Goal: Information Seeking & Learning: Learn about a topic

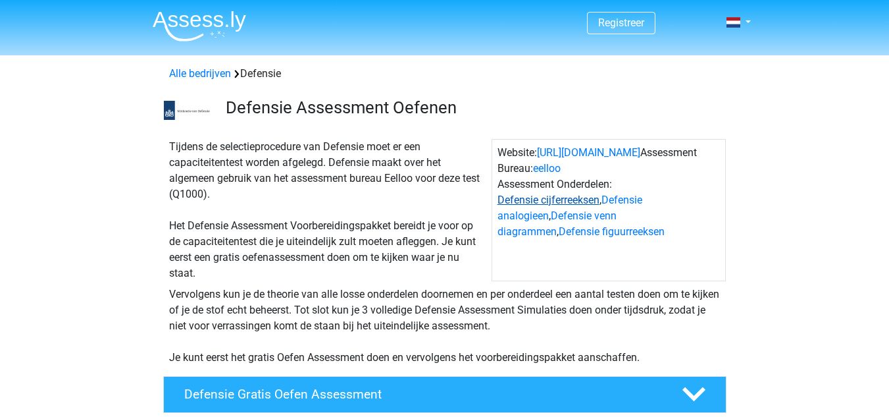
click at [592, 195] on link "Defensie cijferreeksen" at bounding box center [549, 199] width 102 height 13
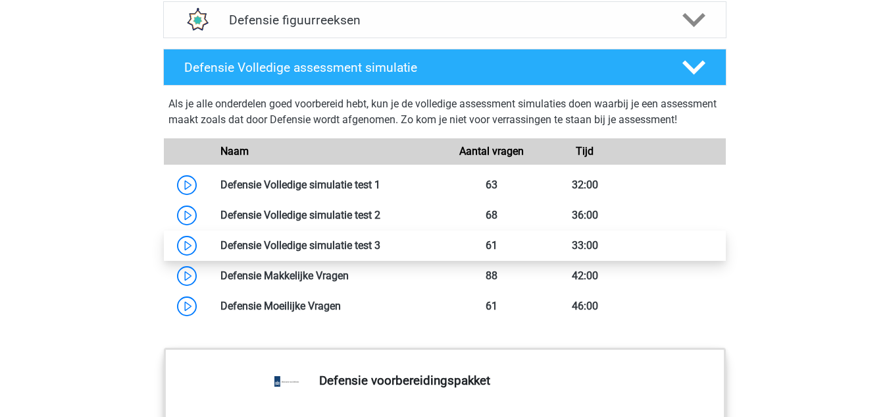
scroll to position [1212, 0]
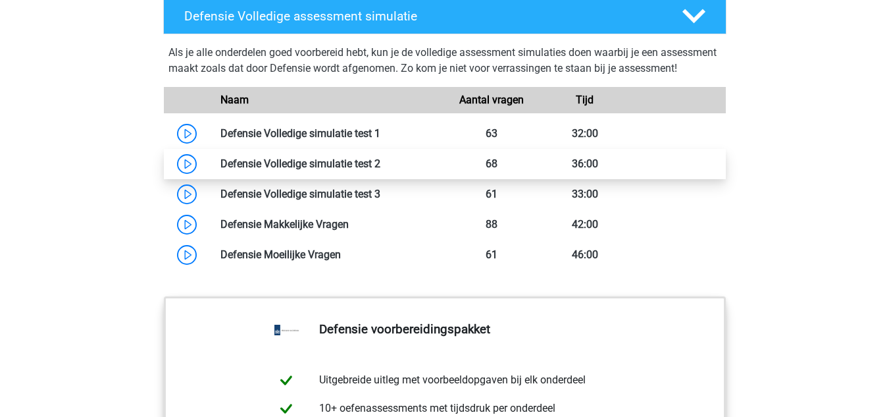
click at [380, 170] on link at bounding box center [380, 163] width 0 height 13
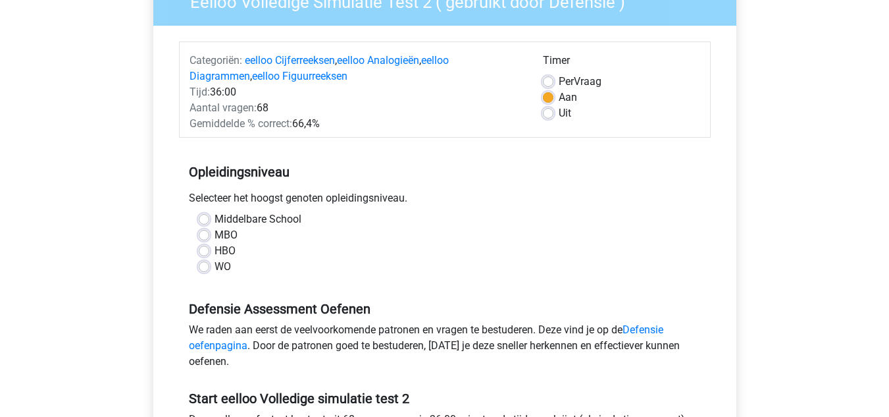
scroll to position [197, 0]
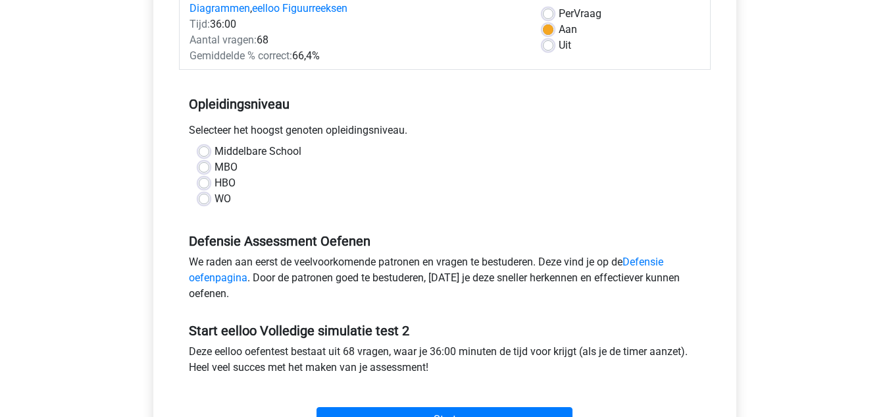
click at [203, 159] on div "Middelbare School" at bounding box center [445, 151] width 492 height 16
click at [215, 168] on label "MBO" at bounding box center [226, 167] width 23 height 16
click at [205, 168] on input "MBO" at bounding box center [204, 165] width 11 height 13
radio input "true"
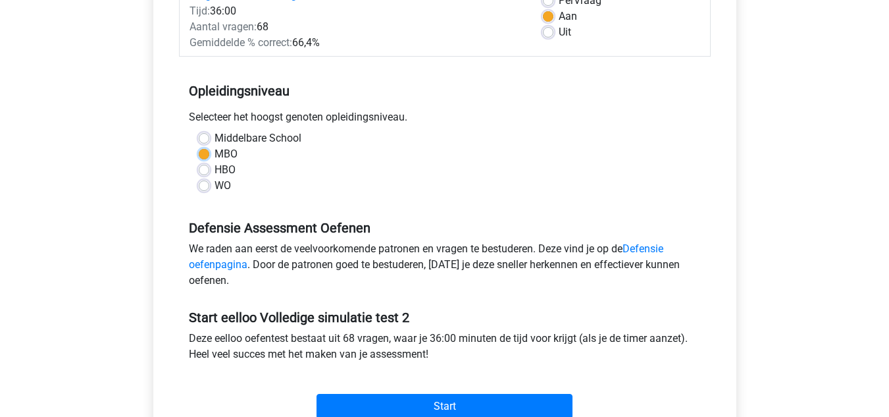
scroll to position [329, 0]
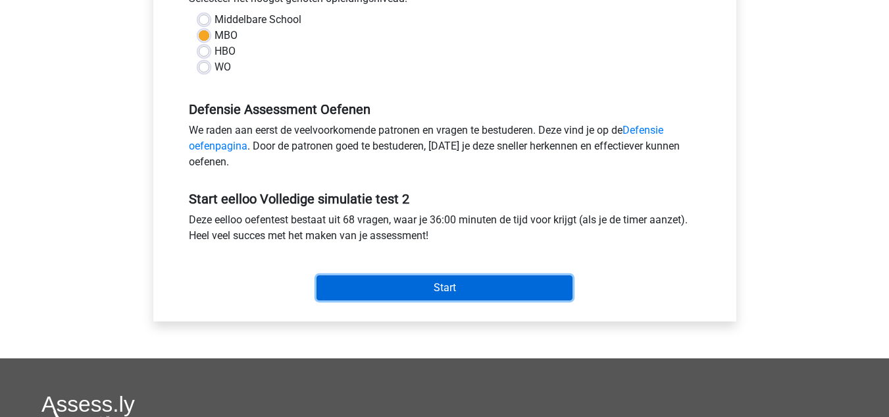
click at [499, 286] on input "Start" at bounding box center [445, 287] width 256 height 25
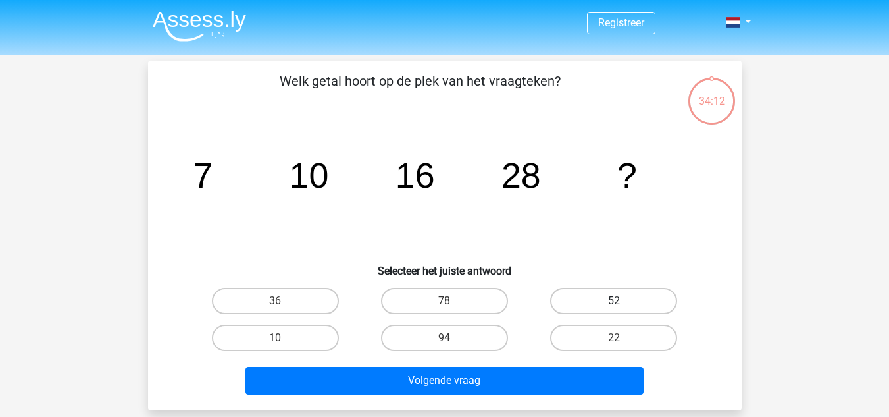
click at [646, 303] on label "52" at bounding box center [613, 301] width 127 height 26
click at [623, 303] on input "52" at bounding box center [618, 305] width 9 height 9
radio input "true"
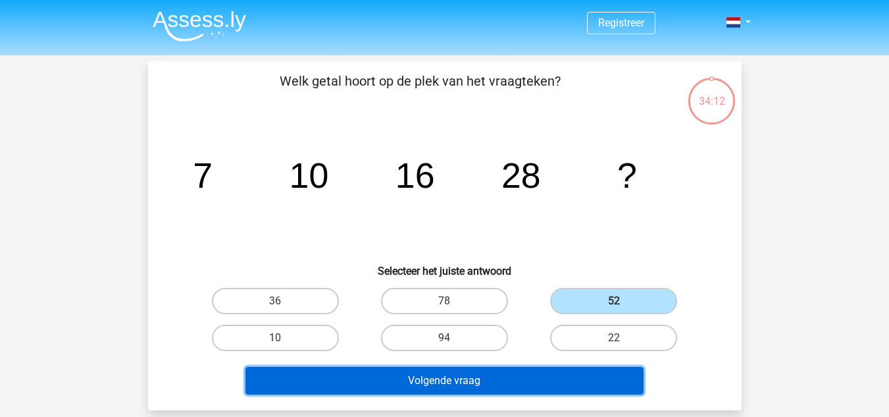
click at [525, 377] on button "Volgende vraag" at bounding box center [444, 381] width 398 height 28
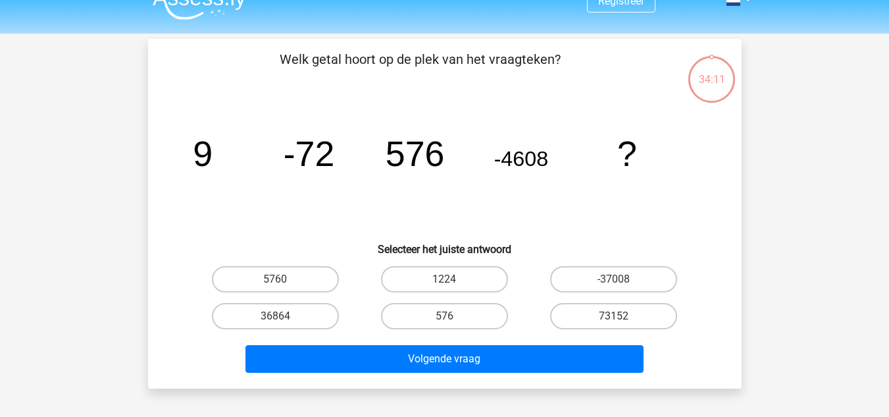
scroll to position [61, 0]
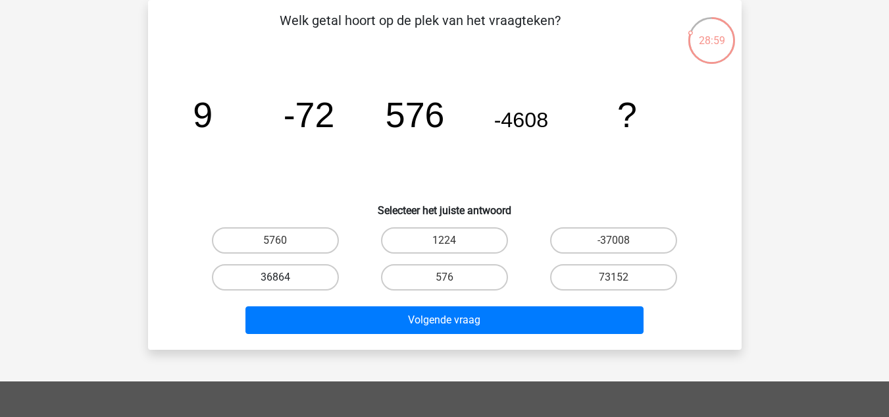
click at [318, 288] on label "36864" at bounding box center [275, 277] width 127 height 26
click at [284, 286] on input "36864" at bounding box center [279, 281] width 9 height 9
radio input "true"
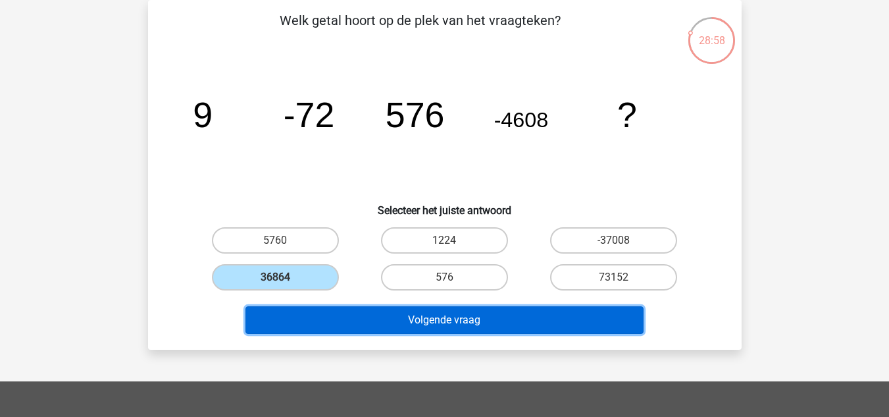
click at [384, 324] on button "Volgende vraag" at bounding box center [444, 320] width 398 height 28
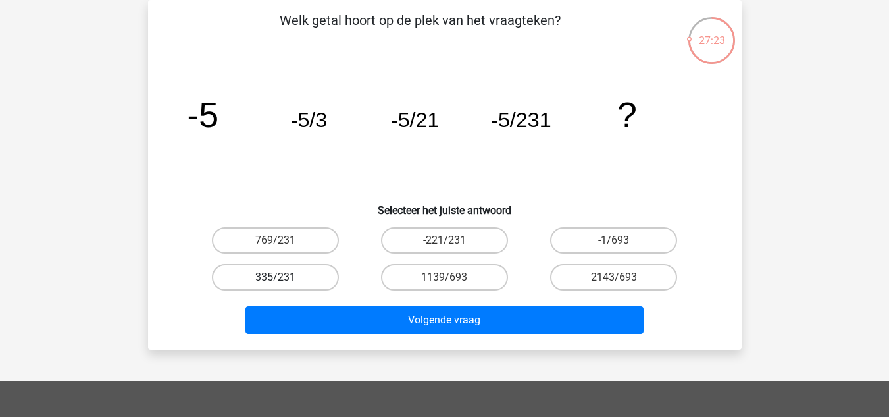
click at [295, 275] on label "335/231" at bounding box center [275, 277] width 127 height 26
click at [284, 277] on input "335/231" at bounding box center [279, 281] width 9 height 9
radio input "true"
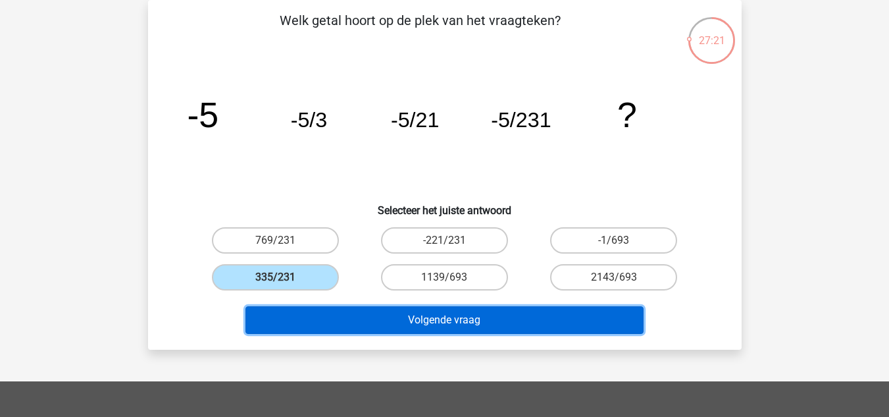
click at [439, 326] on button "Volgende vraag" at bounding box center [444, 320] width 398 height 28
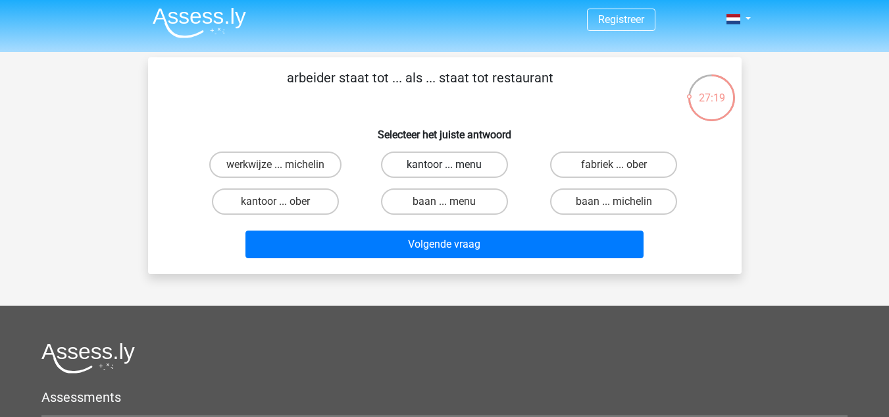
scroll to position [0, 0]
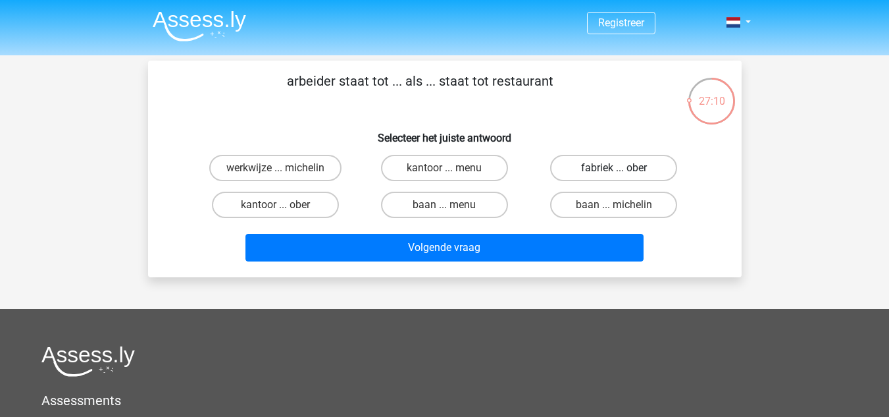
click at [590, 166] on label "fabriek ... ober" at bounding box center [613, 168] width 127 height 26
click at [614, 168] on input "fabriek ... ober" at bounding box center [618, 172] width 9 height 9
radio input "true"
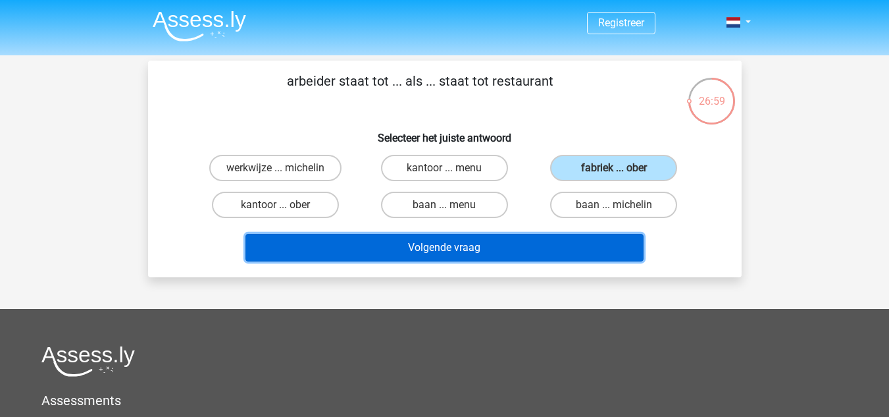
click at [470, 250] on button "Volgende vraag" at bounding box center [444, 248] width 398 height 28
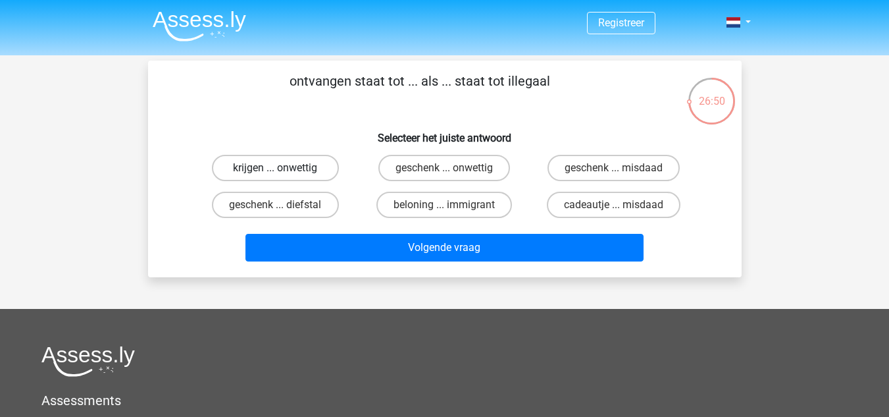
click at [316, 170] on label "krijgen ... onwettig" at bounding box center [275, 168] width 127 height 26
click at [284, 170] on input "krijgen ... onwettig" at bounding box center [279, 172] width 9 height 9
radio input "true"
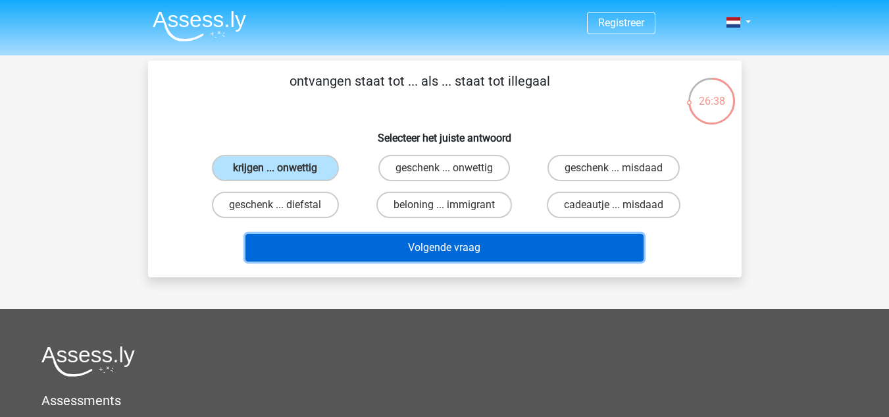
click at [407, 238] on button "Volgende vraag" at bounding box center [444, 248] width 398 height 28
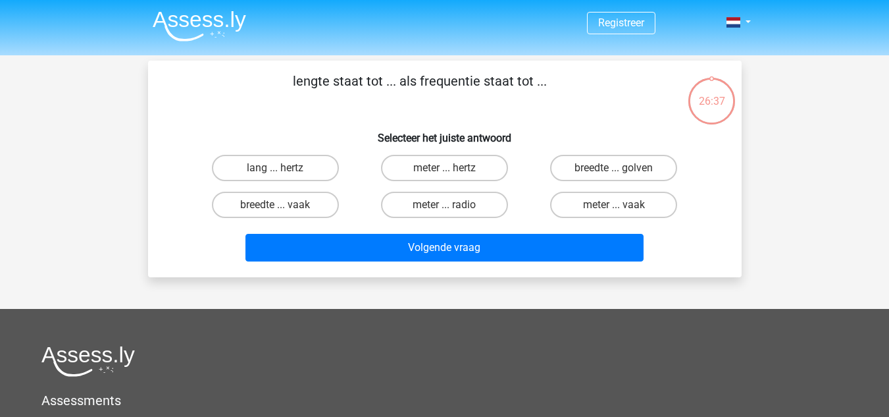
scroll to position [61, 0]
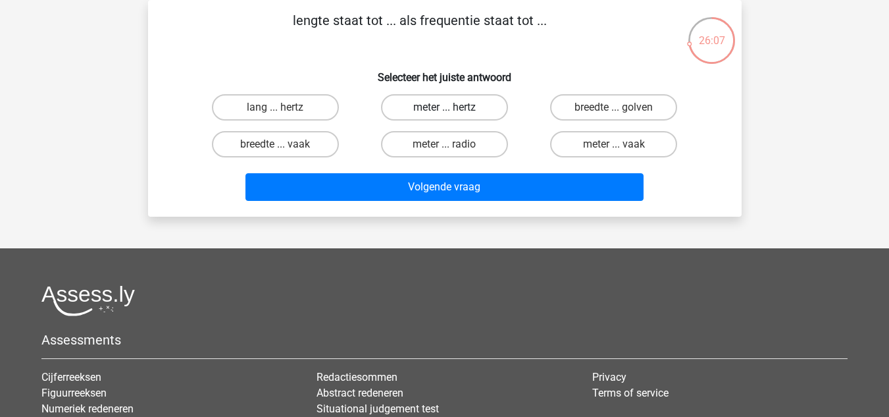
click at [434, 115] on label "meter ... hertz" at bounding box center [444, 107] width 127 height 26
click at [444, 115] on input "meter ... hertz" at bounding box center [448, 111] width 9 height 9
radio input "true"
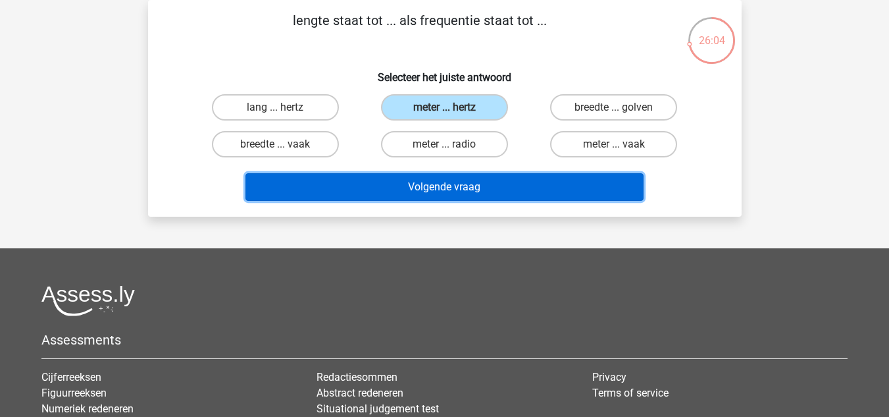
click at [415, 194] on button "Volgende vraag" at bounding box center [444, 187] width 398 height 28
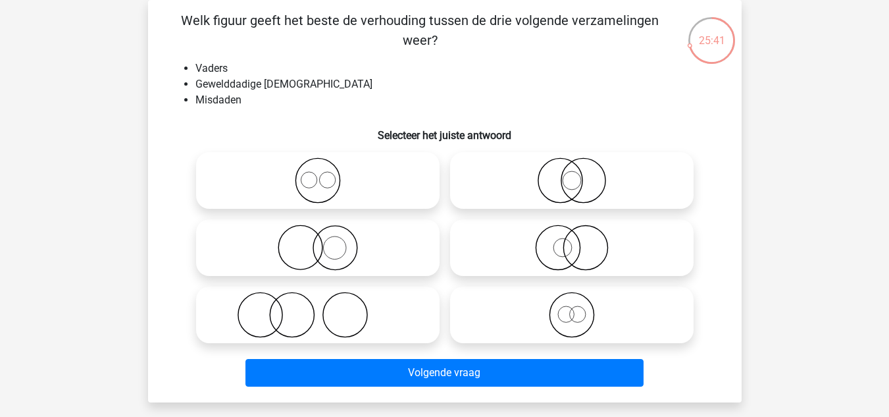
click at [350, 322] on icon at bounding box center [317, 315] width 233 height 46
click at [326, 308] on input "radio" at bounding box center [322, 303] width 9 height 9
radio input "true"
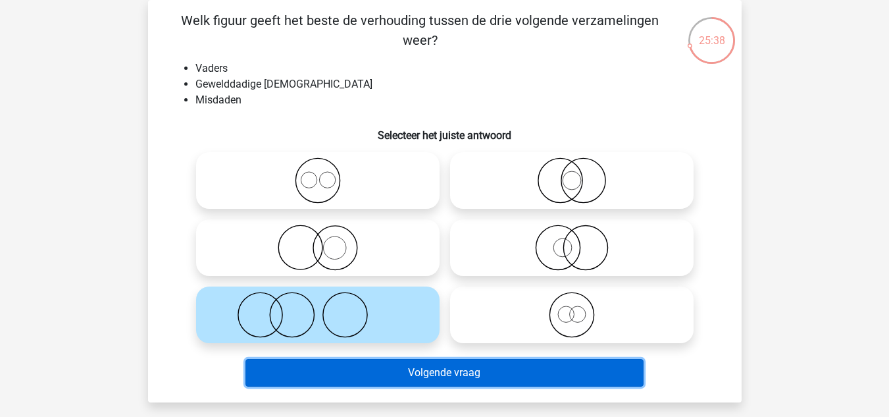
click at [452, 380] on button "Volgende vraag" at bounding box center [444, 373] width 398 height 28
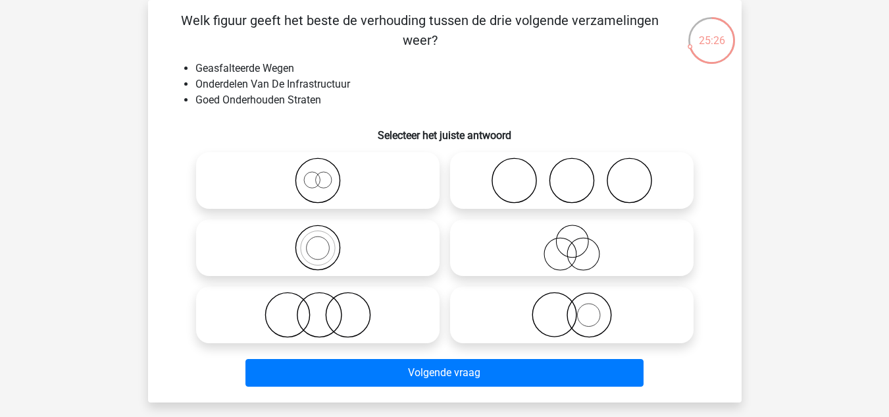
click at [401, 302] on icon at bounding box center [317, 315] width 233 height 46
click at [326, 302] on input "radio" at bounding box center [322, 303] width 9 height 9
radio input "true"
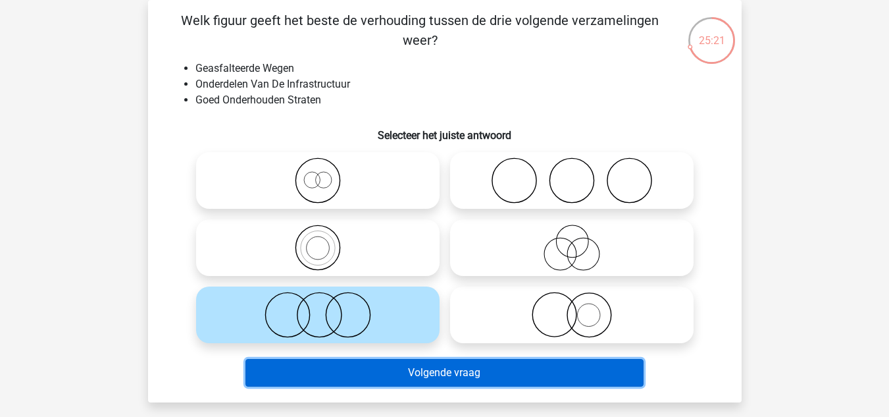
click at [455, 373] on button "Volgende vraag" at bounding box center [444, 373] width 398 height 28
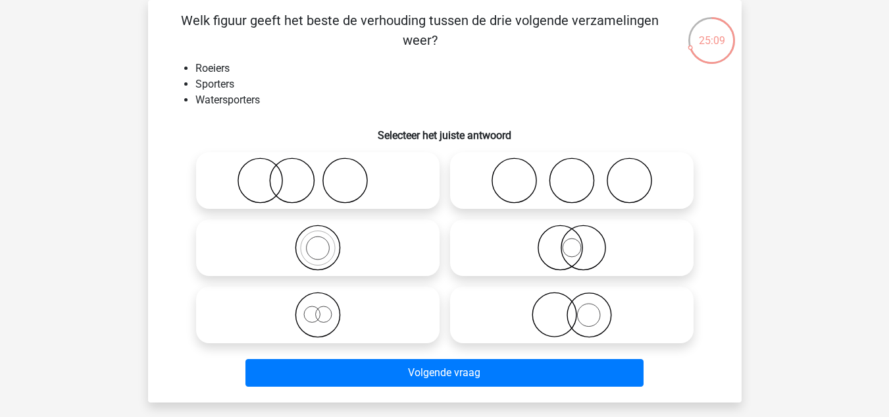
click at [353, 313] on icon at bounding box center [317, 315] width 233 height 46
click at [326, 308] on input "radio" at bounding box center [322, 303] width 9 height 9
radio input "true"
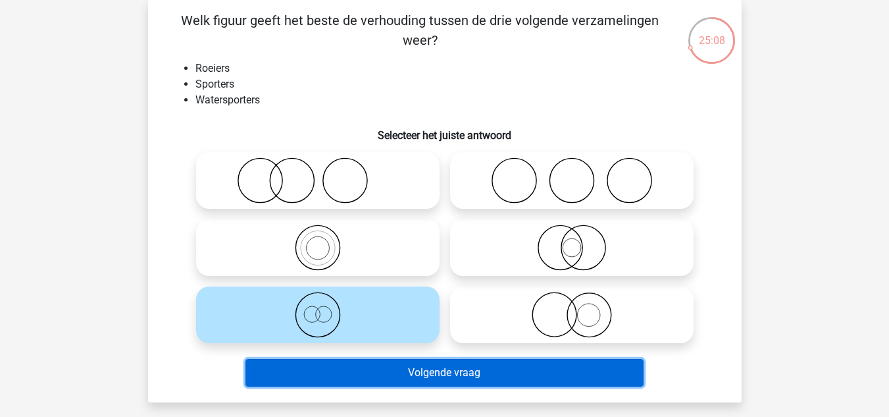
click at [436, 373] on button "Volgende vraag" at bounding box center [444, 373] width 398 height 28
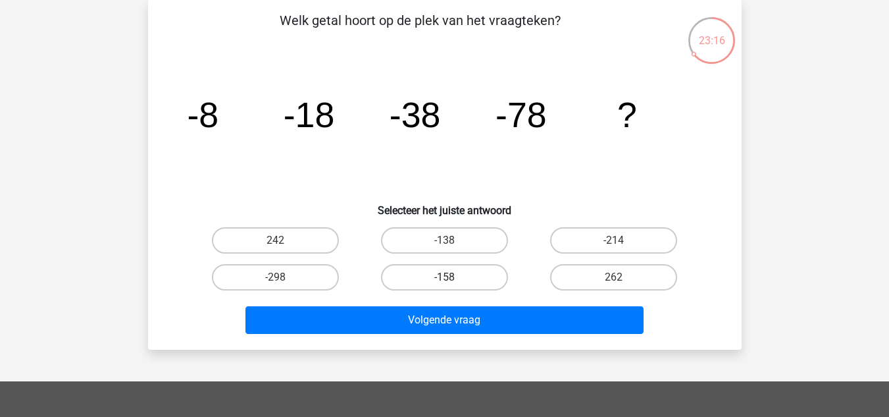
click at [464, 269] on label "-158" at bounding box center [444, 277] width 127 height 26
click at [453, 277] on input "-158" at bounding box center [448, 281] width 9 height 9
radio input "true"
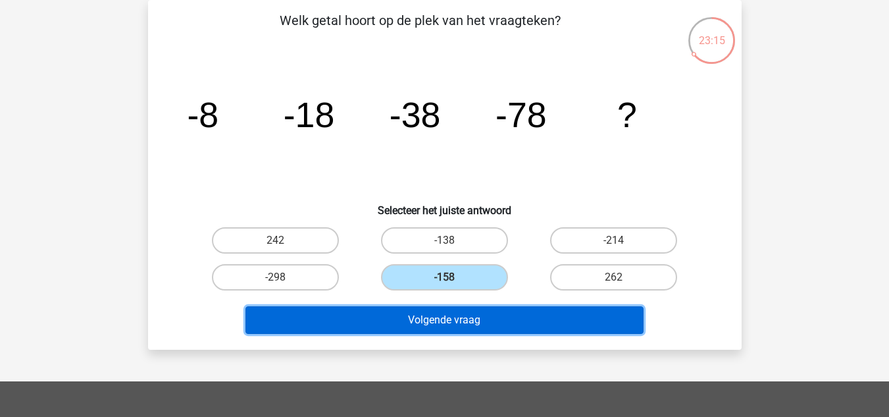
click at [467, 320] on button "Volgende vraag" at bounding box center [444, 320] width 398 height 28
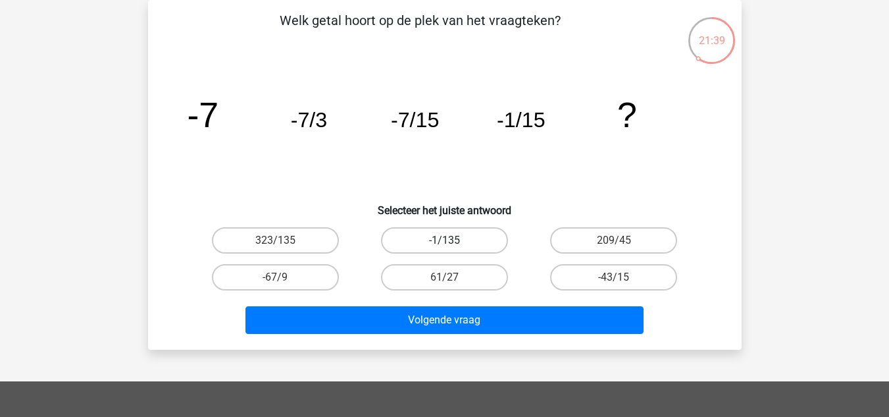
click at [413, 237] on label "-1/135" at bounding box center [444, 240] width 127 height 26
click at [444, 240] on input "-1/135" at bounding box center [448, 244] width 9 height 9
radio input "true"
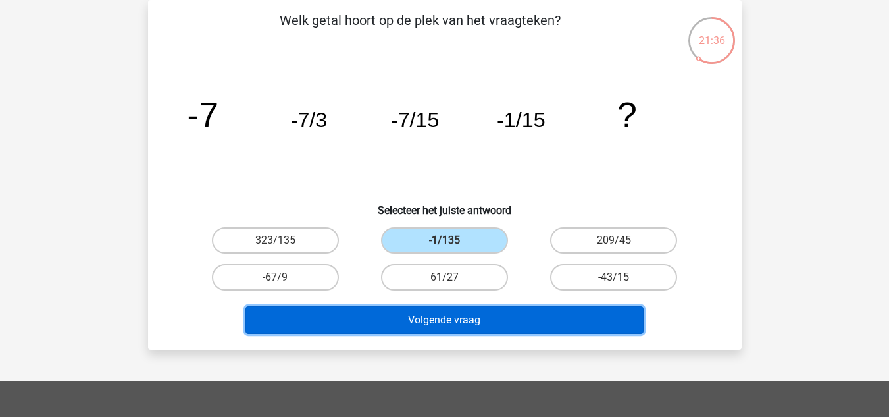
click at [527, 324] on button "Volgende vraag" at bounding box center [444, 320] width 398 height 28
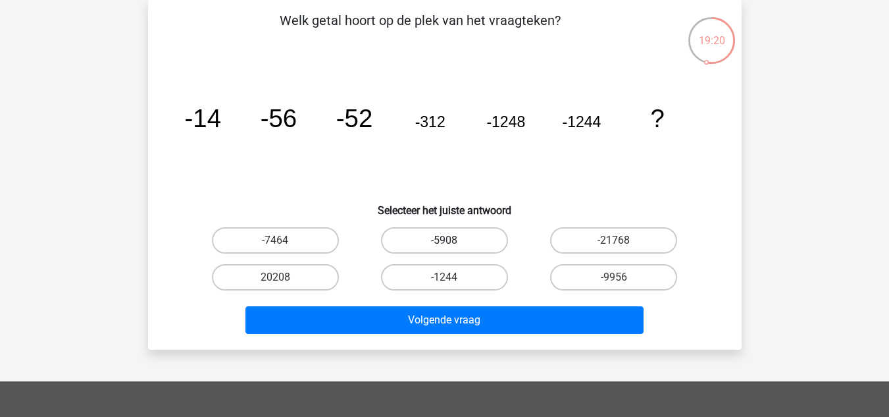
click at [465, 249] on label "-5908" at bounding box center [444, 240] width 127 height 26
click at [453, 249] on input "-5908" at bounding box center [448, 244] width 9 height 9
radio input "true"
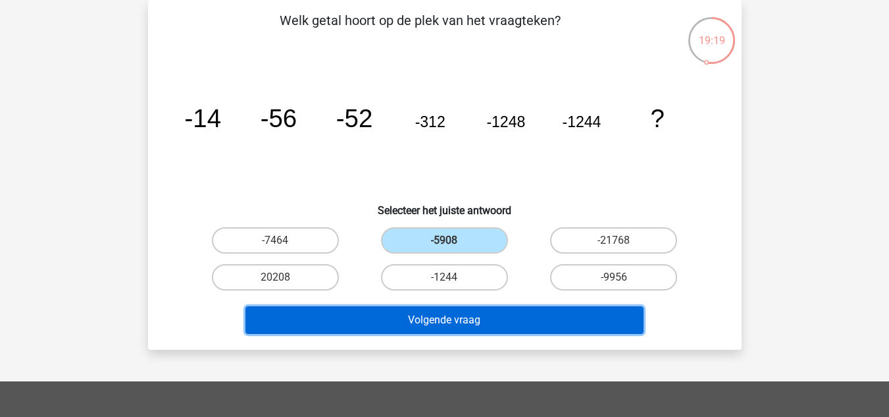
click at [536, 316] on button "Volgende vraag" at bounding box center [444, 320] width 398 height 28
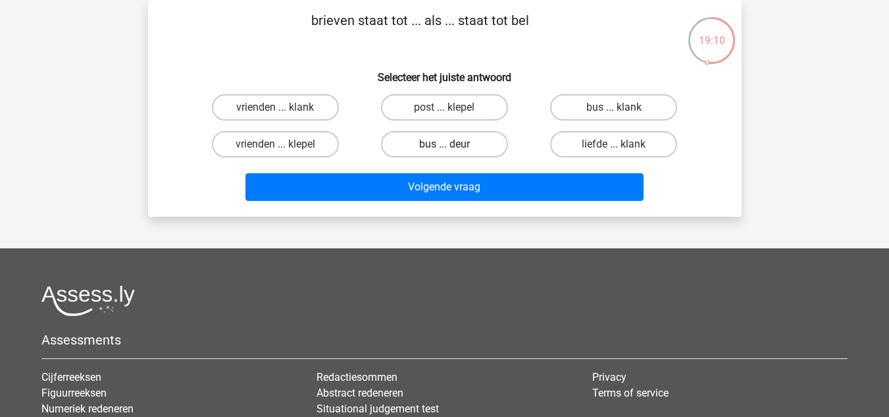
click at [483, 138] on label "bus ... deur" at bounding box center [444, 144] width 127 height 26
click at [453, 144] on input "bus ... deur" at bounding box center [448, 148] width 9 height 9
radio input "true"
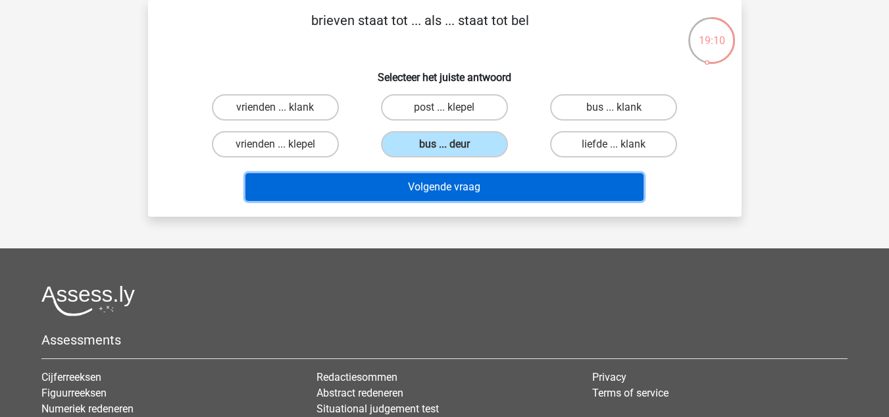
click at [506, 176] on button "Volgende vraag" at bounding box center [444, 187] width 398 height 28
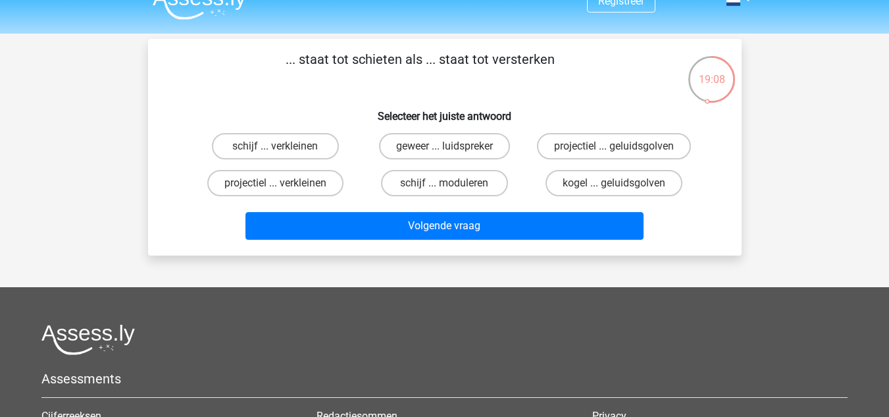
scroll to position [0, 0]
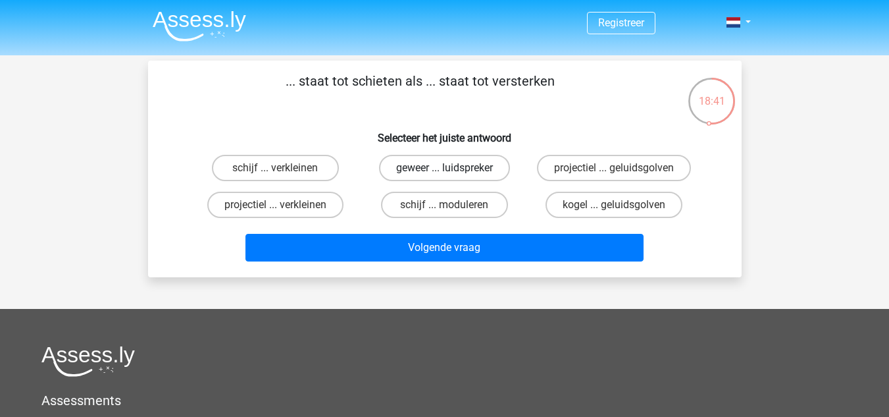
click at [465, 168] on label "geweer ... luidspreker" at bounding box center [444, 168] width 131 height 26
click at [453, 168] on input "geweer ... luidspreker" at bounding box center [448, 172] width 9 height 9
radio input "true"
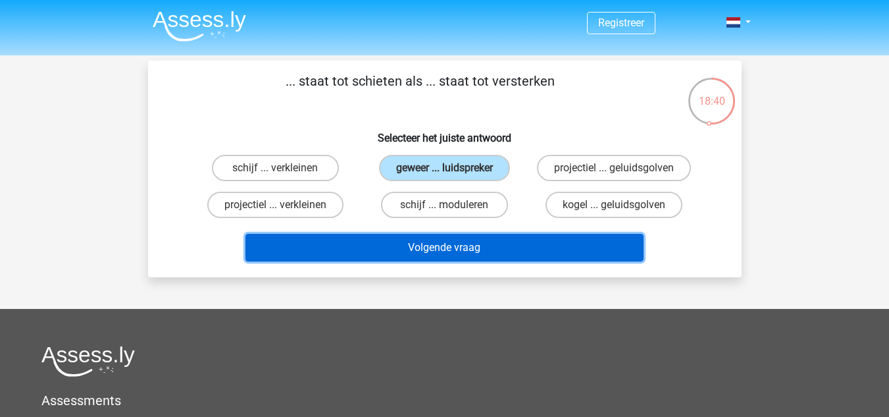
click at [452, 245] on button "Volgende vraag" at bounding box center [444, 248] width 398 height 28
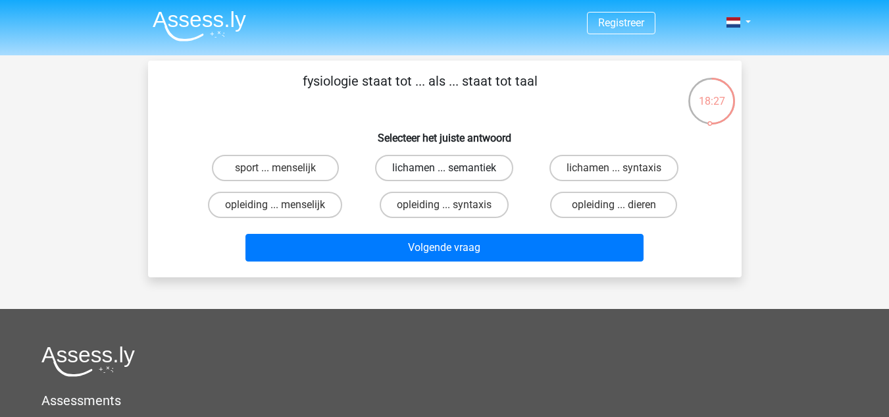
click at [492, 164] on label "lichamen ... semantiek" at bounding box center [444, 168] width 138 height 26
click at [453, 168] on input "lichamen ... semantiek" at bounding box center [448, 172] width 9 height 9
radio input "true"
click at [588, 170] on label "lichamen ... syntaxis" at bounding box center [614, 168] width 129 height 26
click at [614, 170] on input "lichamen ... syntaxis" at bounding box center [618, 172] width 9 height 9
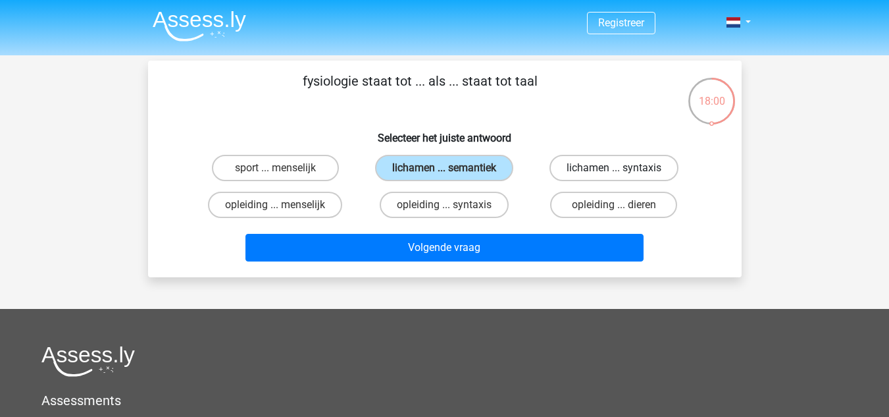
radio input "true"
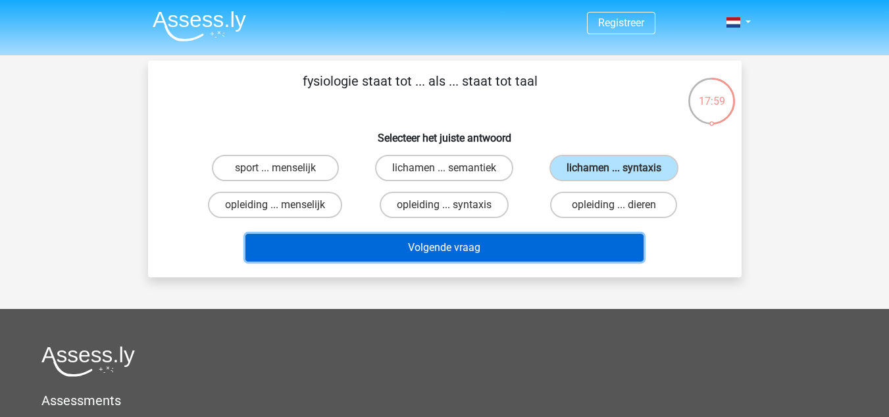
click at [391, 253] on button "Volgende vraag" at bounding box center [444, 248] width 398 height 28
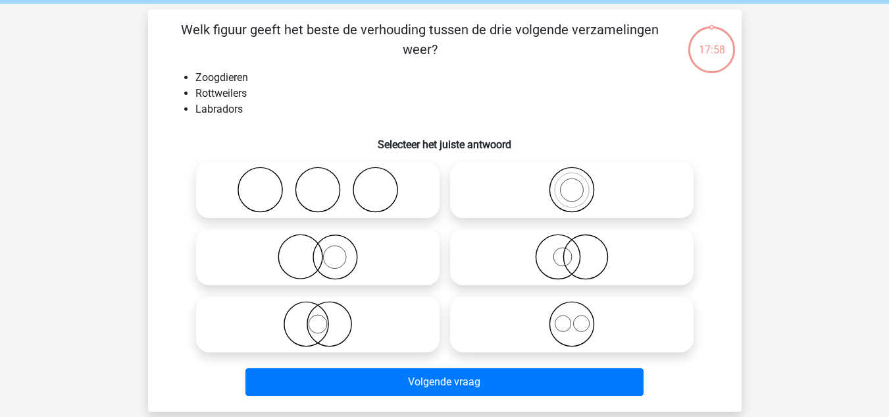
scroll to position [61, 0]
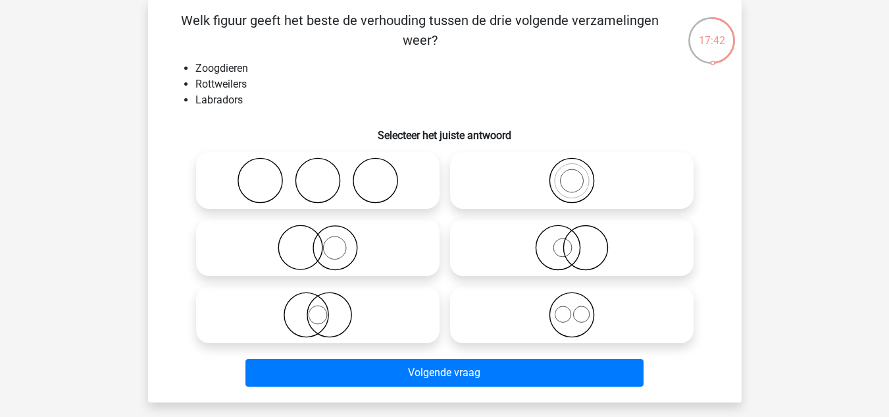
click at [611, 316] on icon at bounding box center [571, 315] width 233 height 46
click at [580, 308] on input "radio" at bounding box center [576, 303] width 9 height 9
radio input "true"
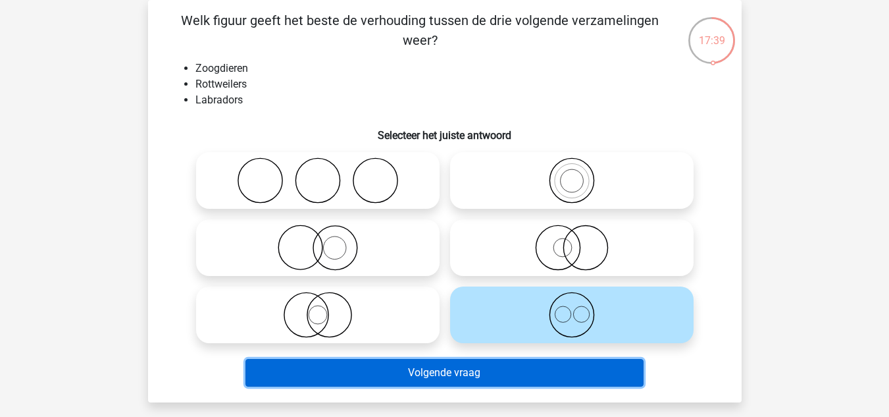
click at [458, 382] on button "Volgende vraag" at bounding box center [444, 373] width 398 height 28
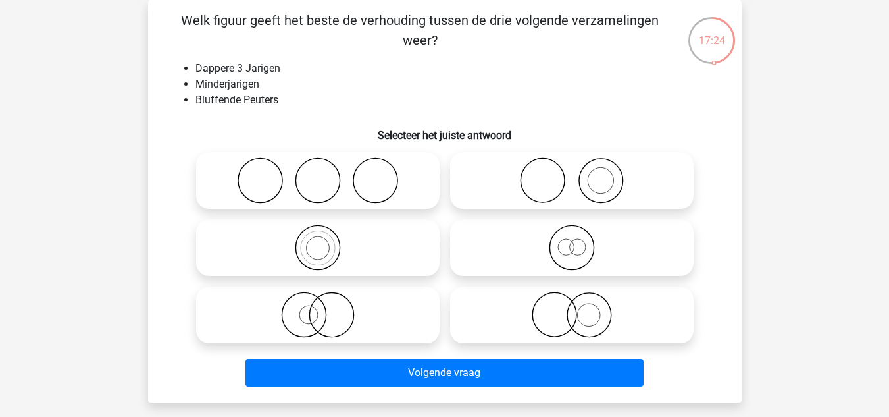
click at [607, 255] on icon at bounding box center [571, 247] width 233 height 46
click at [580, 241] on input "radio" at bounding box center [576, 236] width 9 height 9
radio input "true"
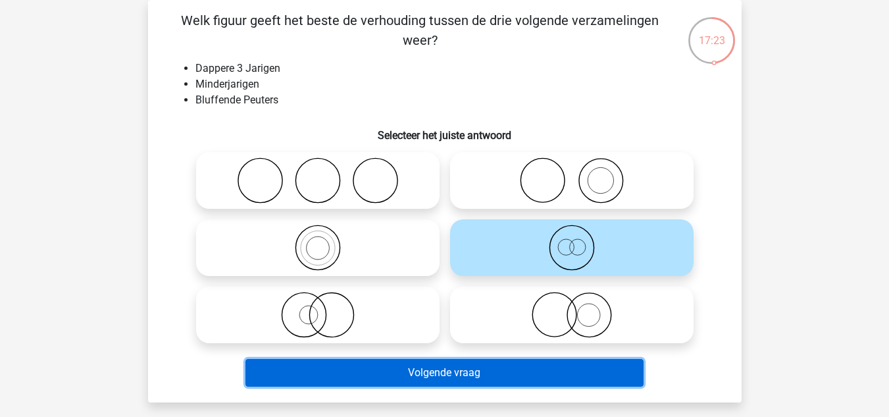
click at [563, 371] on button "Volgende vraag" at bounding box center [444, 373] width 398 height 28
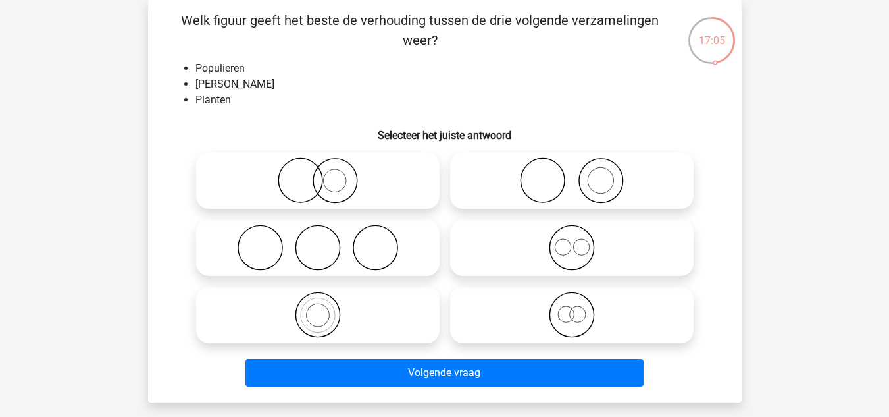
click at [369, 238] on icon at bounding box center [317, 247] width 233 height 46
click at [326, 238] on input "radio" at bounding box center [322, 236] width 9 height 9
radio input "true"
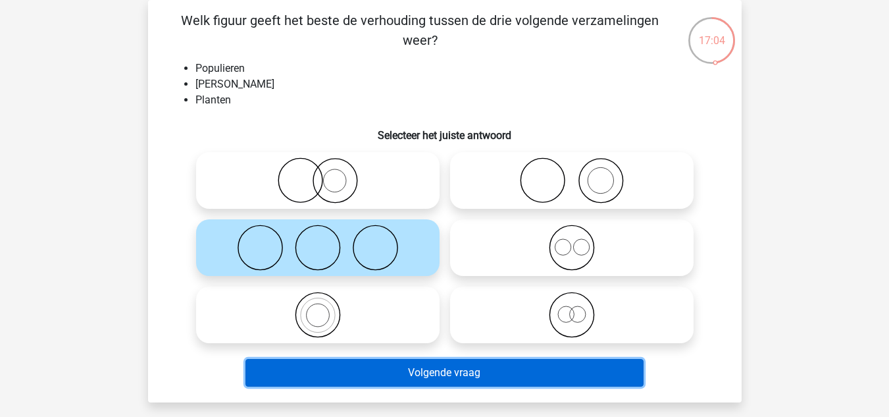
click at [490, 361] on button "Volgende vraag" at bounding box center [444, 373] width 398 height 28
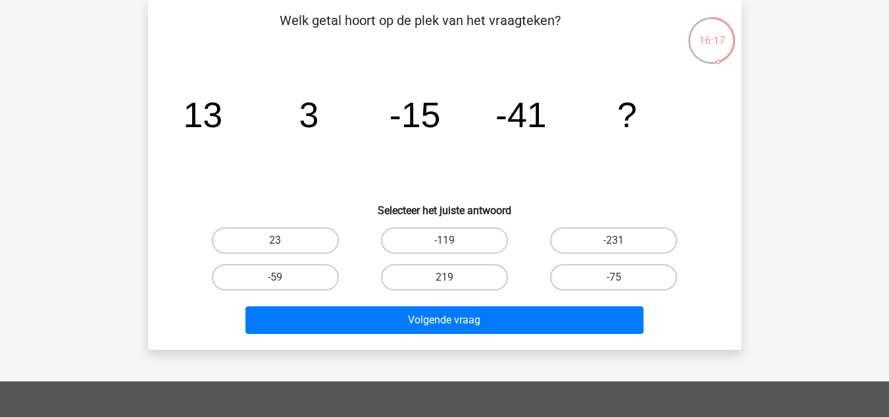
click at [619, 283] on input "-75" at bounding box center [618, 281] width 9 height 9
radio input "true"
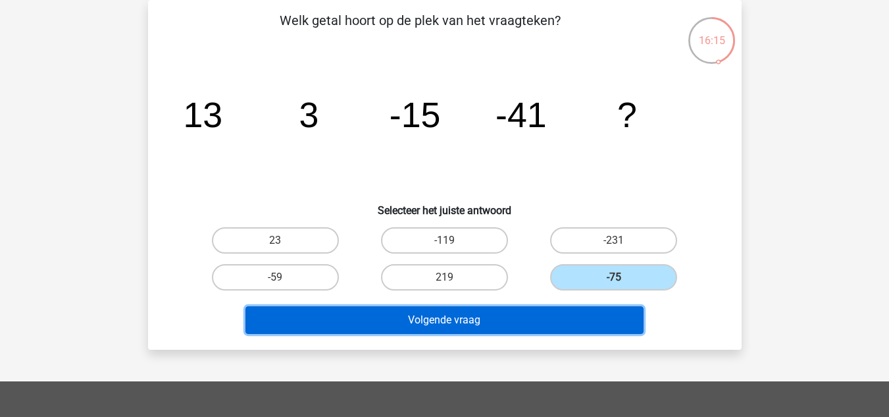
click at [519, 318] on button "Volgende vraag" at bounding box center [444, 320] width 398 height 28
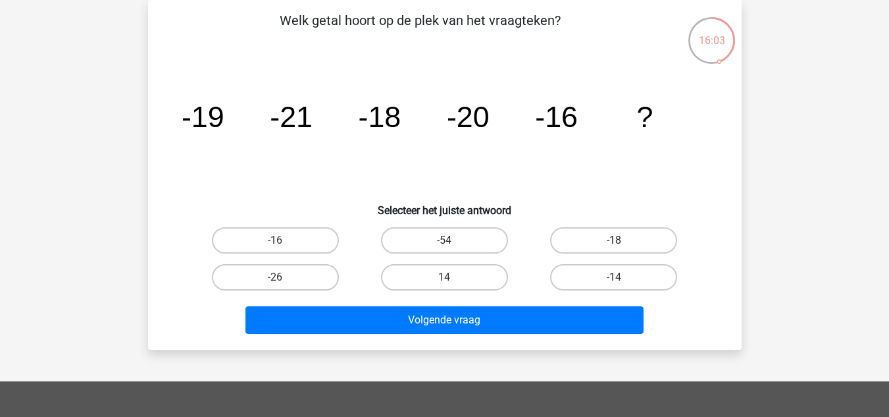
click at [634, 245] on label "-18" at bounding box center [613, 240] width 127 height 26
click at [623, 245] on input "-18" at bounding box center [618, 244] width 9 height 9
radio input "true"
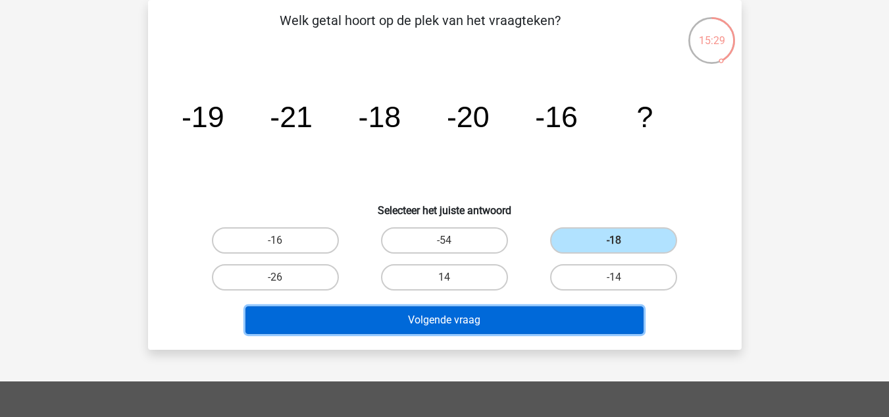
click at [550, 319] on button "Volgende vraag" at bounding box center [444, 320] width 398 height 28
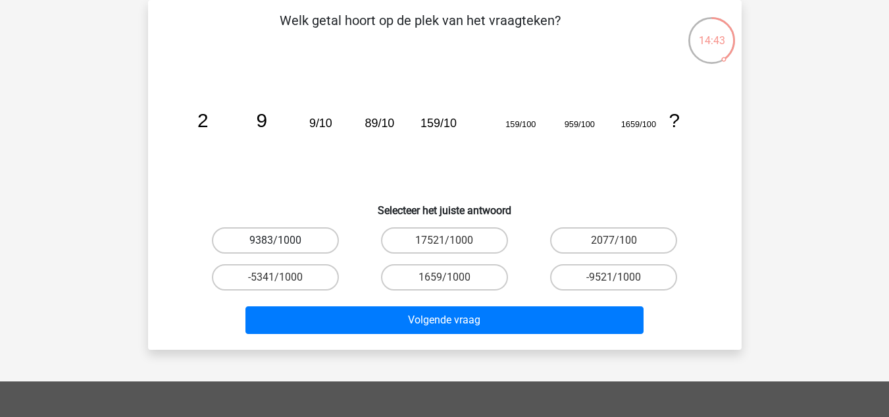
click at [280, 233] on label "9383/1000" at bounding box center [275, 240] width 127 height 26
click at [280, 240] on input "9383/1000" at bounding box center [279, 244] width 9 height 9
radio input "true"
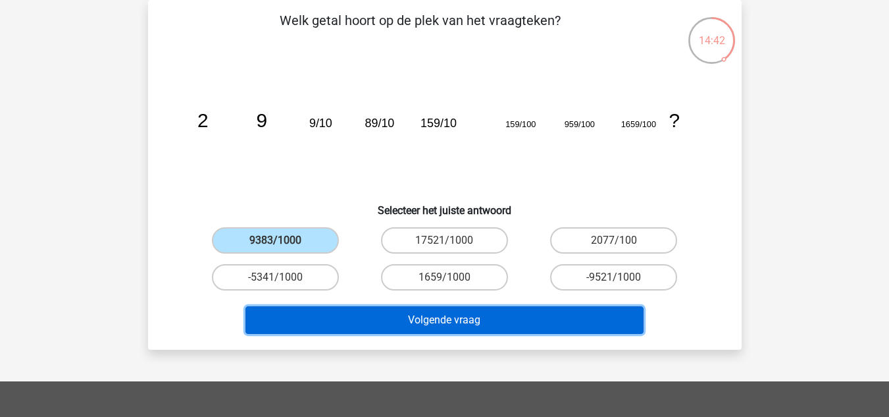
click at [440, 324] on button "Volgende vraag" at bounding box center [444, 320] width 398 height 28
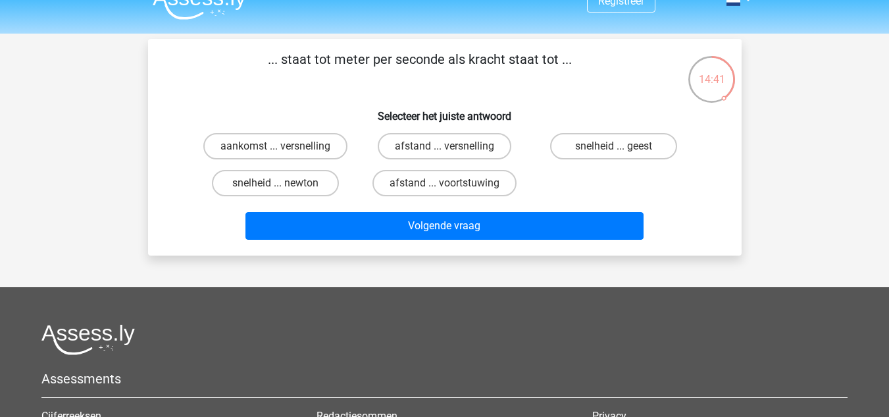
scroll to position [0, 0]
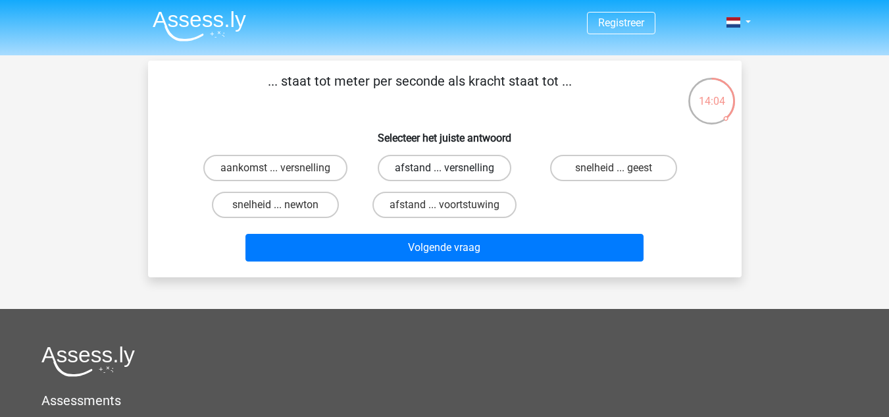
click at [417, 168] on label "afstand ... versnelling" at bounding box center [445, 168] width 134 height 26
click at [444, 168] on input "afstand ... versnelling" at bounding box center [448, 172] width 9 height 9
radio input "true"
click at [433, 211] on label "afstand ... voortstuwing" at bounding box center [445, 205] width 144 height 26
click at [444, 211] on input "afstand ... voortstuwing" at bounding box center [448, 209] width 9 height 9
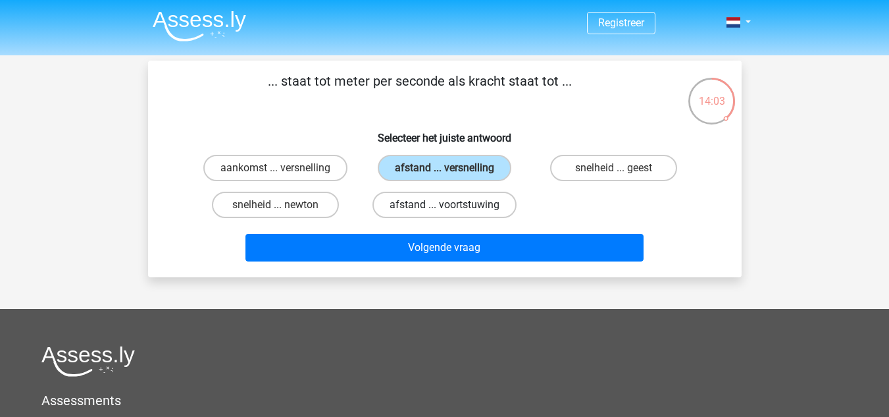
radio input "true"
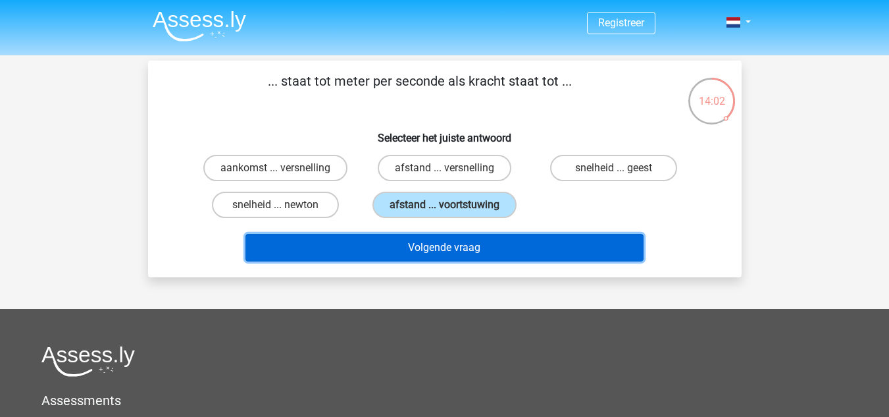
click at [442, 248] on button "Volgende vraag" at bounding box center [444, 248] width 398 height 28
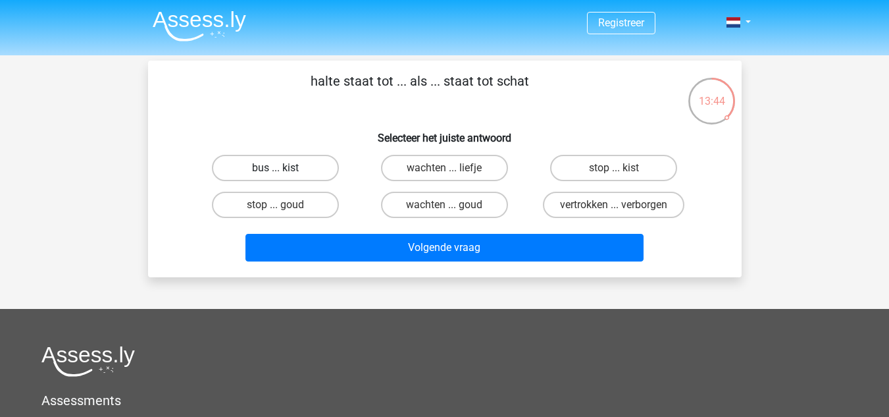
click at [305, 161] on label "bus ... kist" at bounding box center [275, 168] width 127 height 26
click at [284, 168] on input "bus ... kist" at bounding box center [279, 172] width 9 height 9
radio input "true"
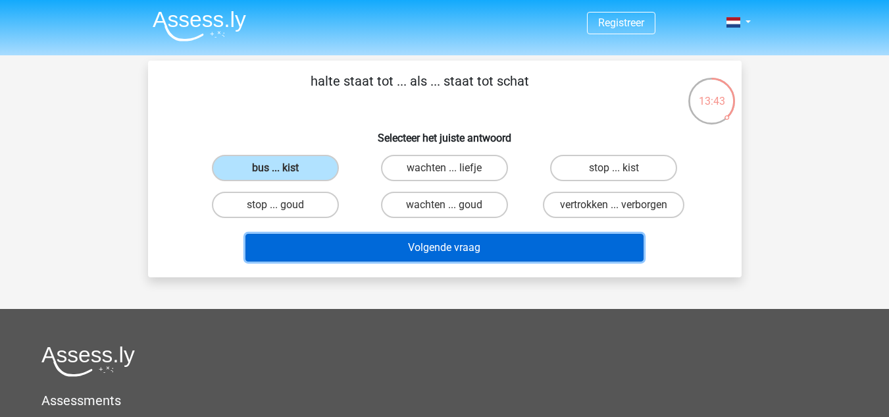
click at [494, 249] on button "Volgende vraag" at bounding box center [444, 248] width 398 height 28
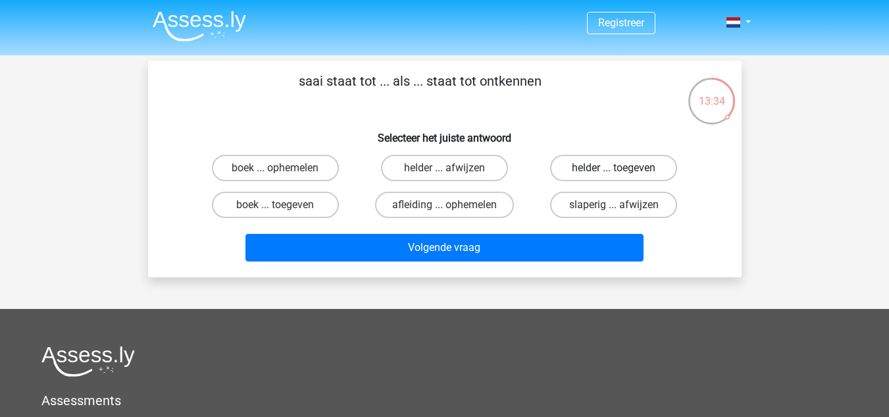
click at [592, 168] on label "helder ... toegeven" at bounding box center [613, 168] width 127 height 26
click at [614, 168] on input "helder ... toegeven" at bounding box center [618, 172] width 9 height 9
radio input "true"
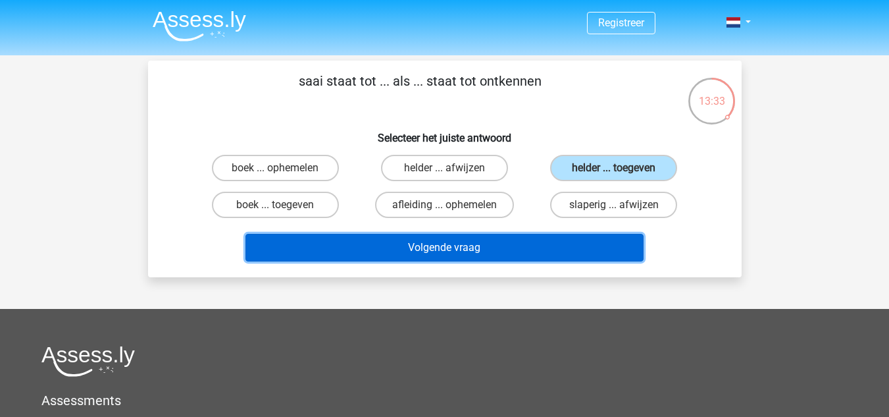
click at [501, 248] on button "Volgende vraag" at bounding box center [444, 248] width 398 height 28
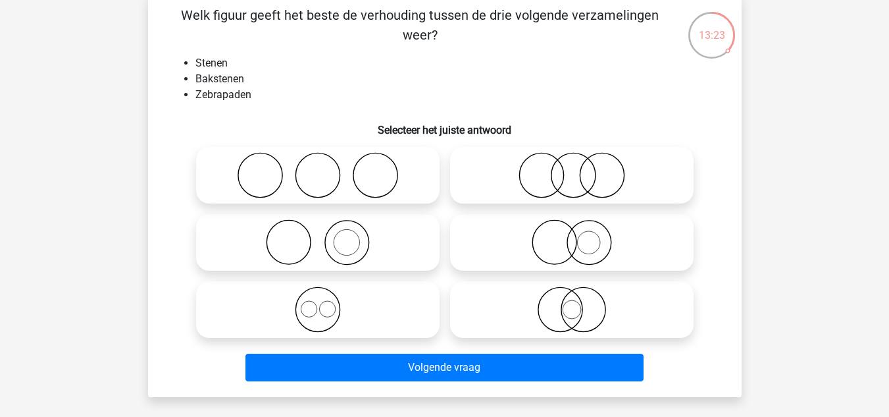
scroll to position [132, 0]
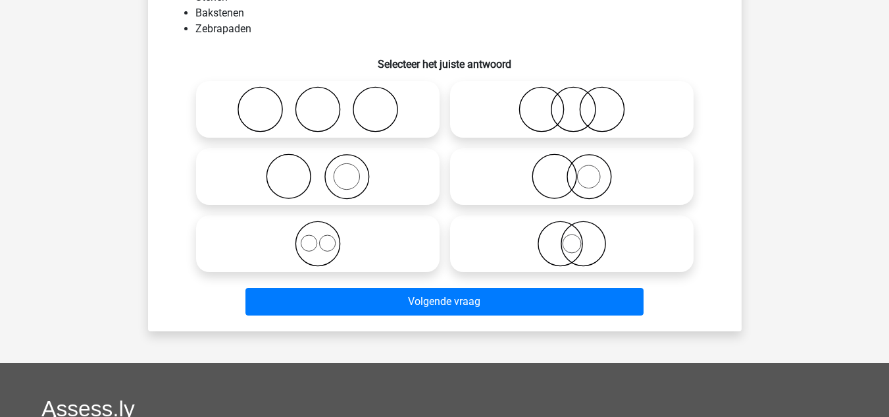
click at [409, 184] on icon at bounding box center [317, 176] width 233 height 46
click at [326, 170] on input "radio" at bounding box center [322, 165] width 9 height 9
radio input "true"
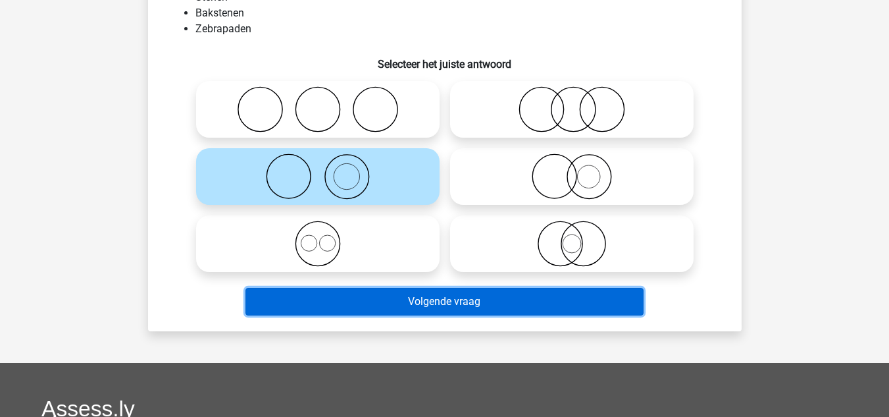
click at [580, 296] on button "Volgende vraag" at bounding box center [444, 302] width 398 height 28
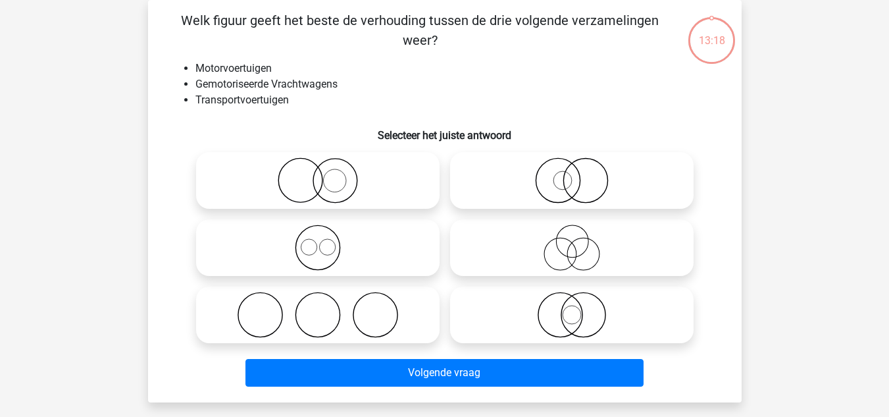
scroll to position [0, 0]
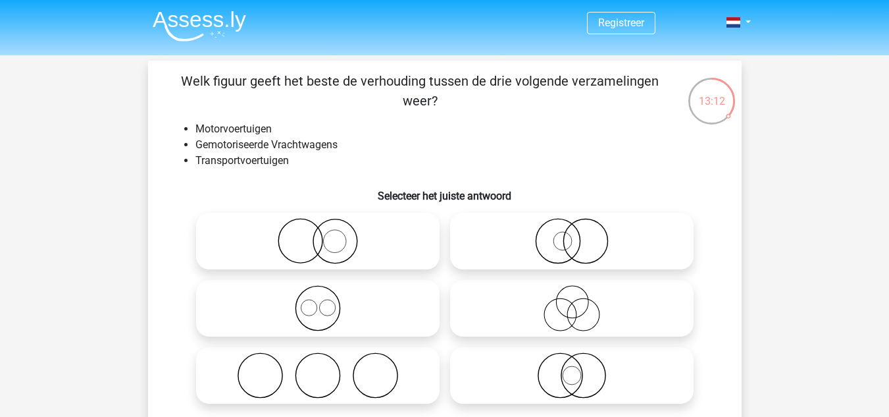
click at [609, 315] on icon at bounding box center [571, 308] width 233 height 46
click at [580, 301] on input "radio" at bounding box center [576, 297] width 9 height 9
radio input "true"
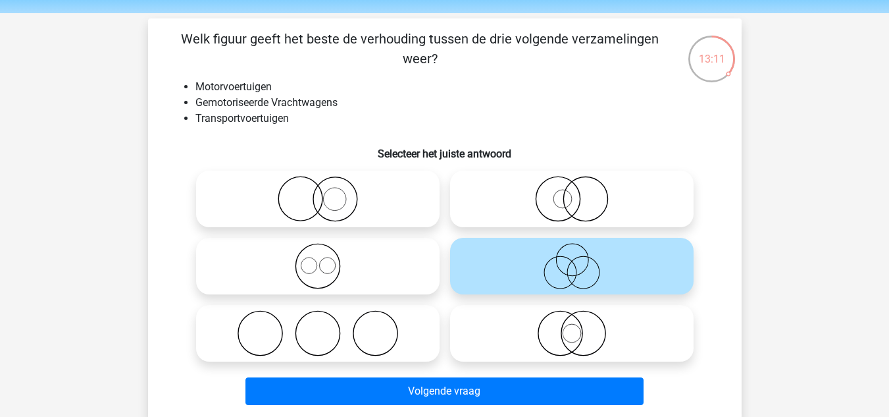
scroll to position [66, 0]
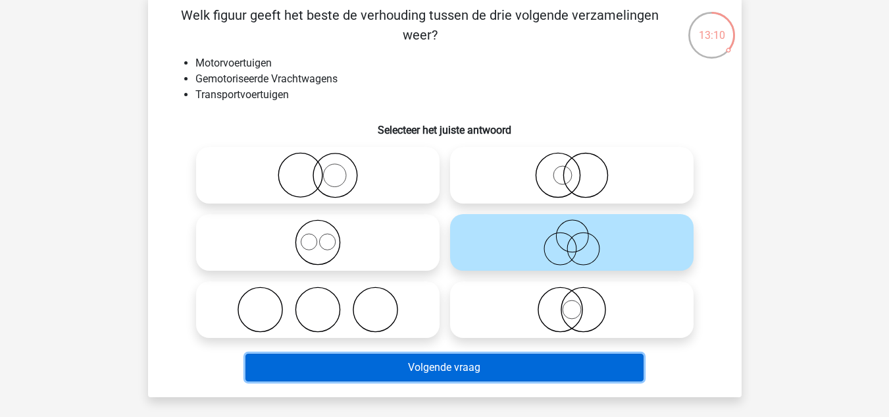
click at [485, 367] on button "Volgende vraag" at bounding box center [444, 367] width 398 height 28
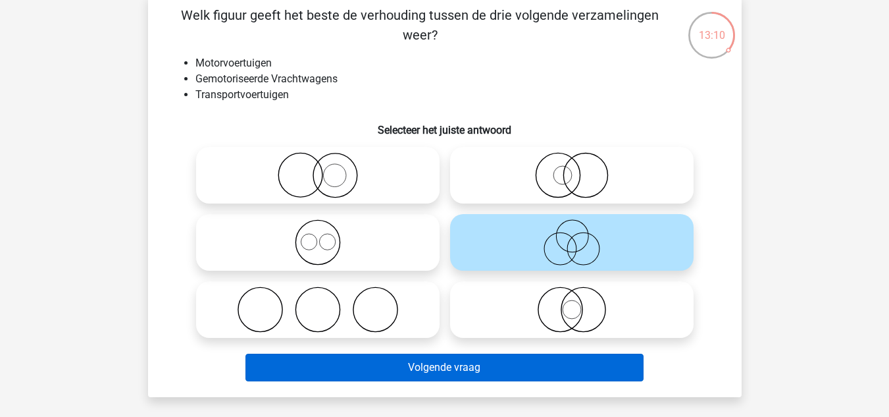
scroll to position [61, 0]
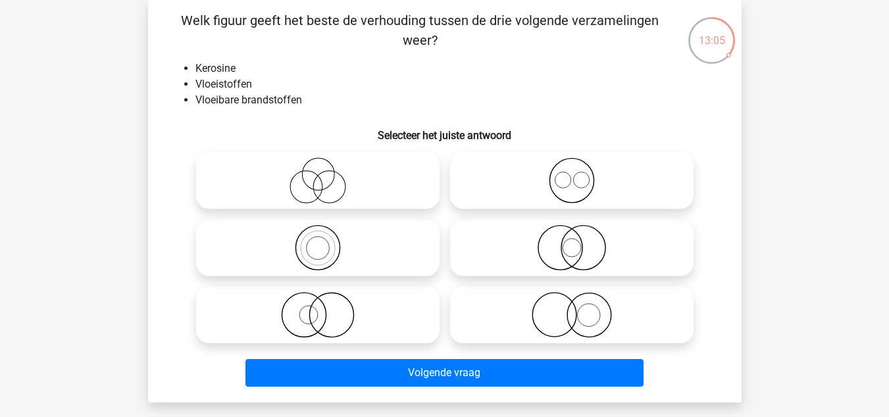
click at [346, 166] on icon at bounding box center [317, 180] width 233 height 46
click at [326, 166] on input "radio" at bounding box center [322, 169] width 9 height 9
radio input "true"
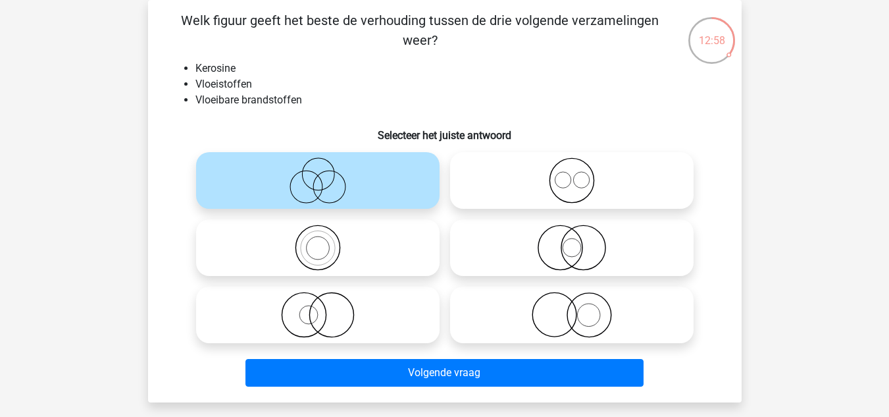
click at [384, 252] on icon at bounding box center [317, 247] width 233 height 46
click at [326, 241] on input "radio" at bounding box center [322, 236] width 9 height 9
radio input "true"
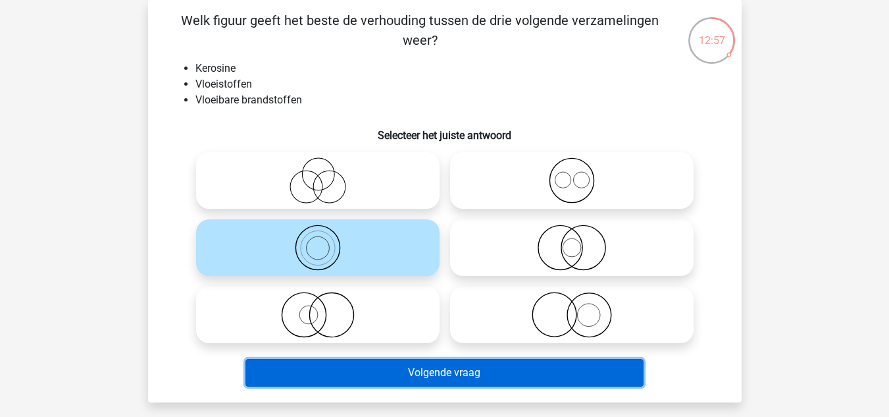
drag, startPoint x: 496, startPoint y: 371, endPoint x: 500, endPoint y: 357, distance: 15.0
click at [499, 368] on button "Volgende vraag" at bounding box center [444, 373] width 398 height 28
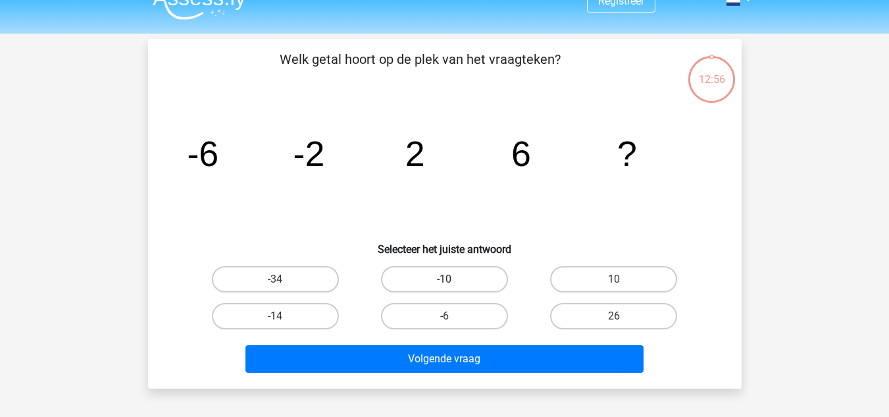
scroll to position [0, 0]
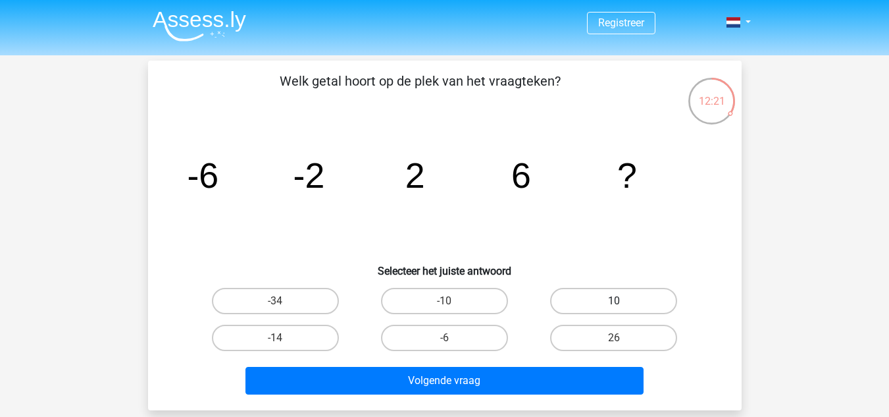
drag, startPoint x: 593, startPoint y: 296, endPoint x: 600, endPoint y: 389, distance: 93.0
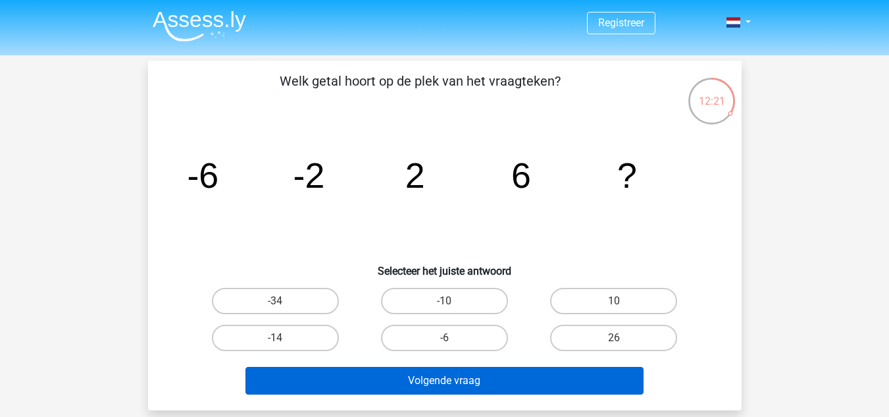
click at [593, 296] on label "10" at bounding box center [613, 301] width 127 height 26
click at [614, 301] on input "10" at bounding box center [618, 305] width 9 height 9
radio input "true"
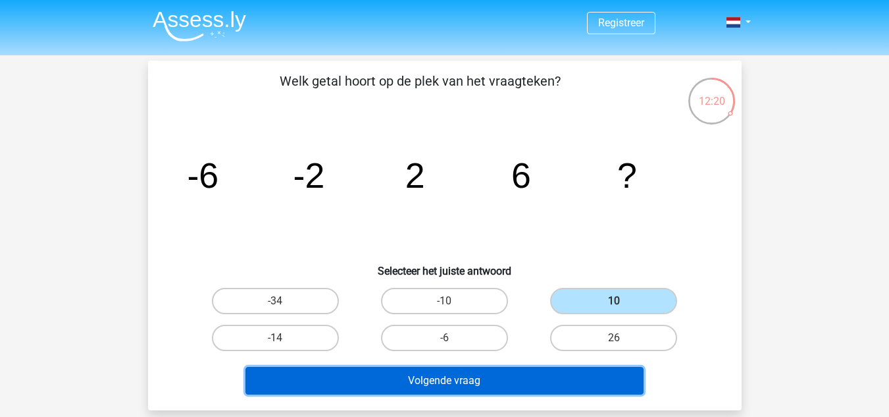
click at [546, 391] on button "Volgende vraag" at bounding box center [444, 381] width 398 height 28
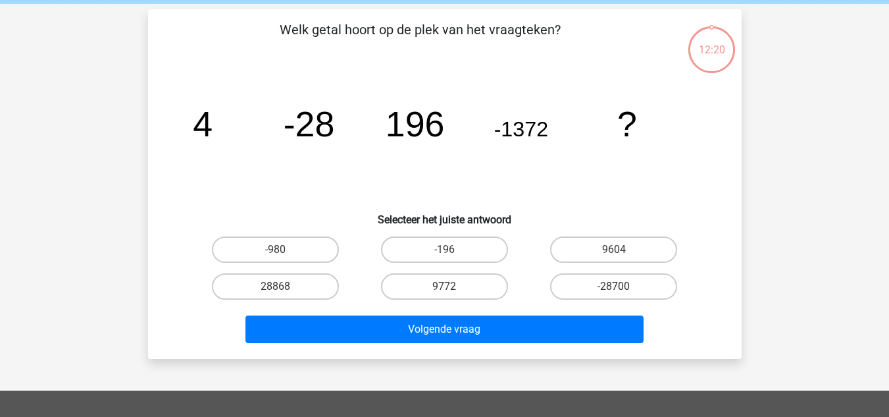
scroll to position [61, 0]
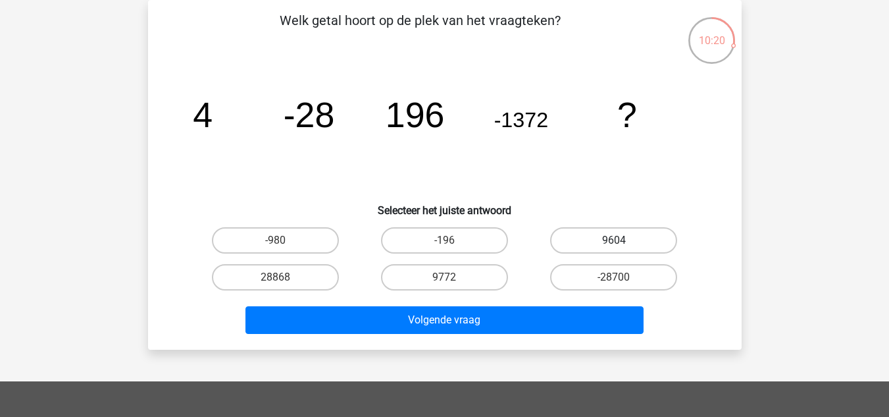
click at [605, 240] on label "9604" at bounding box center [613, 240] width 127 height 26
click at [614, 240] on input "9604" at bounding box center [618, 244] width 9 height 9
radio input "true"
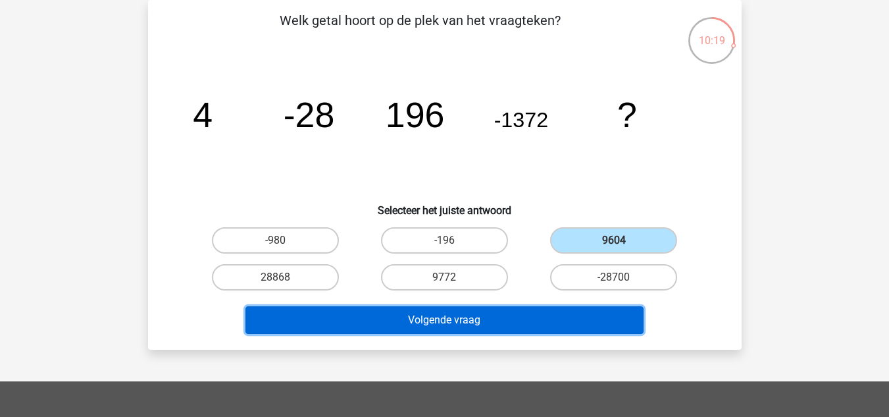
click at [554, 328] on button "Volgende vraag" at bounding box center [444, 320] width 398 height 28
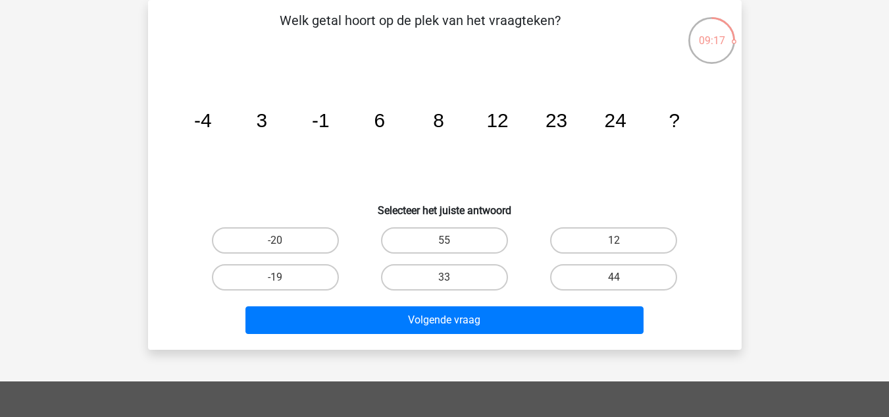
click at [451, 284] on input "33" at bounding box center [448, 281] width 9 height 9
radio input "true"
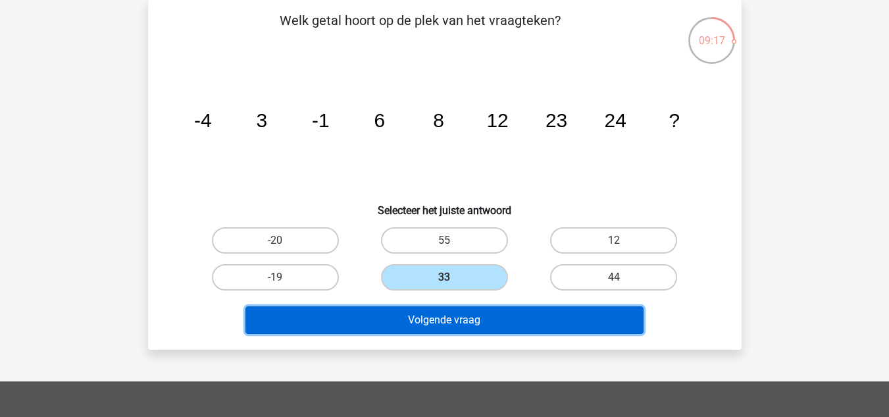
click at [493, 324] on button "Volgende vraag" at bounding box center [444, 320] width 398 height 28
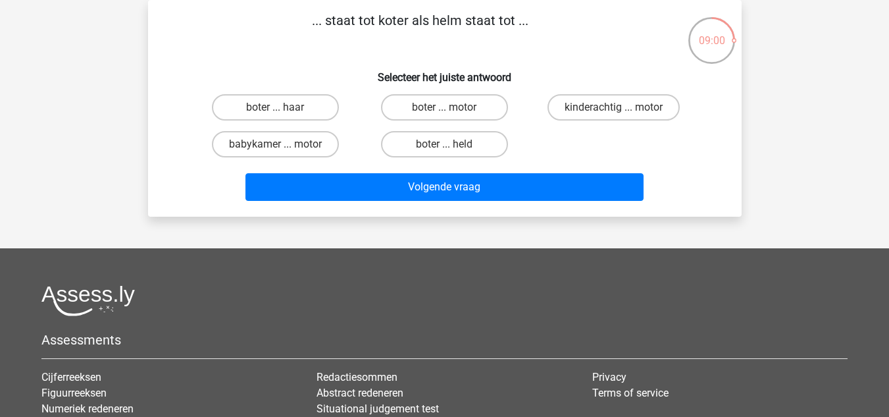
drag, startPoint x: 573, startPoint y: 105, endPoint x: 568, endPoint y: 125, distance: 20.3
click at [572, 105] on label "kinderachtig ... motor" at bounding box center [614, 107] width 132 height 26
click at [614, 107] on input "kinderachtig ... motor" at bounding box center [618, 111] width 9 height 9
radio input "true"
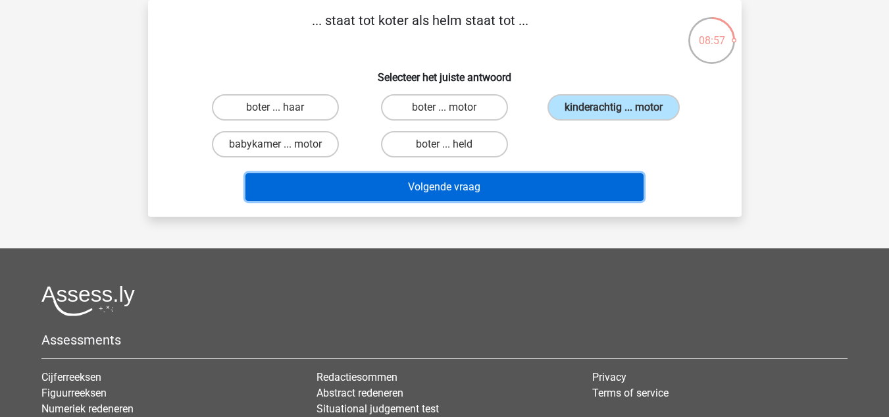
click at [536, 191] on button "Volgende vraag" at bounding box center [444, 187] width 398 height 28
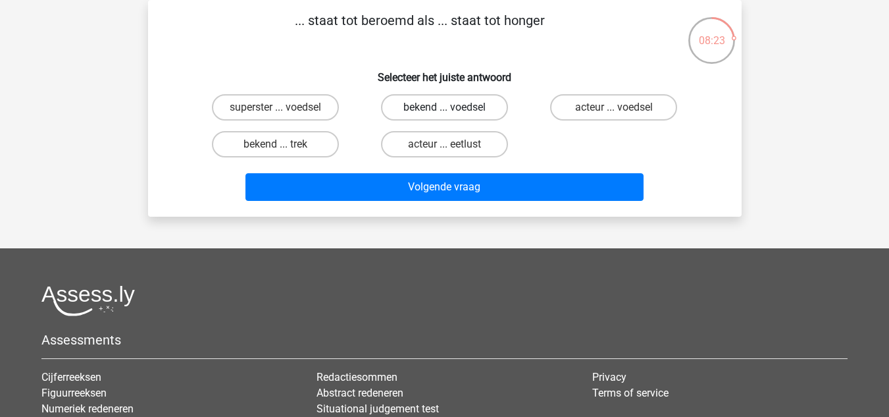
click at [475, 97] on label "bekend ... voedsel" at bounding box center [444, 107] width 127 height 26
click at [453, 107] on input "bekend ... voedsel" at bounding box center [448, 111] width 9 height 9
radio input "true"
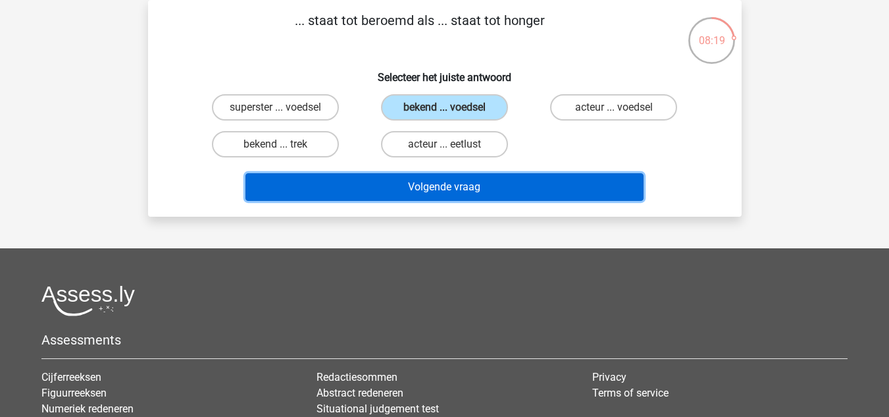
click at [509, 193] on button "Volgende vraag" at bounding box center [444, 187] width 398 height 28
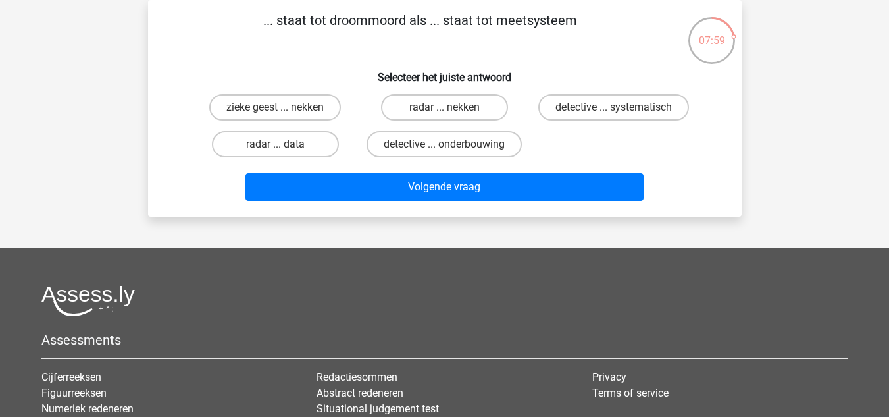
click at [446, 153] on input "detective ... onderbouwing" at bounding box center [448, 148] width 9 height 9
radio input "true"
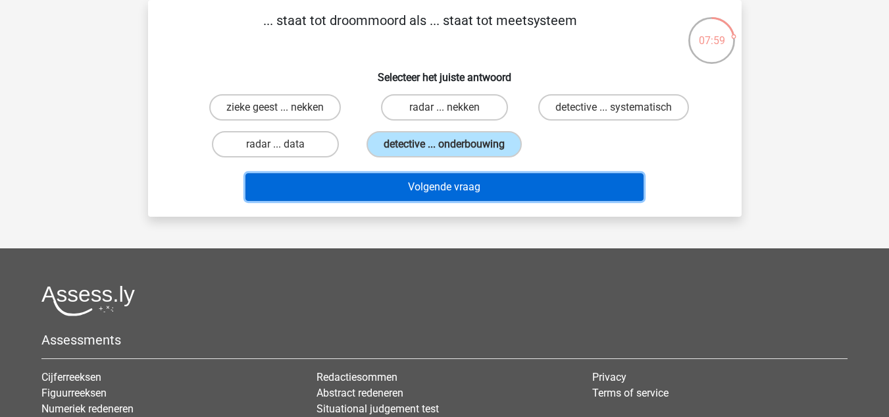
click at [450, 192] on button "Volgende vraag" at bounding box center [444, 187] width 398 height 28
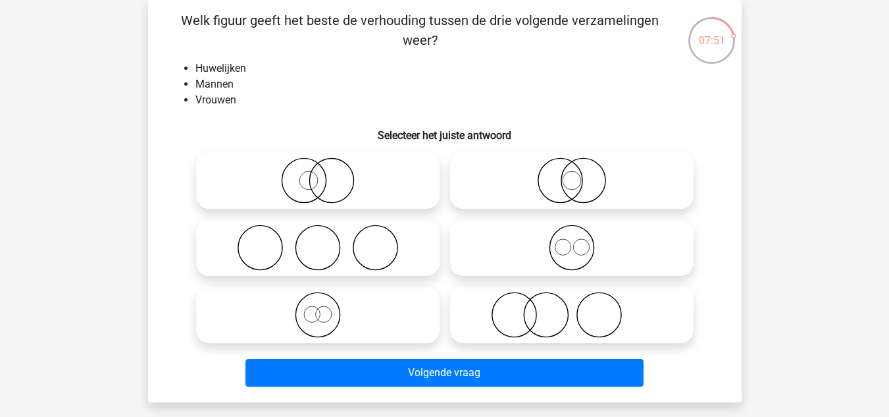
click at [374, 312] on icon at bounding box center [317, 315] width 233 height 46
click at [326, 308] on input "radio" at bounding box center [322, 303] width 9 height 9
radio input "true"
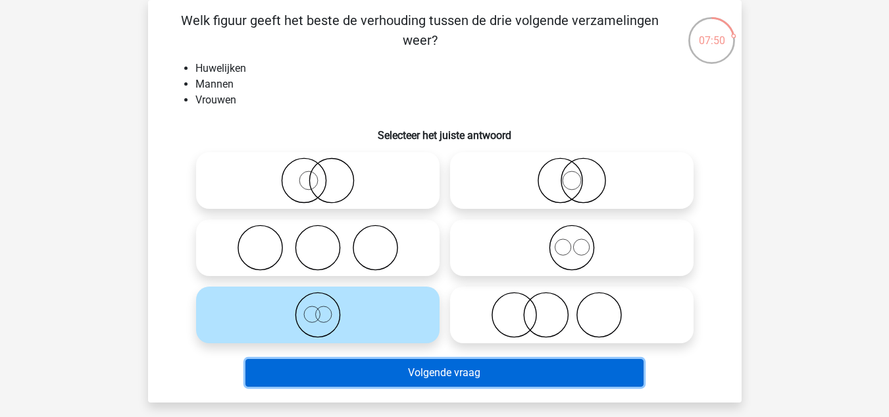
drag, startPoint x: 483, startPoint y: 365, endPoint x: 465, endPoint y: 325, distance: 43.3
click at [482, 359] on button "Volgende vraag" at bounding box center [444, 373] width 398 height 28
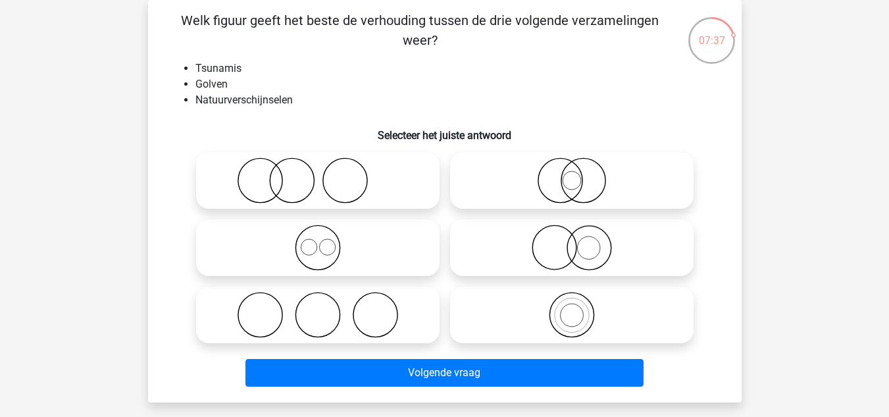
click at [344, 259] on icon at bounding box center [317, 247] width 233 height 46
click at [326, 241] on input "radio" at bounding box center [322, 236] width 9 height 9
radio input "true"
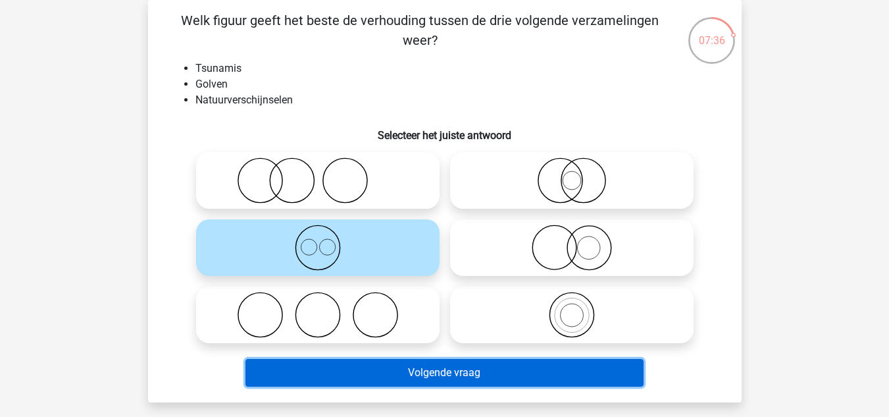
click at [487, 369] on button "Volgende vraag" at bounding box center [444, 373] width 398 height 28
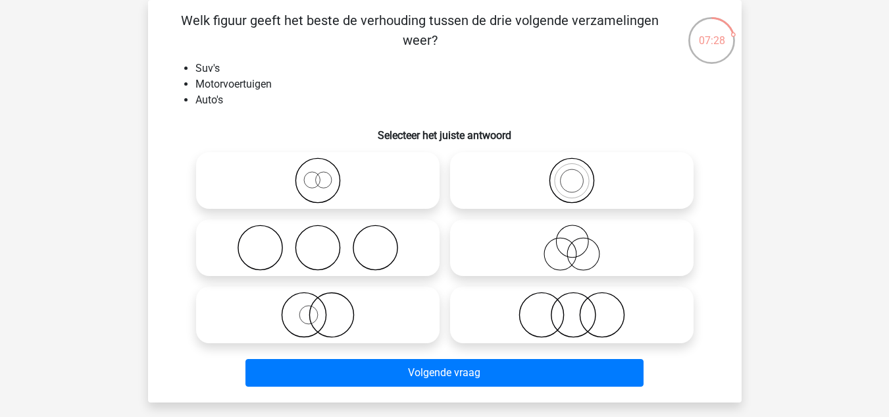
click at [573, 319] on icon at bounding box center [571, 315] width 233 height 46
click at [573, 308] on input "radio" at bounding box center [576, 303] width 9 height 9
radio input "true"
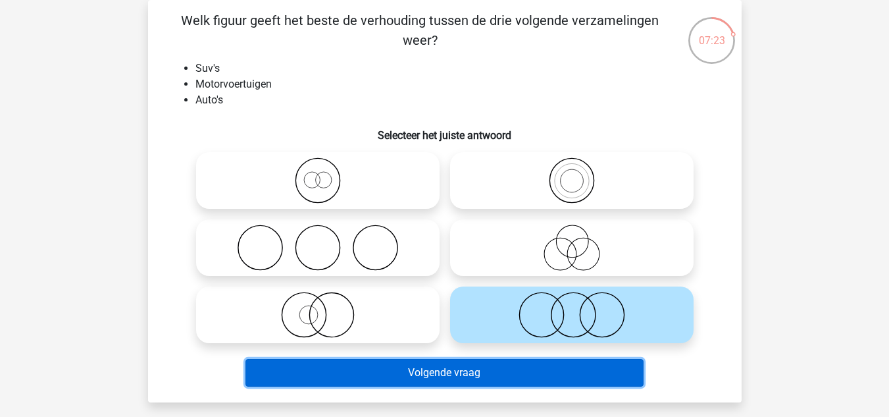
click at [500, 371] on button "Volgende vraag" at bounding box center [444, 373] width 398 height 28
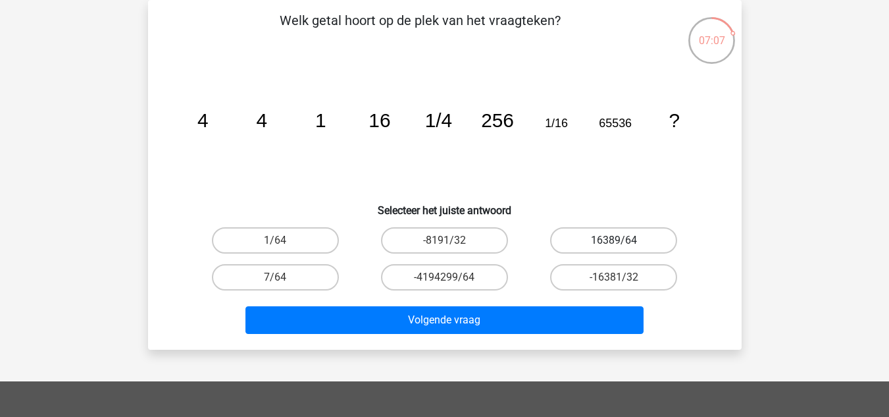
click at [581, 231] on label "16389/64" at bounding box center [613, 240] width 127 height 26
click at [614, 240] on input "16389/64" at bounding box center [618, 244] width 9 height 9
radio input "true"
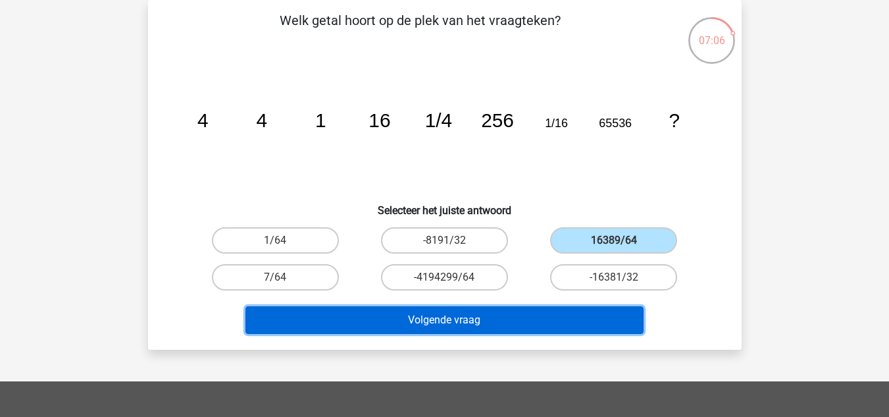
click at [473, 316] on button "Volgende vraag" at bounding box center [444, 320] width 398 height 28
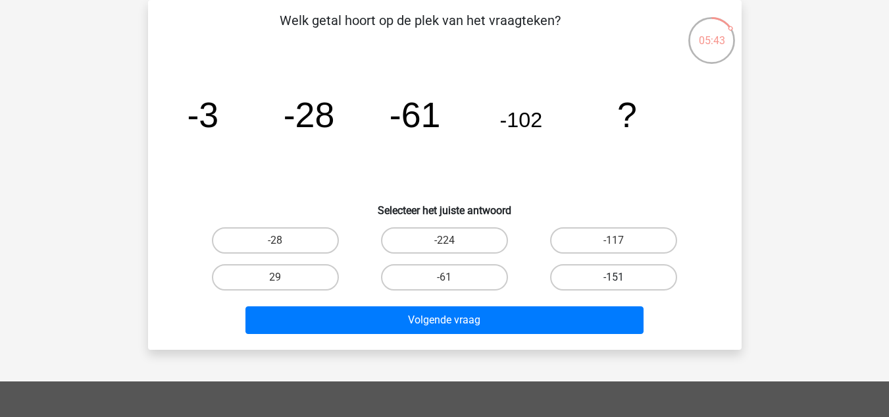
click at [625, 286] on label "-151" at bounding box center [613, 277] width 127 height 26
click at [623, 286] on input "-151" at bounding box center [618, 281] width 9 height 9
radio input "true"
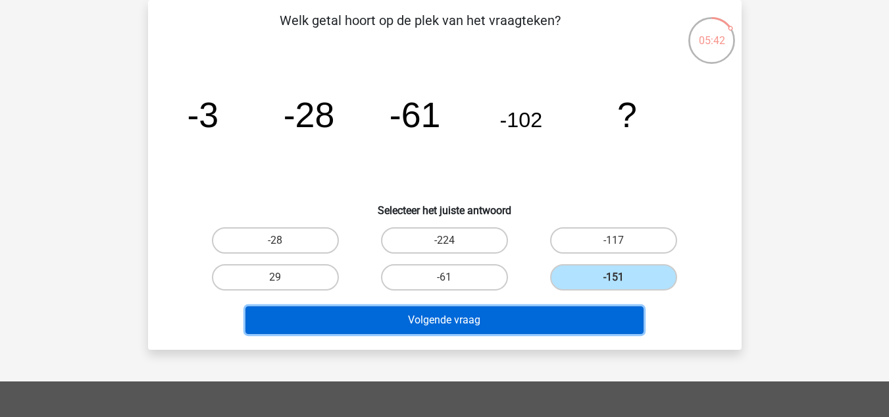
click at [501, 326] on button "Volgende vraag" at bounding box center [444, 320] width 398 height 28
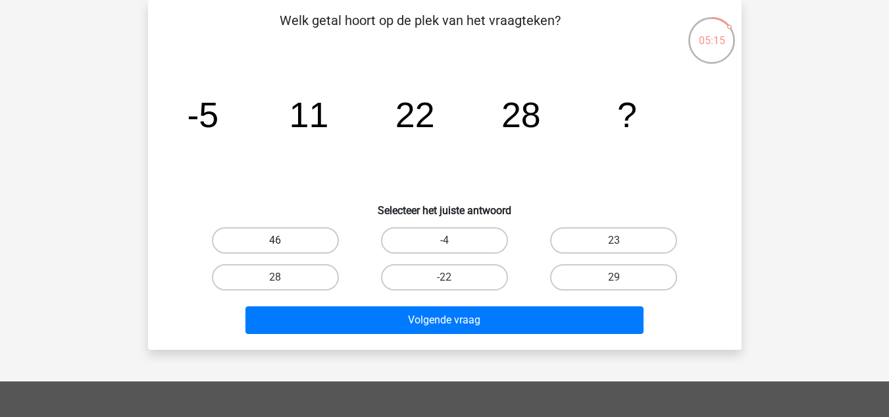
click at [270, 234] on label "46" at bounding box center [275, 240] width 127 height 26
click at [275, 240] on input "46" at bounding box center [279, 244] width 9 height 9
radio input "true"
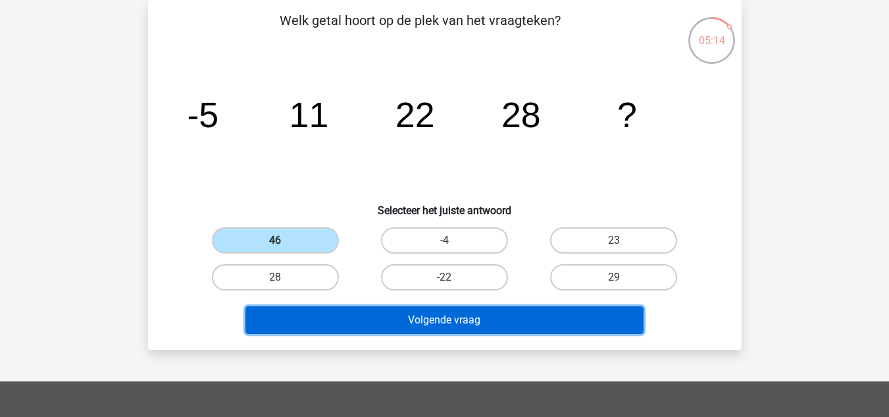
click at [450, 321] on button "Volgende vraag" at bounding box center [444, 320] width 398 height 28
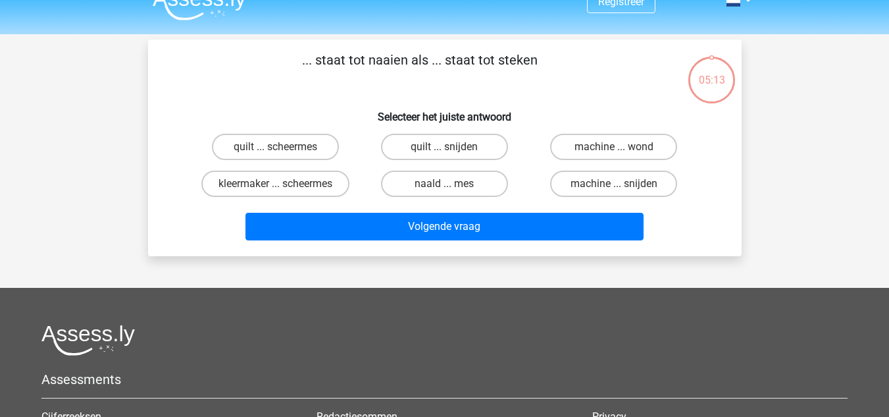
scroll to position [0, 0]
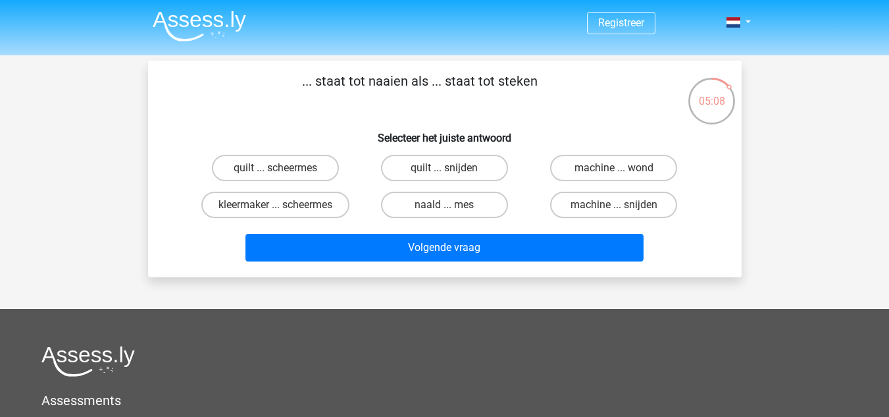
click at [451, 209] on input "naald ... mes" at bounding box center [448, 209] width 9 height 9
radio input "true"
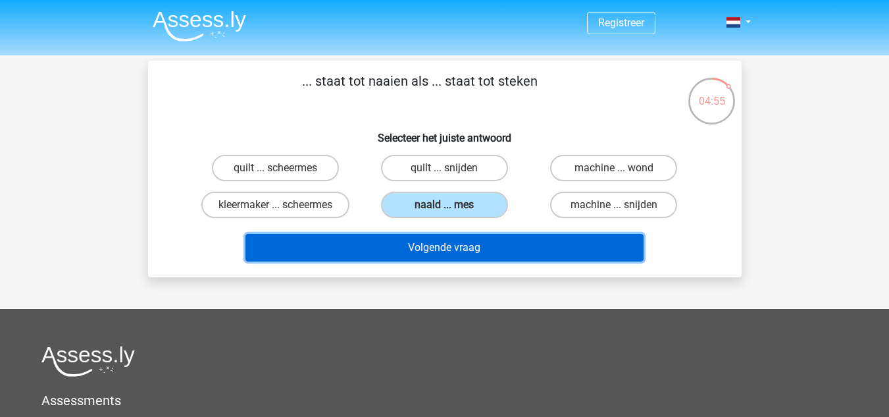
click at [488, 250] on button "Volgende vraag" at bounding box center [444, 248] width 398 height 28
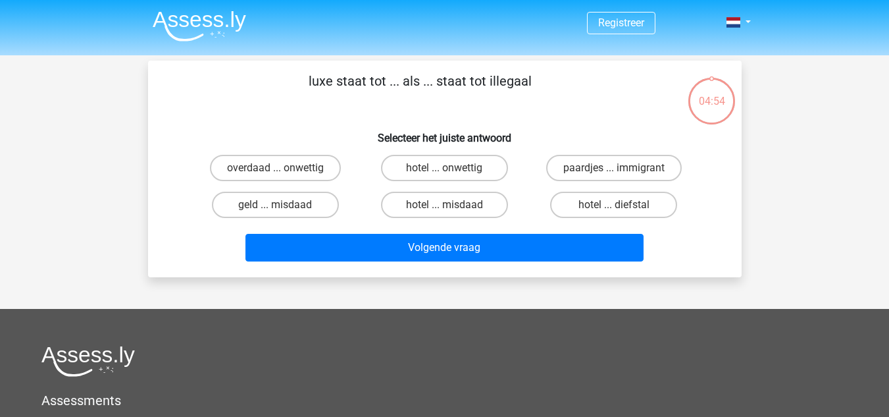
scroll to position [61, 0]
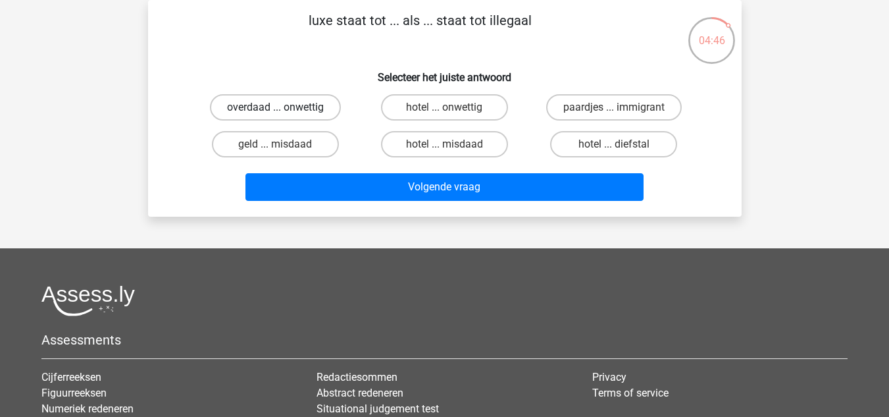
click at [280, 105] on label "overdaad ... onwettig" at bounding box center [275, 107] width 131 height 26
click at [280, 107] on input "overdaad ... onwettig" at bounding box center [279, 111] width 9 height 9
radio input "true"
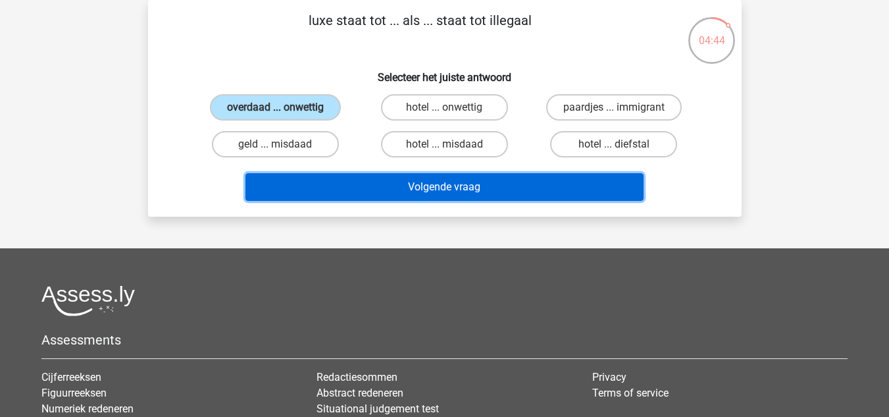
click at [487, 181] on button "Volgende vraag" at bounding box center [444, 187] width 398 height 28
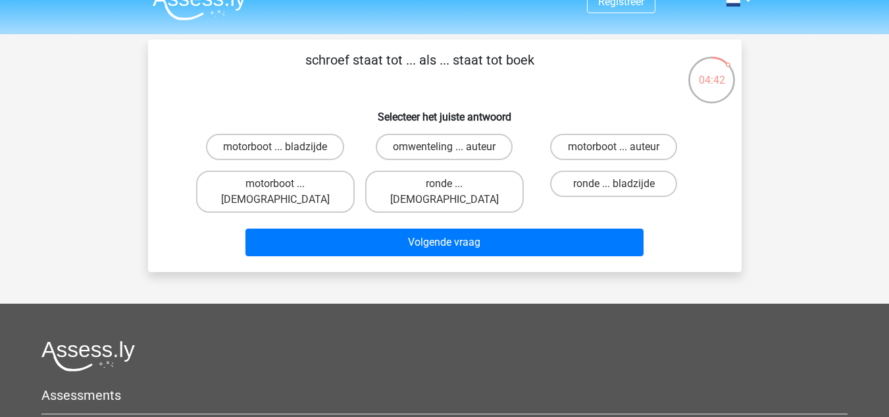
scroll to position [0, 0]
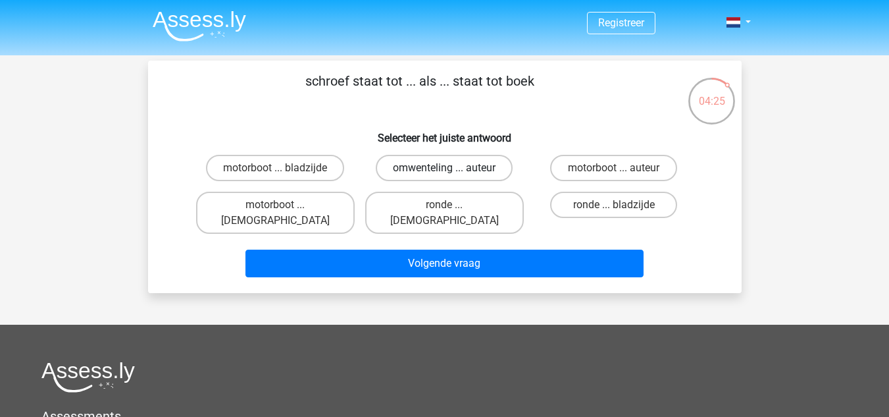
click at [411, 165] on label "omwenteling ... auteur" at bounding box center [444, 168] width 137 height 26
click at [444, 168] on input "omwenteling ... auteur" at bounding box center [448, 172] width 9 height 9
radio input "true"
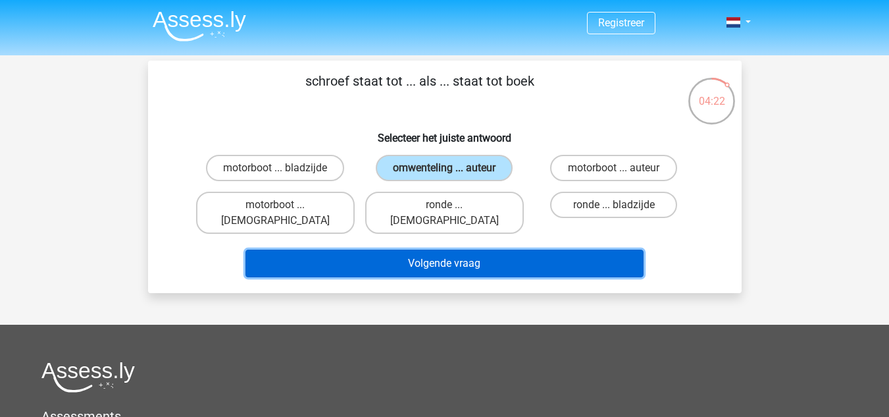
click at [457, 254] on button "Volgende vraag" at bounding box center [444, 263] width 398 height 28
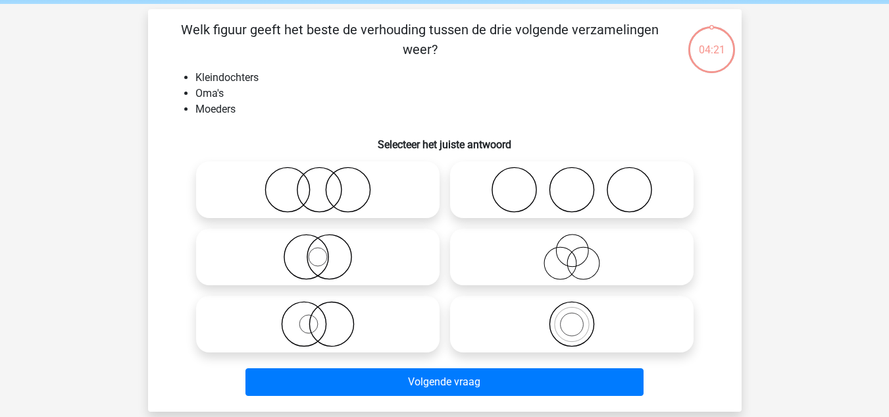
scroll to position [61, 0]
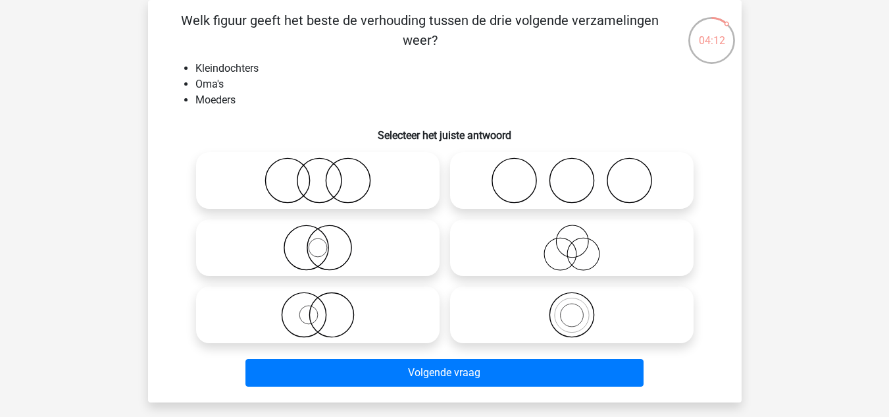
click at [513, 321] on icon at bounding box center [571, 315] width 233 height 46
click at [572, 308] on input "radio" at bounding box center [576, 303] width 9 height 9
radio input "true"
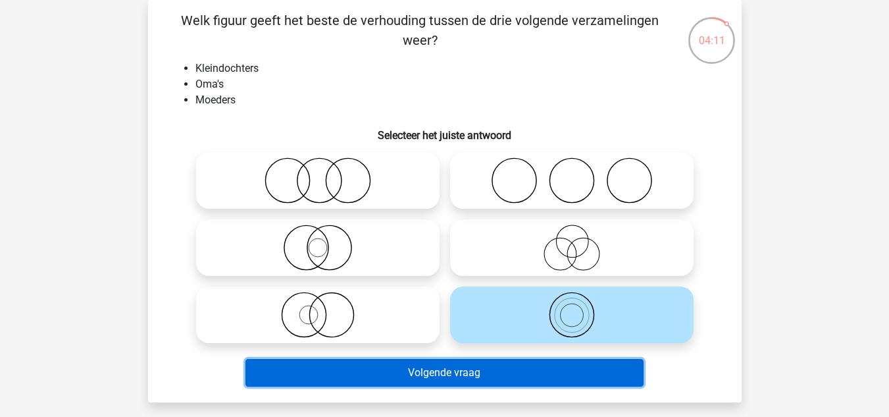
click at [507, 380] on button "Volgende vraag" at bounding box center [444, 373] width 398 height 28
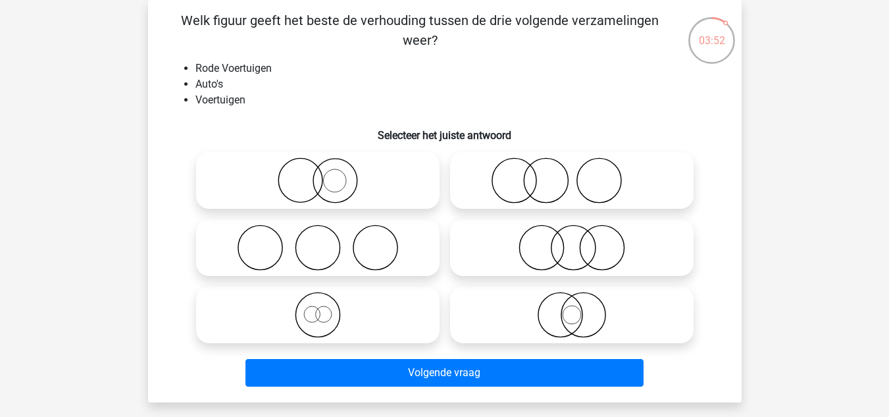
click at [458, 305] on icon at bounding box center [571, 315] width 233 height 46
click at [572, 305] on input "radio" at bounding box center [576, 303] width 9 height 9
radio input "true"
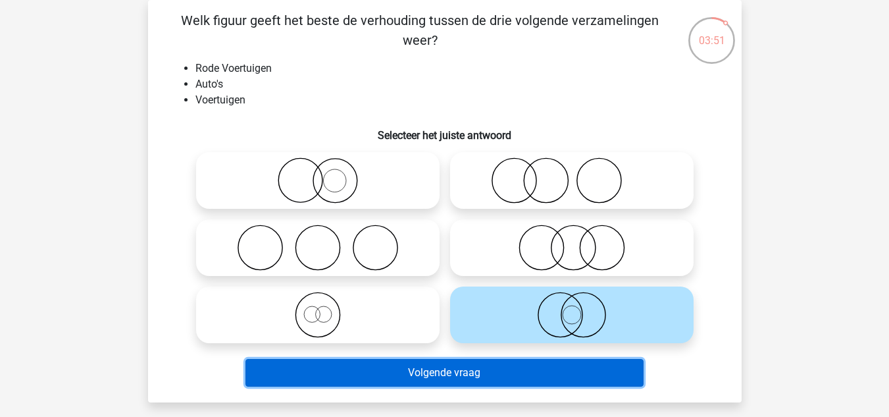
click at [519, 380] on button "Volgende vraag" at bounding box center [444, 373] width 398 height 28
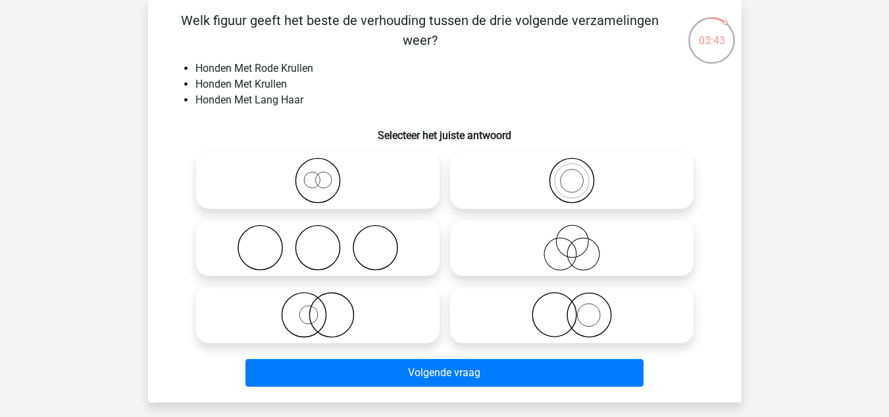
click at [536, 193] on icon at bounding box center [571, 180] width 233 height 46
click at [572, 174] on input "radio" at bounding box center [576, 169] width 9 height 9
radio input "true"
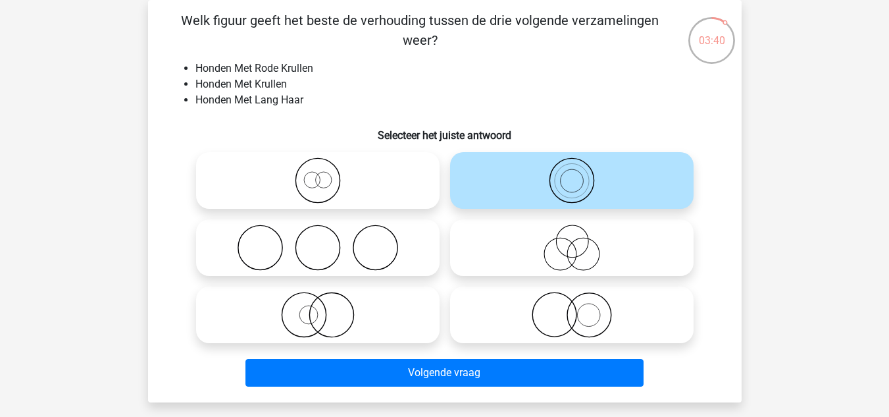
click at [532, 245] on icon at bounding box center [571, 247] width 233 height 46
click at [572, 241] on input "radio" at bounding box center [576, 236] width 9 height 9
radio input "true"
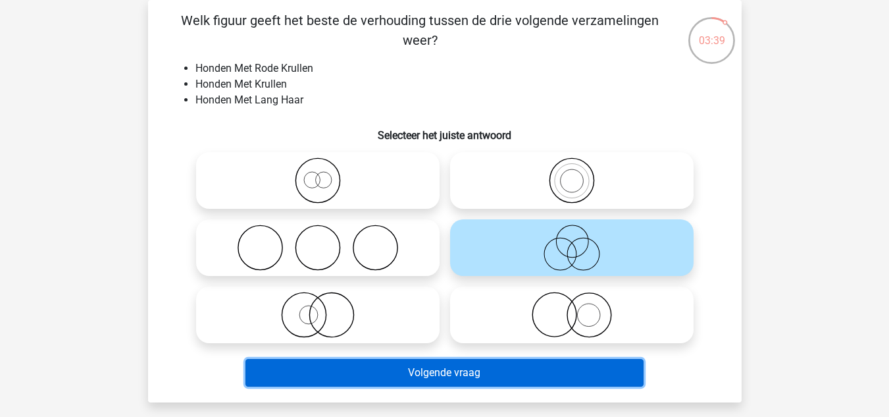
drag, startPoint x: 517, startPoint y: 378, endPoint x: 512, endPoint y: 361, distance: 18.5
click at [517, 378] on button "Volgende vraag" at bounding box center [444, 373] width 398 height 28
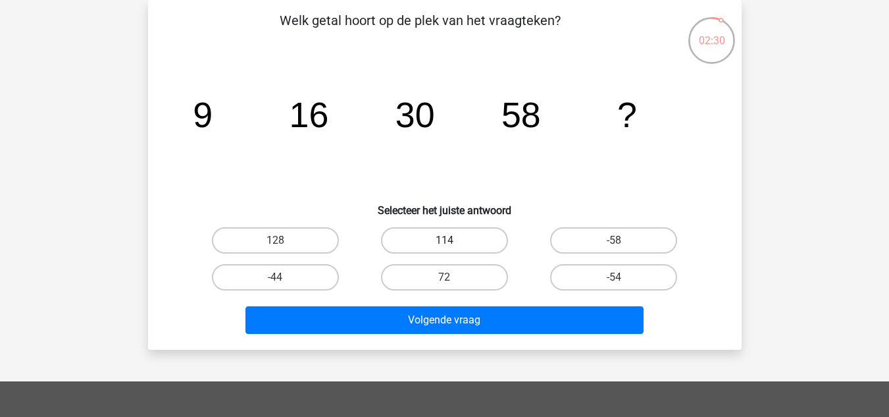
click at [467, 242] on label "114" at bounding box center [444, 240] width 127 height 26
click at [453, 242] on input "114" at bounding box center [448, 244] width 9 height 9
radio input "true"
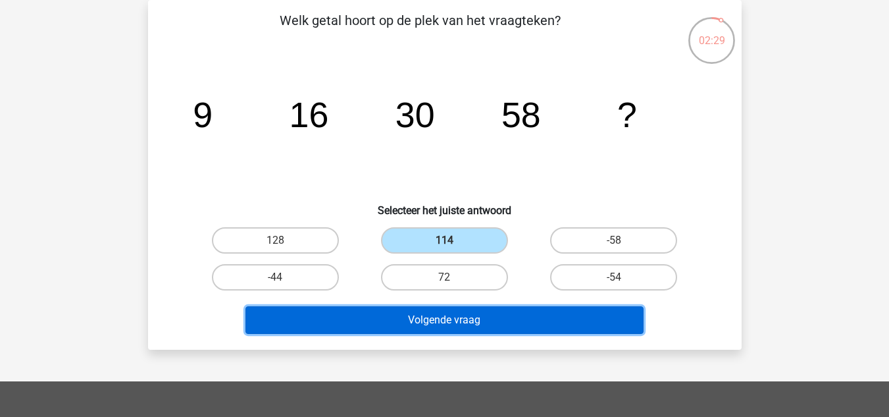
click at [461, 325] on button "Volgende vraag" at bounding box center [444, 320] width 398 height 28
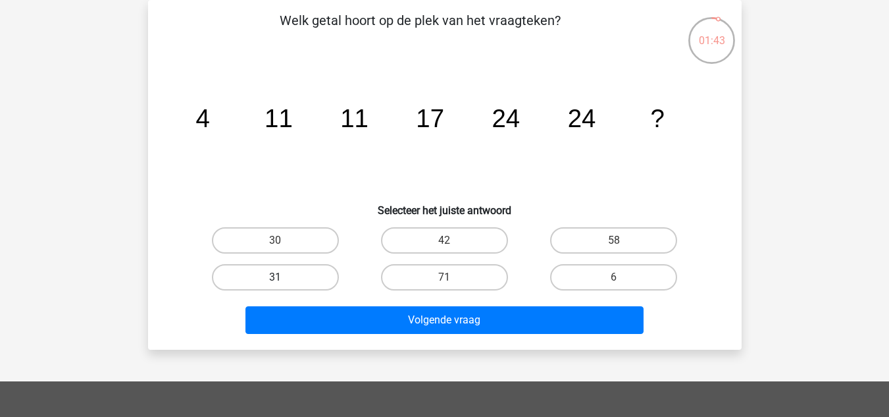
click at [315, 285] on label "31" at bounding box center [275, 277] width 127 height 26
click at [284, 285] on input "31" at bounding box center [279, 281] width 9 height 9
radio input "true"
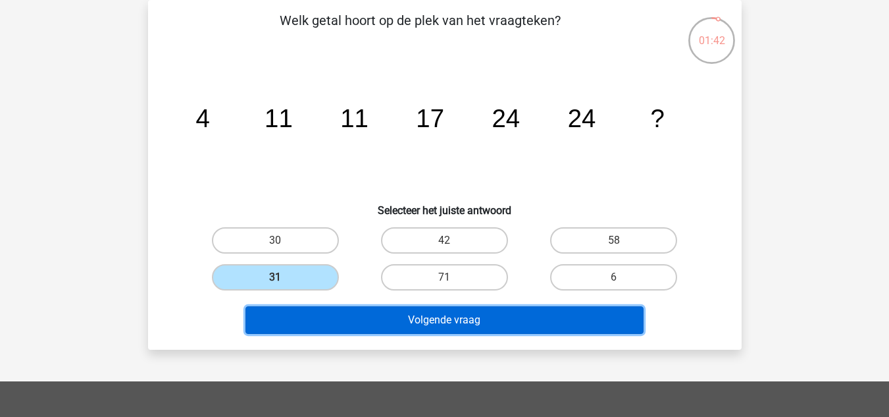
click at [451, 324] on button "Volgende vraag" at bounding box center [444, 320] width 398 height 28
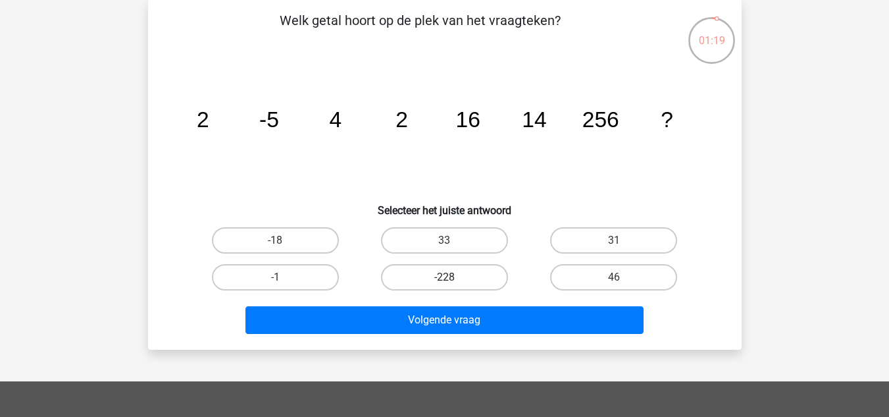
click at [426, 278] on label "-228" at bounding box center [444, 277] width 127 height 26
click at [444, 278] on input "-228" at bounding box center [448, 281] width 9 height 9
radio input "true"
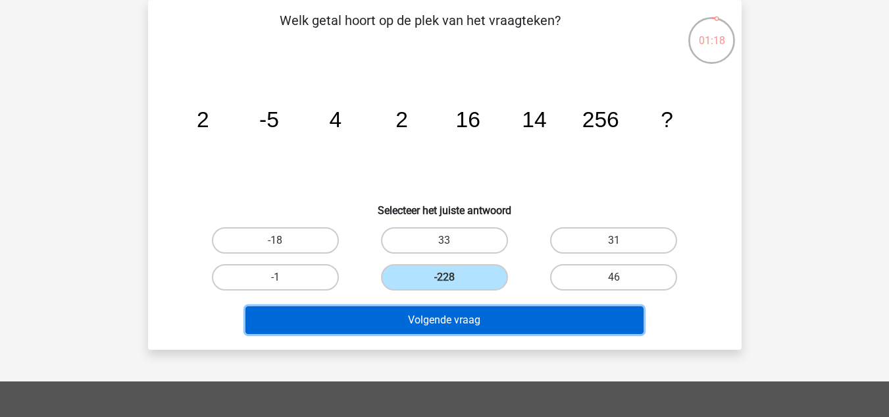
click at [425, 325] on button "Volgende vraag" at bounding box center [444, 320] width 398 height 28
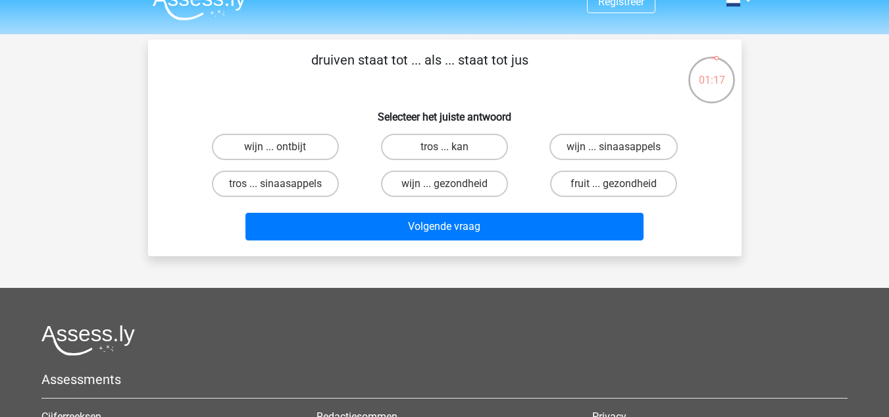
scroll to position [0, 0]
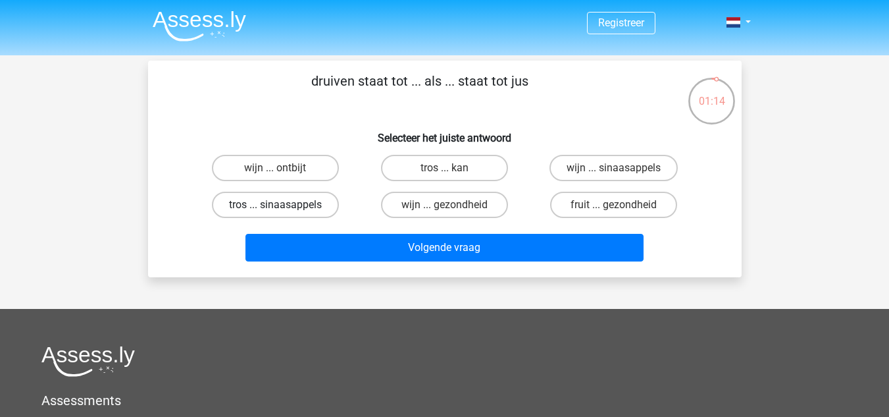
click at [322, 201] on label "tros ... sinaasappels" at bounding box center [275, 205] width 127 height 26
click at [284, 205] on input "tros ... sinaasappels" at bounding box center [279, 209] width 9 height 9
radio input "true"
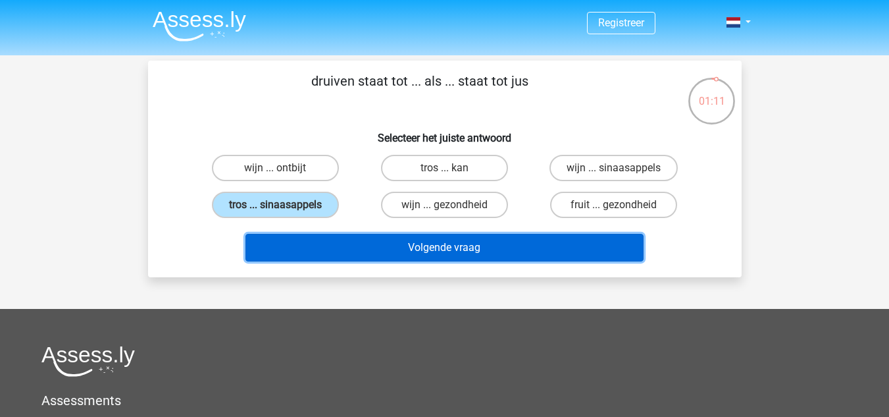
click at [419, 256] on button "Volgende vraag" at bounding box center [444, 248] width 398 height 28
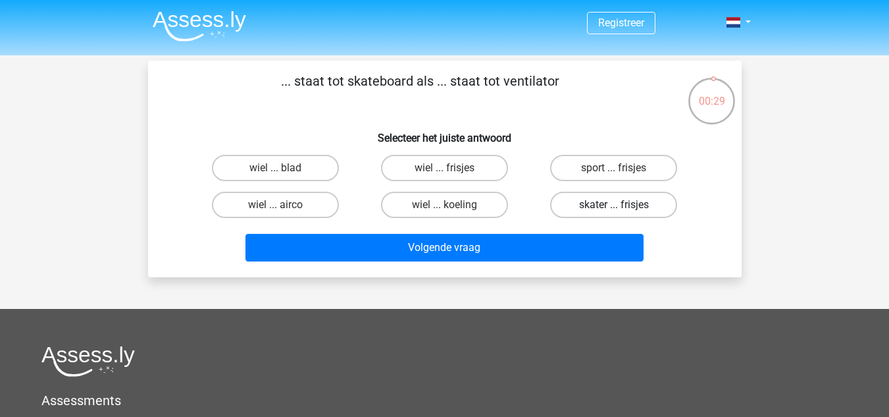
click at [598, 203] on label "skater ... frisjes" at bounding box center [613, 205] width 127 height 26
click at [614, 205] on input "skater ... frisjes" at bounding box center [618, 209] width 9 height 9
radio input "true"
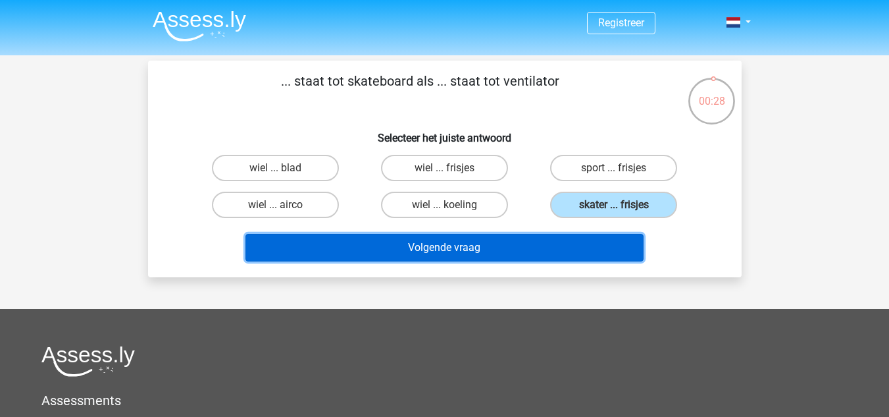
click at [574, 237] on button "Volgende vraag" at bounding box center [444, 248] width 398 height 28
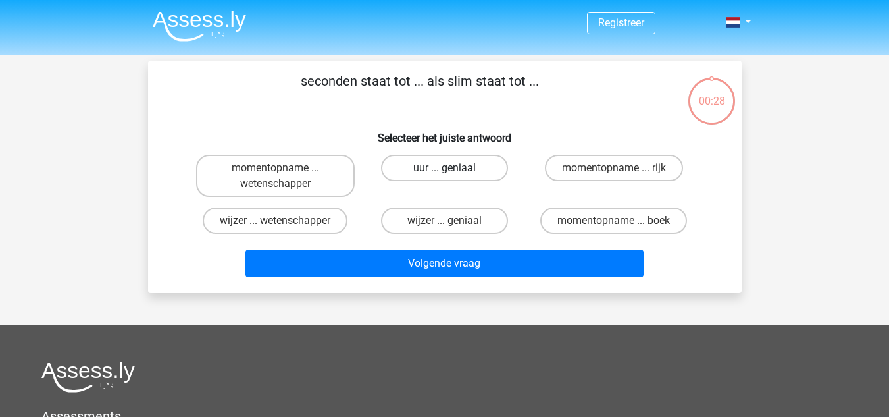
scroll to position [61, 0]
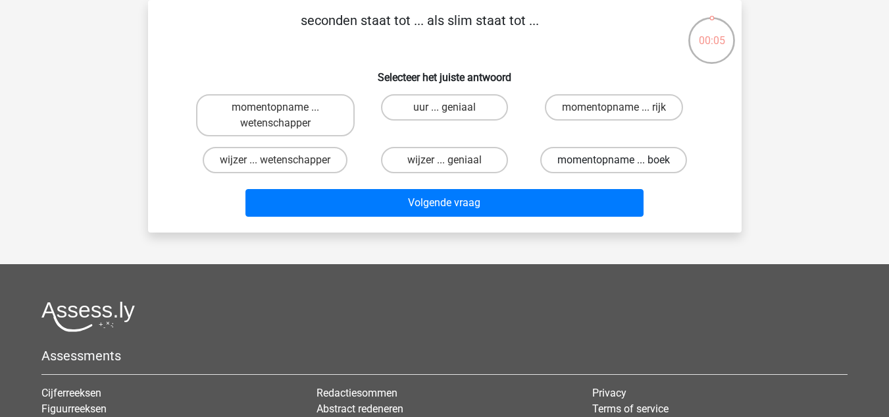
click at [583, 158] on label "momentopname ... boek" at bounding box center [613, 160] width 147 height 26
click at [614, 160] on input "momentopname ... boek" at bounding box center [618, 164] width 9 height 9
radio input "true"
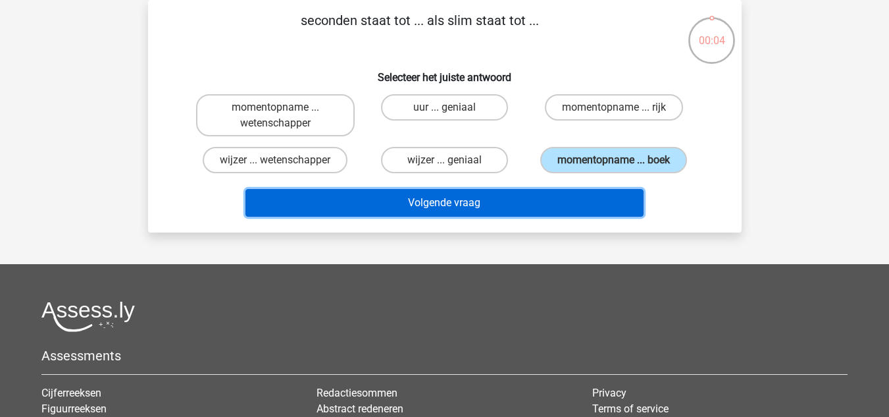
click at [530, 195] on button "Volgende vraag" at bounding box center [444, 203] width 398 height 28
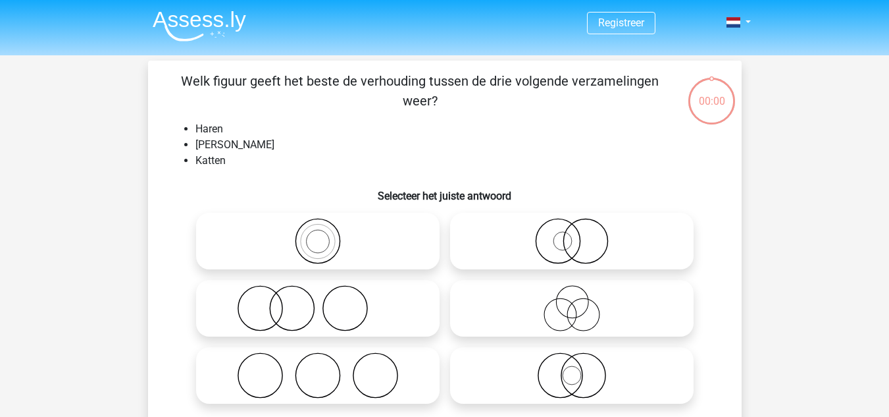
scroll to position [61, 0]
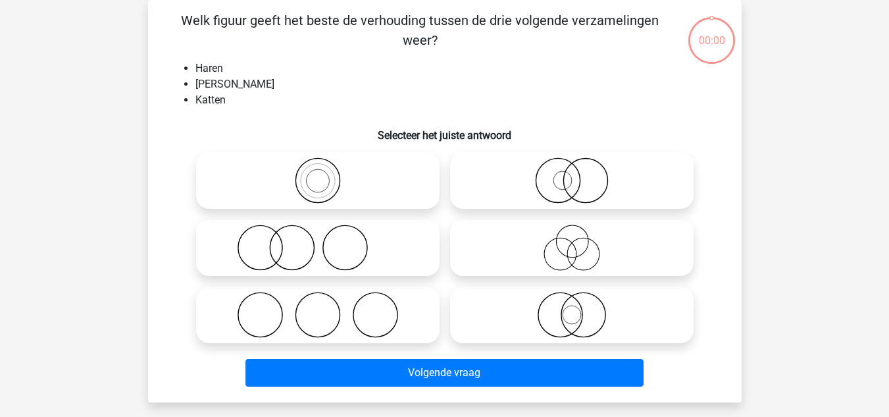
click at [328, 179] on icon at bounding box center [317, 180] width 233 height 46
click at [326, 174] on input "radio" at bounding box center [322, 169] width 9 height 9
radio input "true"
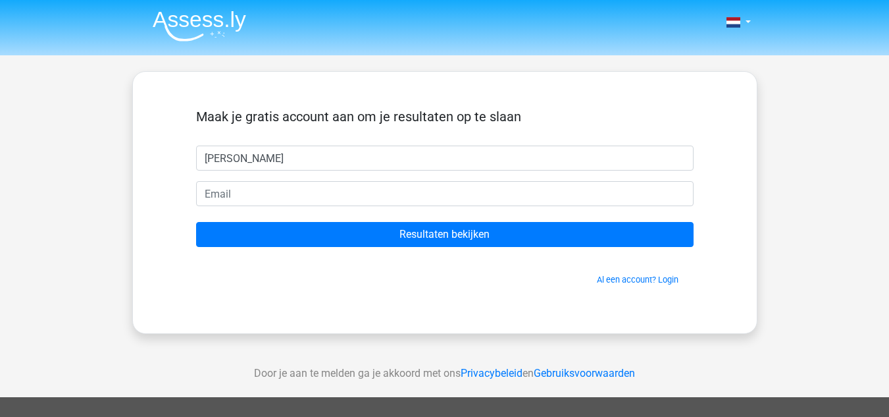
type input "[PERSON_NAME]"
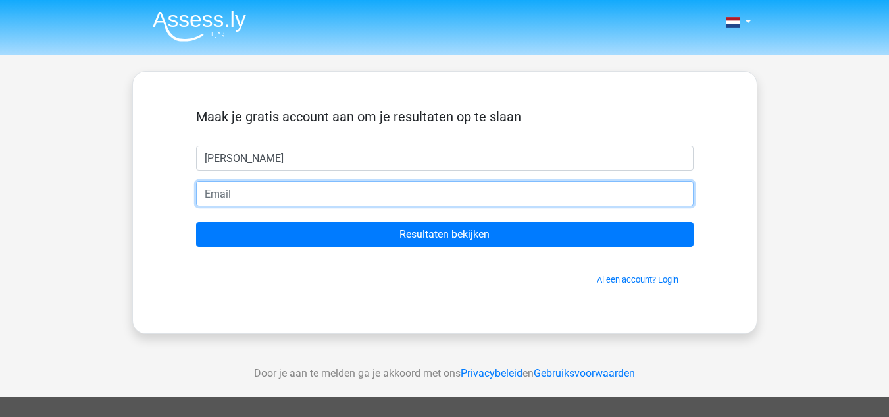
click at [292, 193] on input "email" at bounding box center [445, 193] width 498 height 25
type input "[EMAIL_ADDRESS][DOMAIN_NAME]"
click at [196, 222] on input "Resultaten bekijken" at bounding box center [445, 234] width 498 height 25
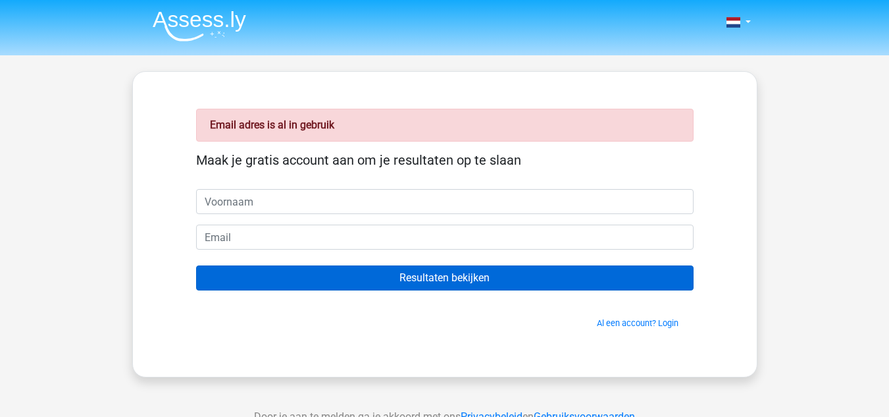
drag, startPoint x: 579, startPoint y: 295, endPoint x: 577, endPoint y: 288, distance: 7.7
click at [577, 288] on form "Maak je gratis account aan om je resultaten op te slaan Resultaten bekijken Al …" at bounding box center [445, 240] width 498 height 177
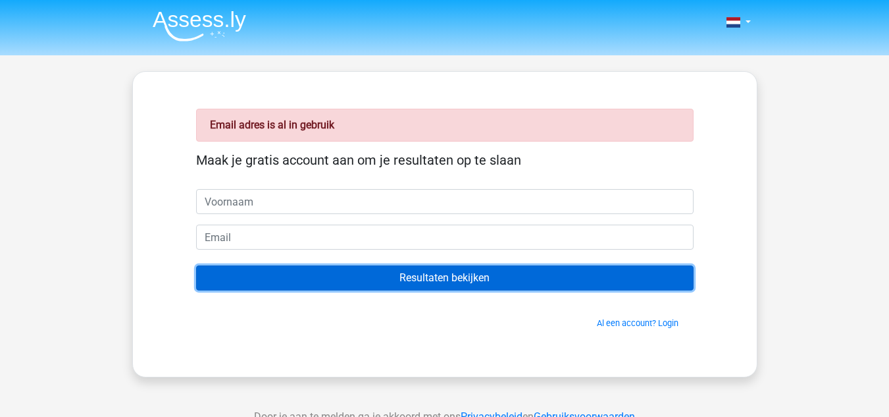
click at [576, 288] on input "Resultaten bekijken" at bounding box center [445, 277] width 498 height 25
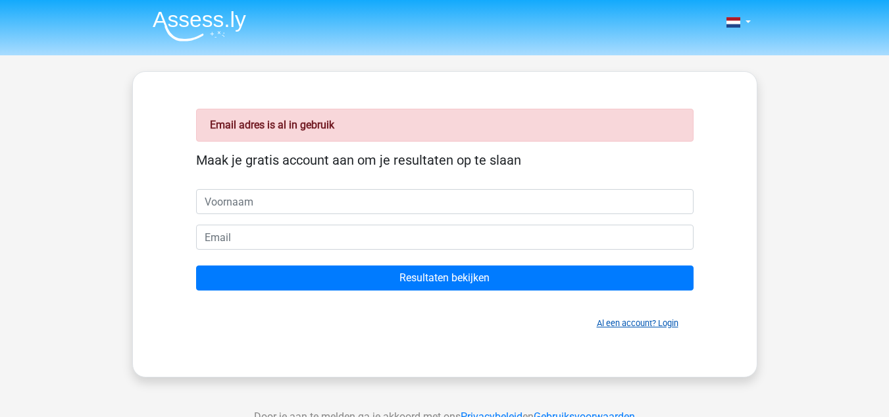
click at [627, 321] on link "Al een account? Login" at bounding box center [638, 323] width 82 height 10
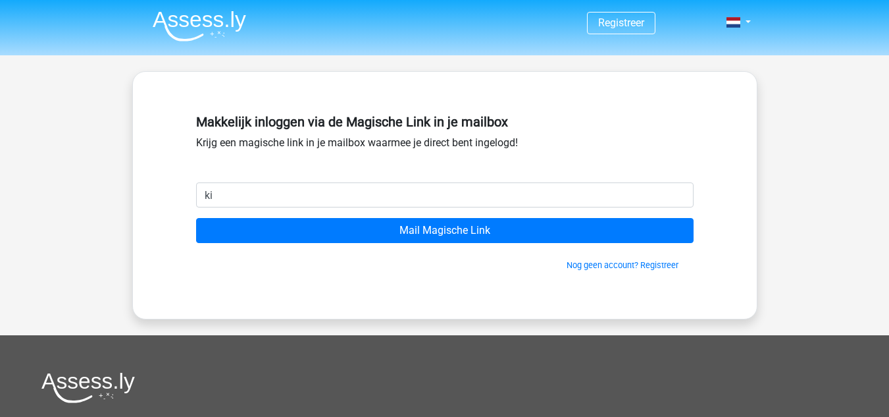
type input "[EMAIL_ADDRESS][DOMAIN_NAME]"
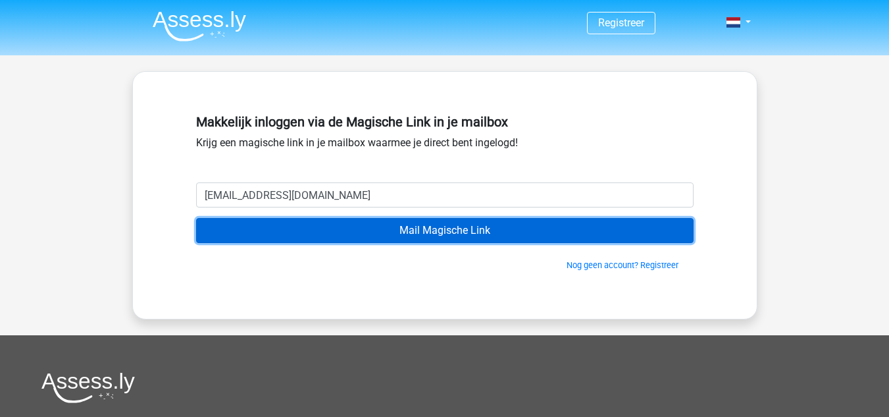
click at [350, 229] on input "Mail Magische Link" at bounding box center [445, 230] width 498 height 25
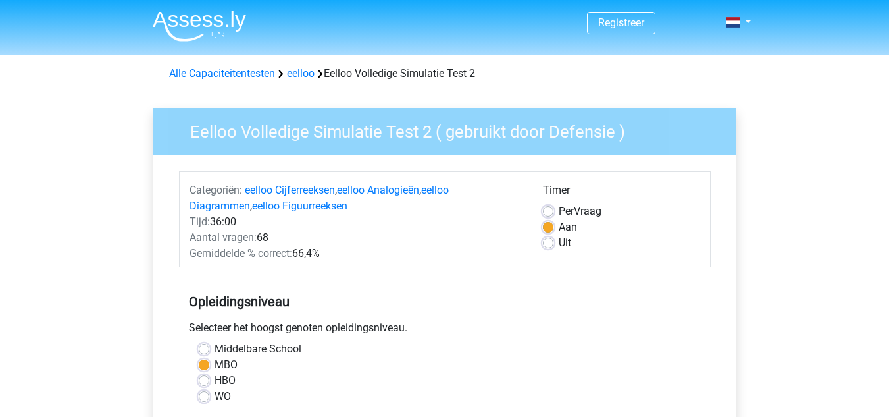
scroll to position [329, 0]
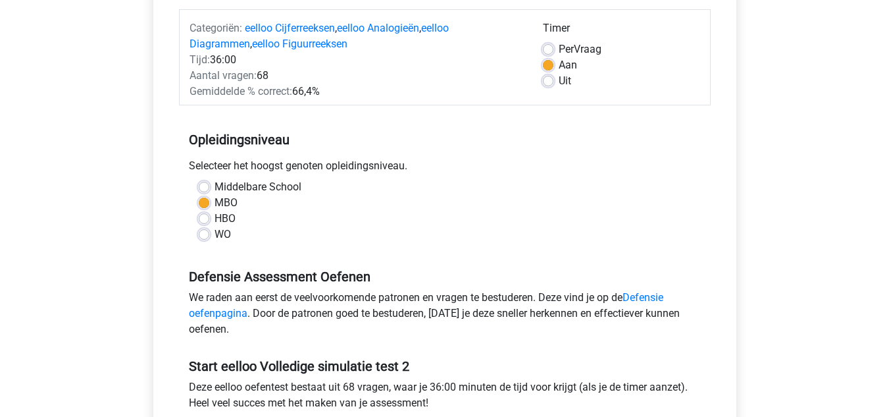
scroll to position [66, 0]
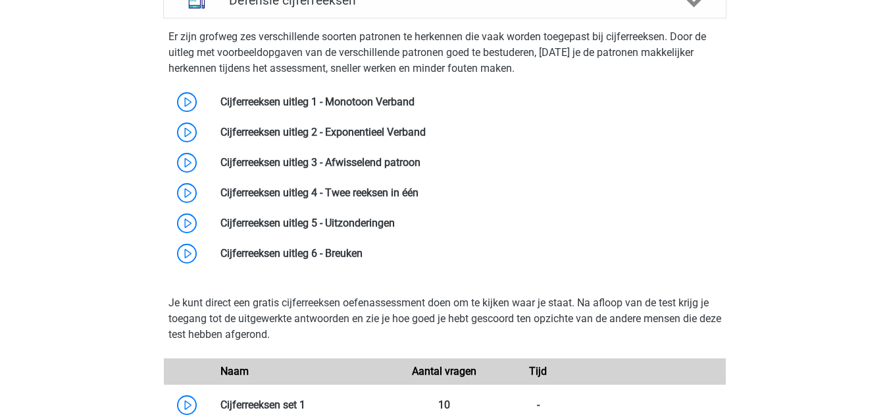
scroll to position [1014, 0]
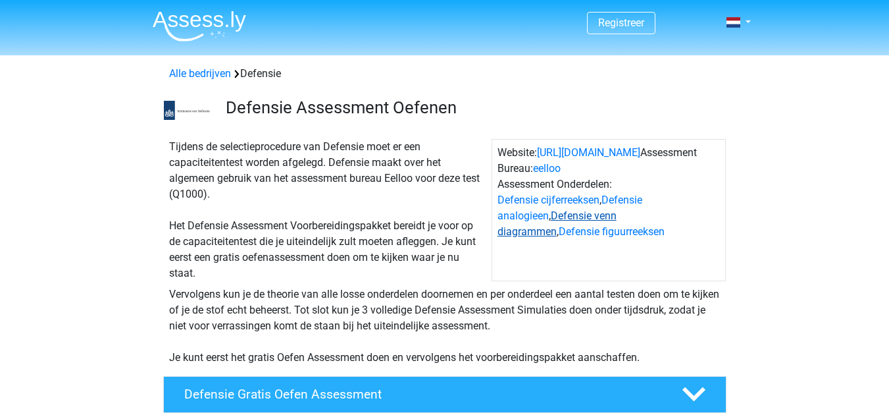
click at [598, 216] on link "Defensie venn diagrammen" at bounding box center [557, 223] width 119 height 28
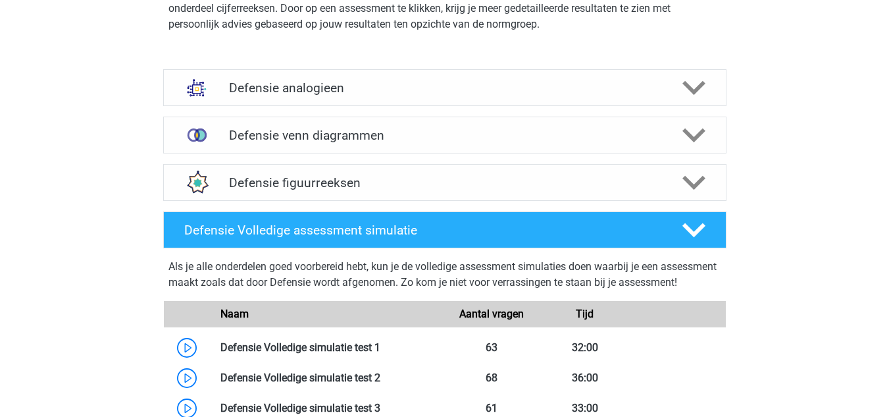
scroll to position [1741, 0]
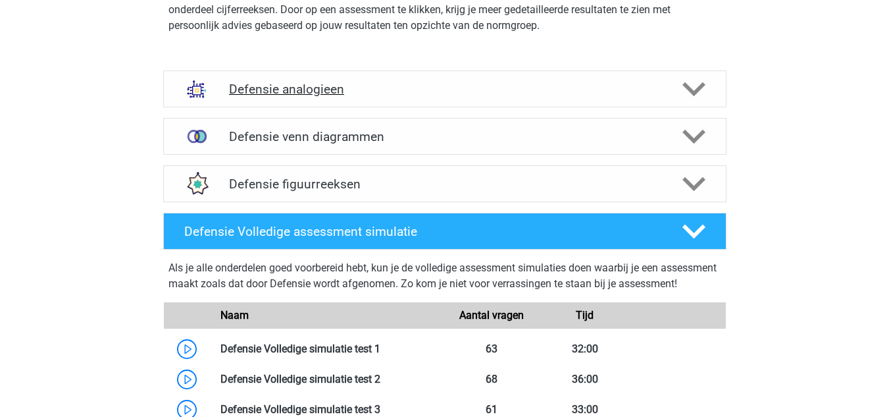
click at [698, 93] on icon at bounding box center [693, 89] width 23 height 23
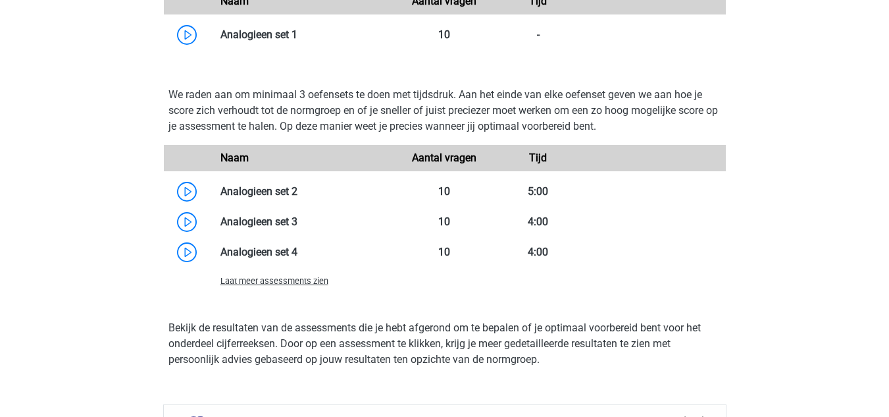
scroll to position [2334, 0]
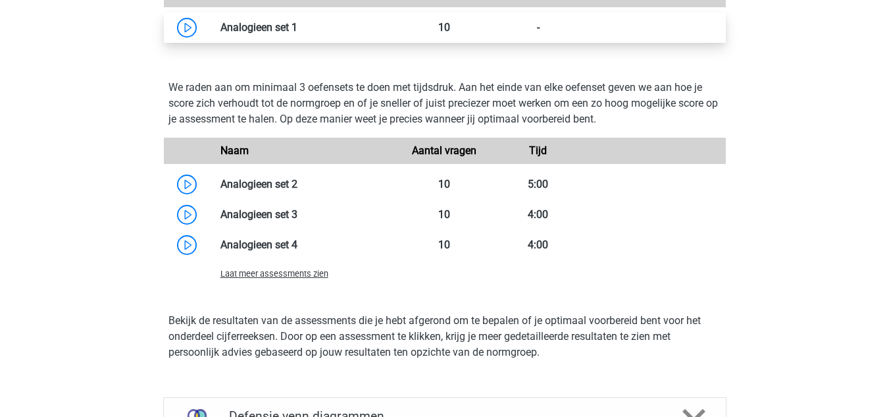
click at [297, 34] on link at bounding box center [297, 27] width 0 height 13
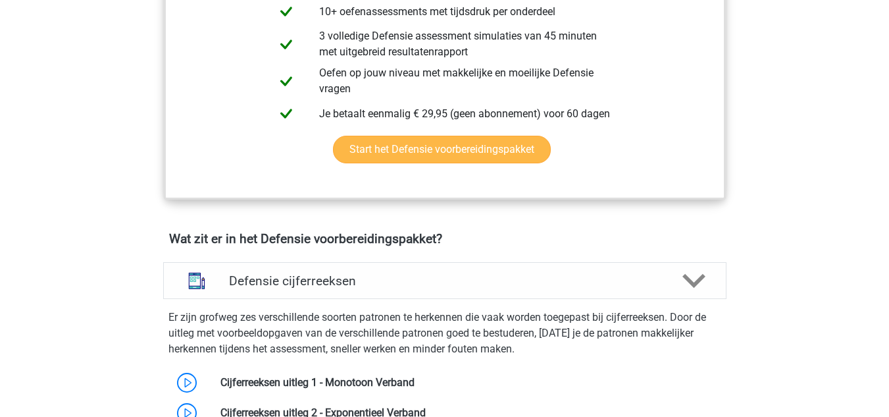
scroll to position [754, 0]
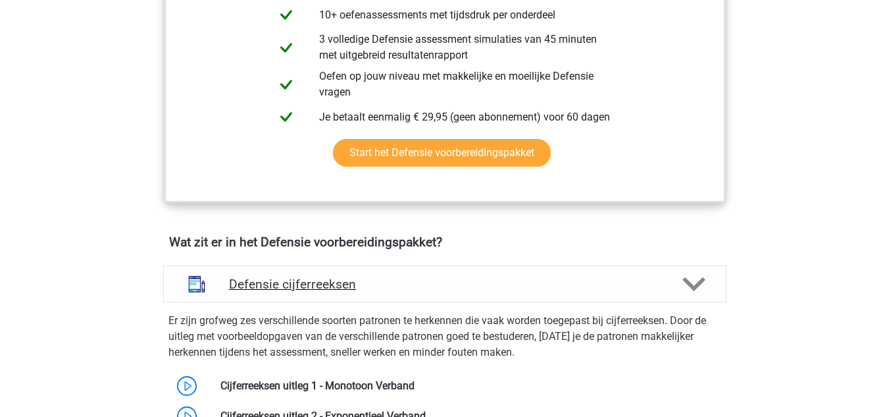
click at [699, 286] on polygon at bounding box center [693, 284] width 23 height 14
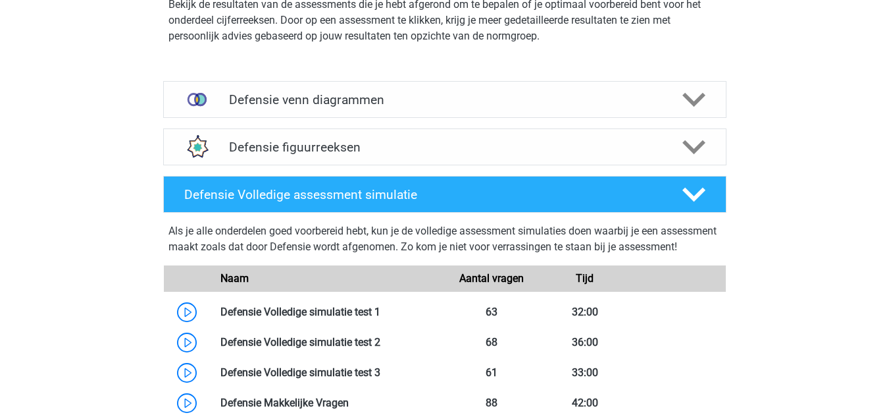
scroll to position [1909, 0]
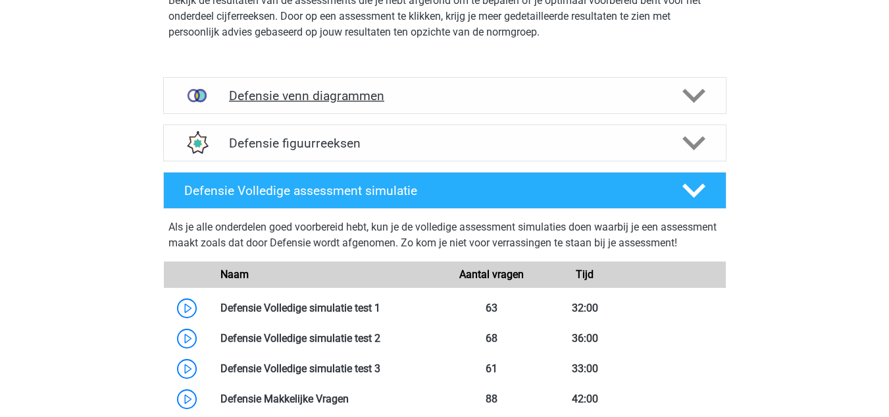
click at [705, 103] on icon at bounding box center [693, 95] width 23 height 23
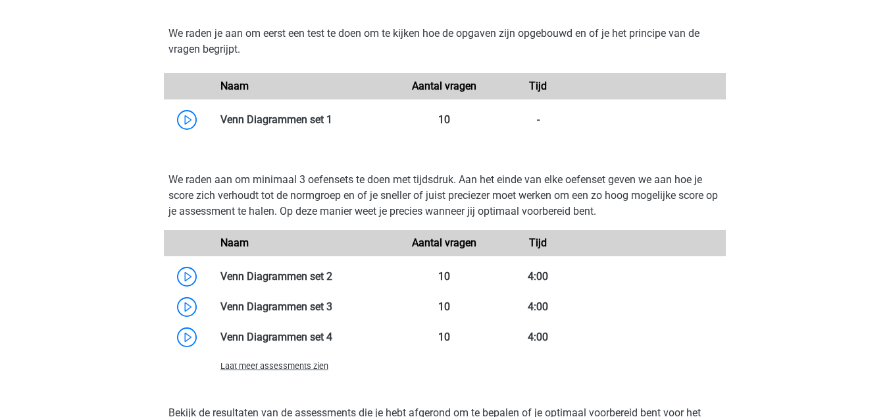
scroll to position [2106, 0]
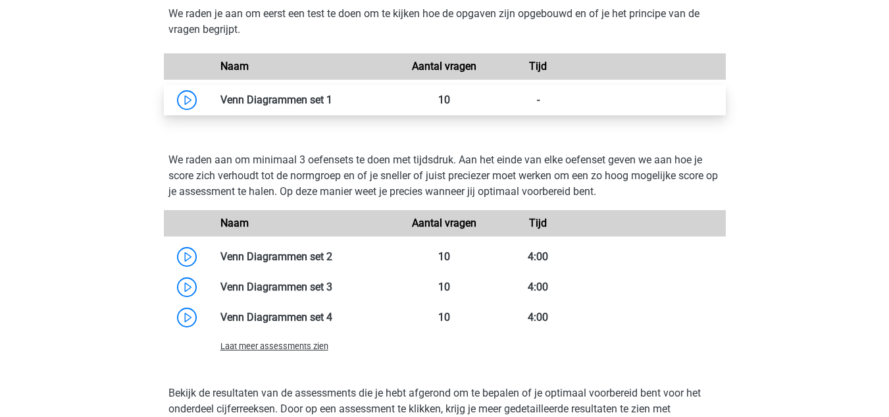
click at [332, 93] on link at bounding box center [332, 99] width 0 height 13
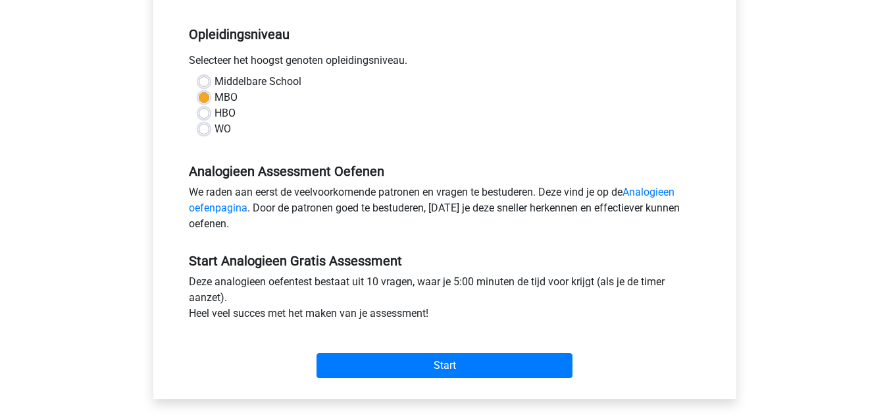
scroll to position [263, 0]
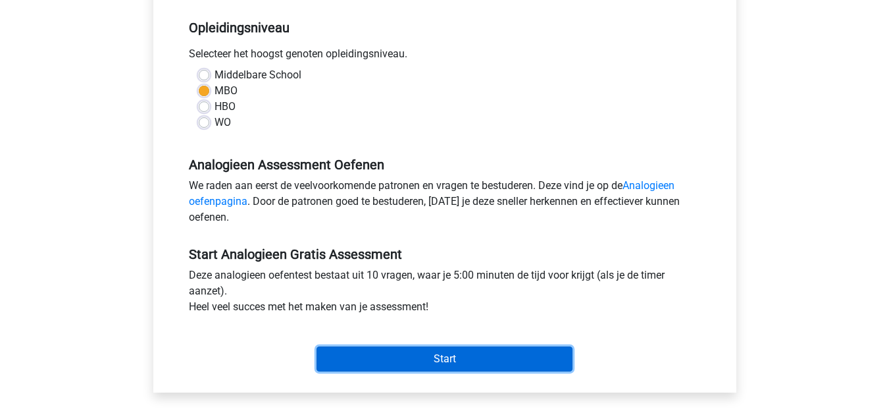
click at [369, 351] on input "Start" at bounding box center [445, 358] width 256 height 25
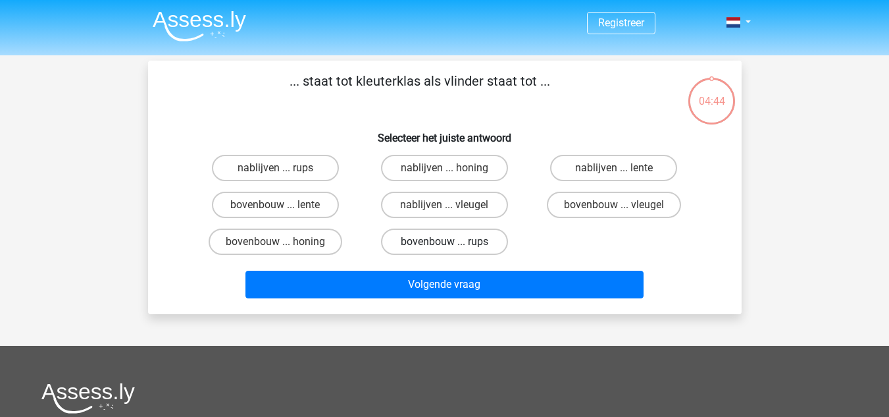
click at [450, 241] on label "bovenbouw ... rups" at bounding box center [444, 241] width 127 height 26
click at [450, 242] on input "bovenbouw ... rups" at bounding box center [448, 246] width 9 height 9
radio input "true"
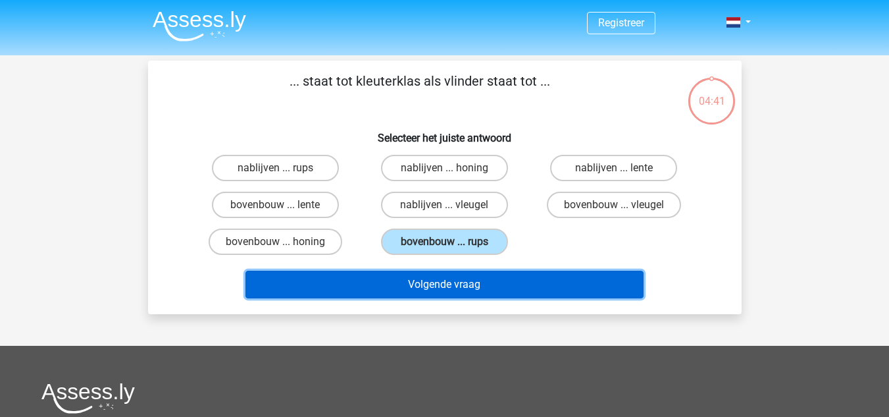
click at [442, 282] on button "Volgende vraag" at bounding box center [444, 284] width 398 height 28
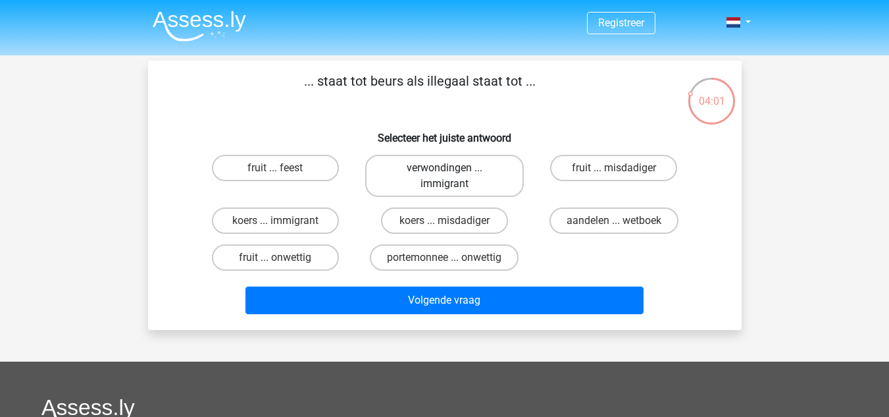
click at [417, 175] on label "verwondingen ... immigrant" at bounding box center [444, 176] width 159 height 42
click at [444, 175] on input "verwondingen ... immigrant" at bounding box center [448, 172] width 9 height 9
radio input "true"
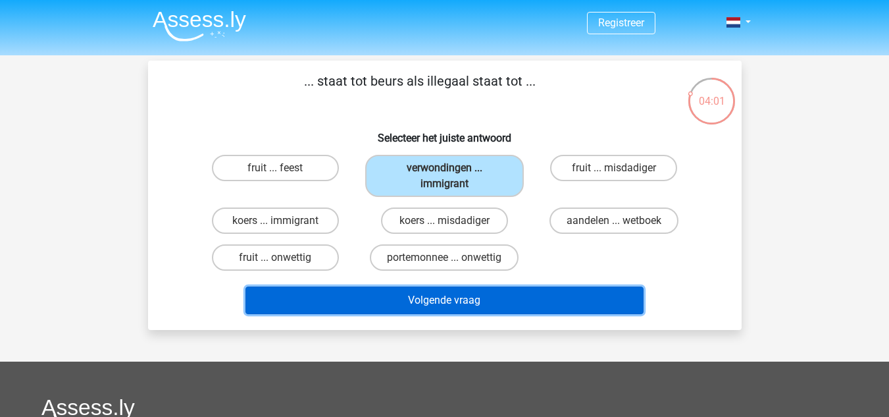
click at [521, 291] on button "Volgende vraag" at bounding box center [444, 300] width 398 height 28
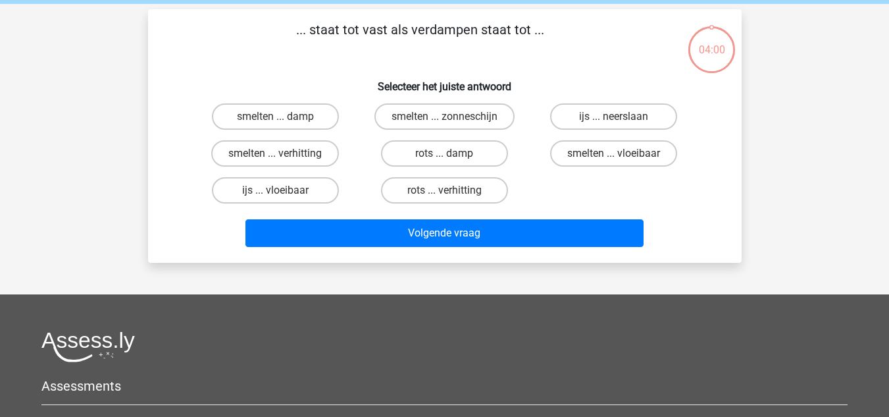
scroll to position [61, 0]
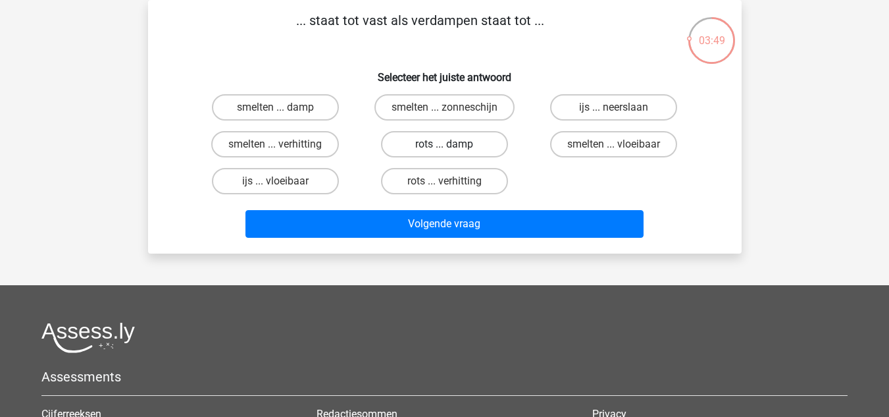
click at [434, 147] on label "rots ... damp" at bounding box center [444, 144] width 127 height 26
click at [444, 147] on input "rots ... damp" at bounding box center [448, 148] width 9 height 9
radio input "true"
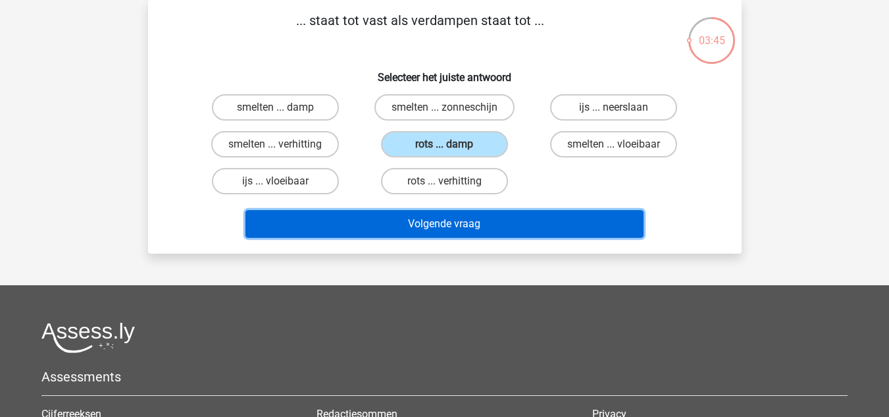
click at [561, 227] on button "Volgende vraag" at bounding box center [444, 224] width 398 height 28
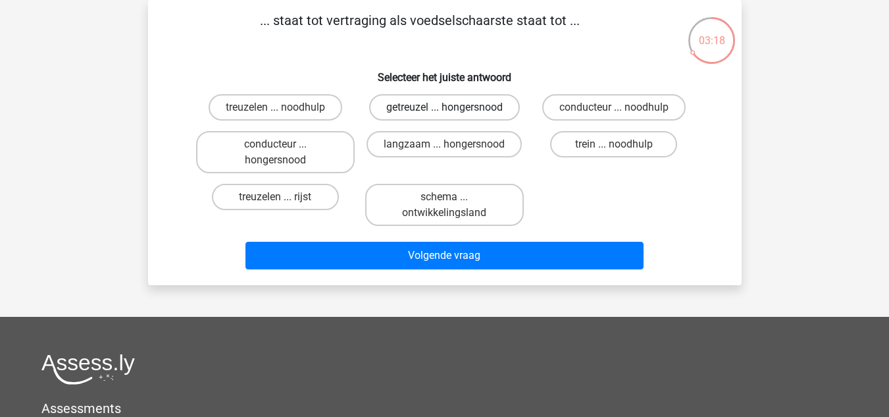
click at [440, 103] on label "getreuzel ... hongersnood" at bounding box center [444, 107] width 151 height 26
click at [444, 107] on input "getreuzel ... hongersnood" at bounding box center [448, 111] width 9 height 9
radio input "true"
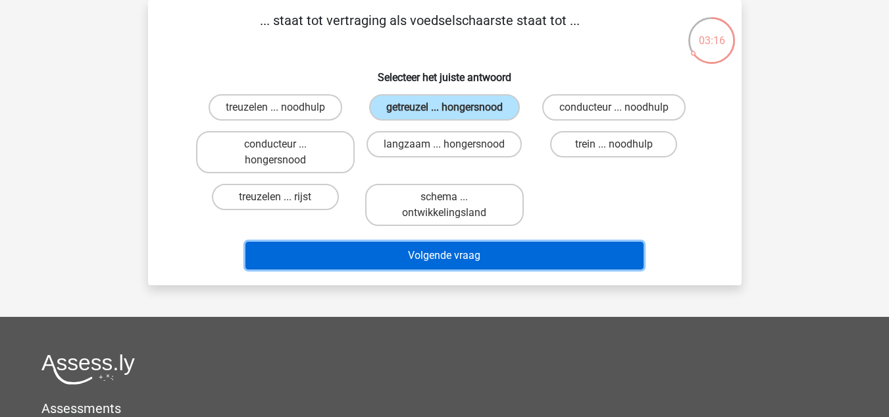
click at [555, 263] on button "Volgende vraag" at bounding box center [444, 256] width 398 height 28
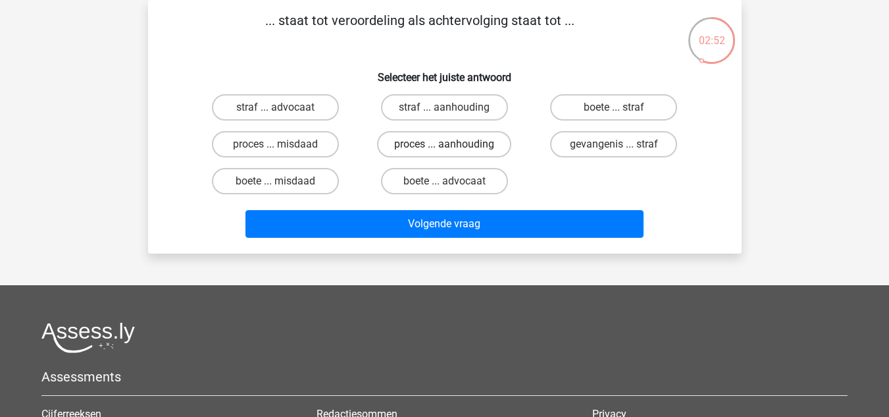
click at [486, 147] on label "proces ... aanhouding" at bounding box center [444, 144] width 134 height 26
click at [453, 147] on input "proces ... aanhouding" at bounding box center [448, 148] width 9 height 9
radio input "true"
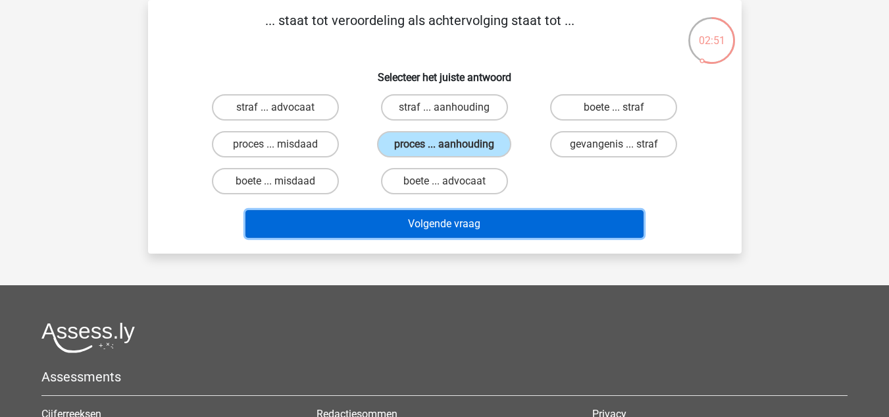
click at [484, 225] on button "Volgende vraag" at bounding box center [444, 224] width 398 height 28
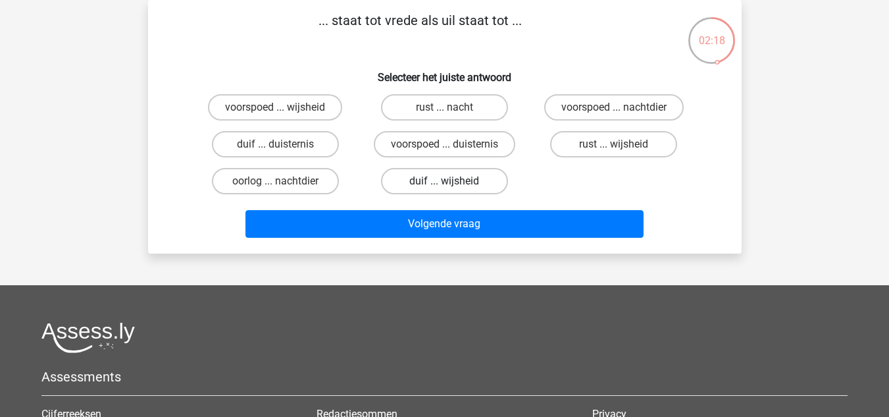
click at [426, 182] on label "duif ... wijsheid" at bounding box center [444, 181] width 127 height 26
click at [444, 182] on input "duif ... wijsheid" at bounding box center [448, 185] width 9 height 9
radio input "true"
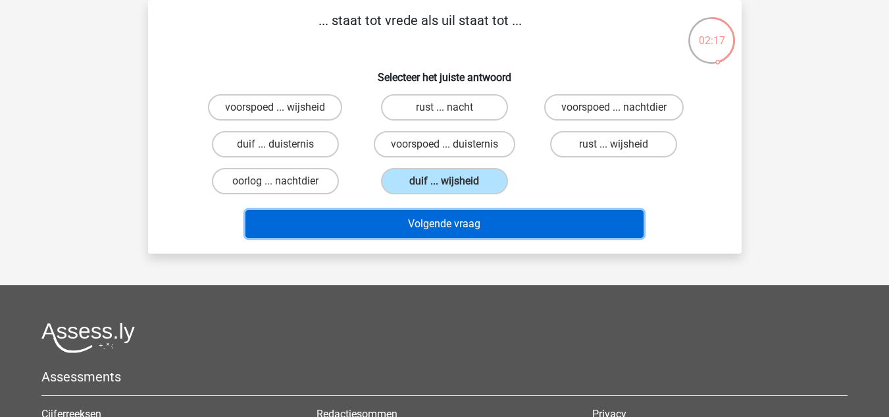
click at [466, 224] on button "Volgende vraag" at bounding box center [444, 224] width 398 height 28
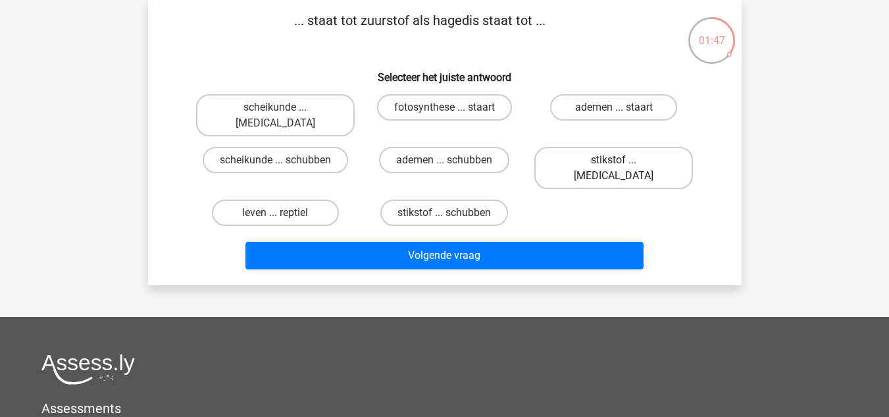
click at [593, 147] on label "stikstof ... krokodil" at bounding box center [613, 168] width 159 height 42
click at [614, 160] on input "stikstof ... krokodil" at bounding box center [618, 164] width 9 height 9
radio input "true"
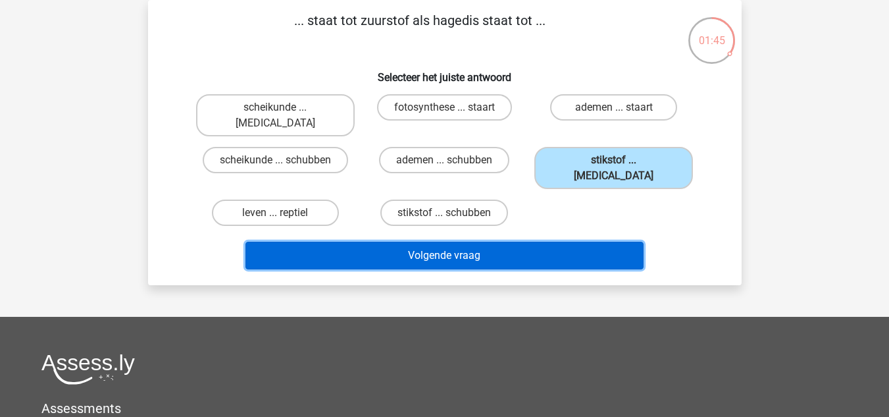
click at [480, 242] on button "Volgende vraag" at bounding box center [444, 256] width 398 height 28
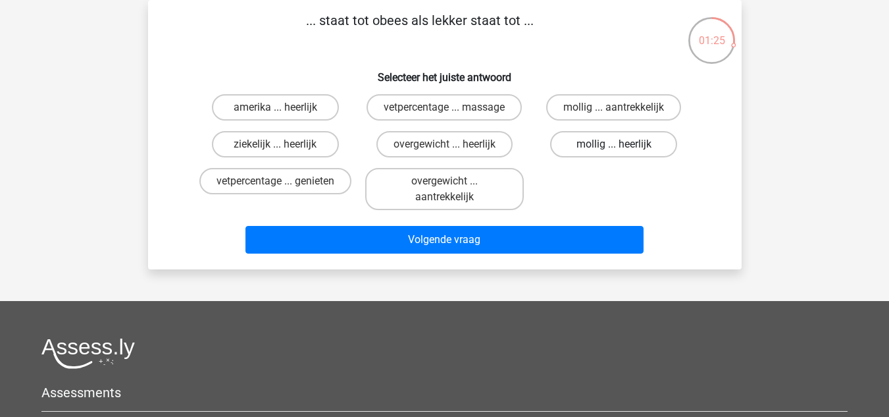
click at [618, 142] on label "mollig ... heerlijk" at bounding box center [613, 144] width 127 height 26
click at [618, 144] on input "mollig ... heerlijk" at bounding box center [618, 148] width 9 height 9
radio input "true"
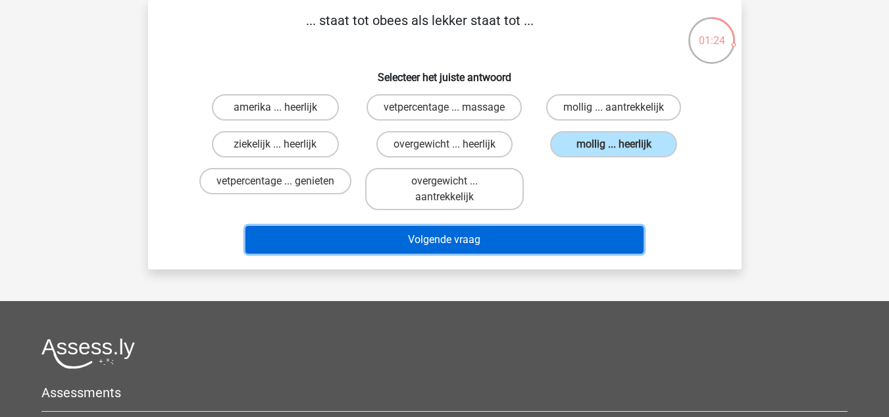
click at [500, 239] on button "Volgende vraag" at bounding box center [444, 240] width 398 height 28
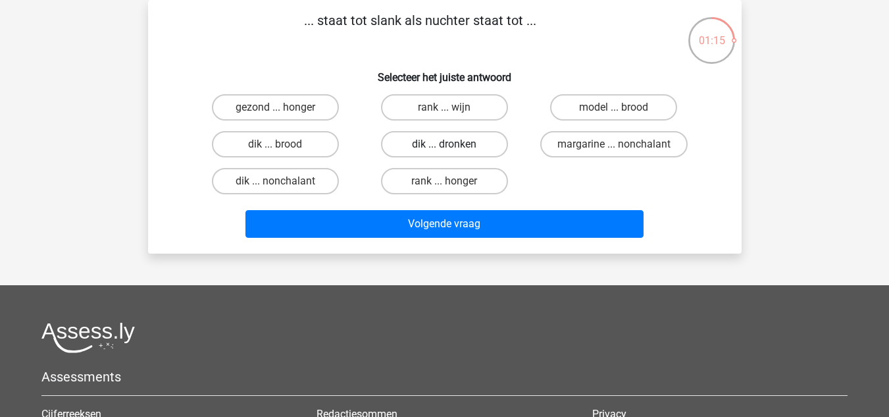
click at [409, 144] on label "dik ... dronken" at bounding box center [444, 144] width 127 height 26
click at [444, 144] on input "dik ... dronken" at bounding box center [448, 148] width 9 height 9
radio input "true"
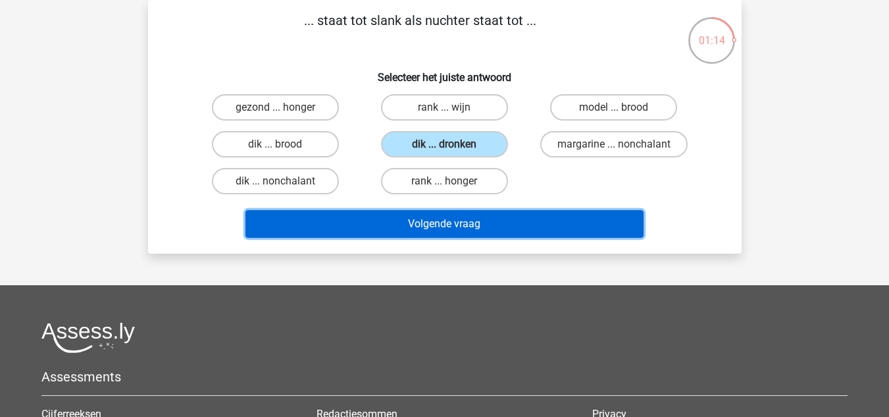
click at [452, 235] on button "Volgende vraag" at bounding box center [444, 224] width 398 height 28
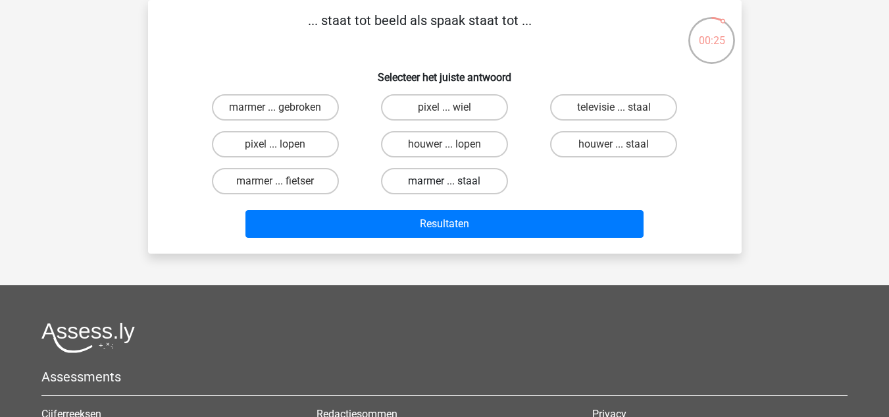
click at [481, 187] on label "marmer ... staal" at bounding box center [444, 181] width 127 height 26
click at [453, 187] on input "marmer ... staal" at bounding box center [448, 185] width 9 height 9
radio input "true"
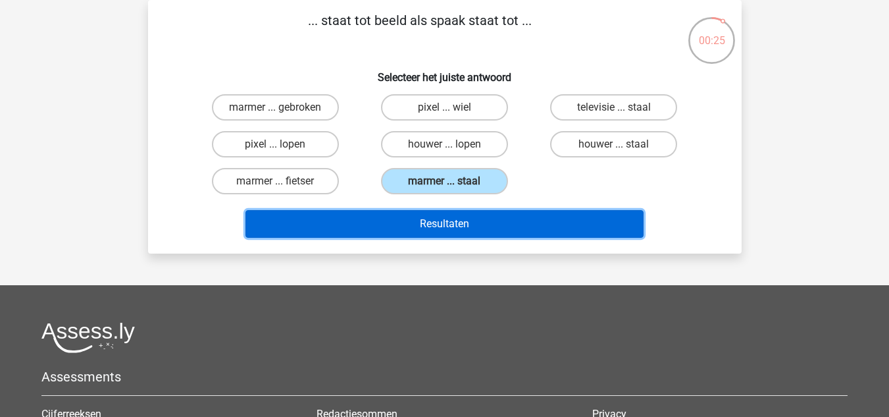
click at [472, 215] on button "Resultaten" at bounding box center [444, 224] width 398 height 28
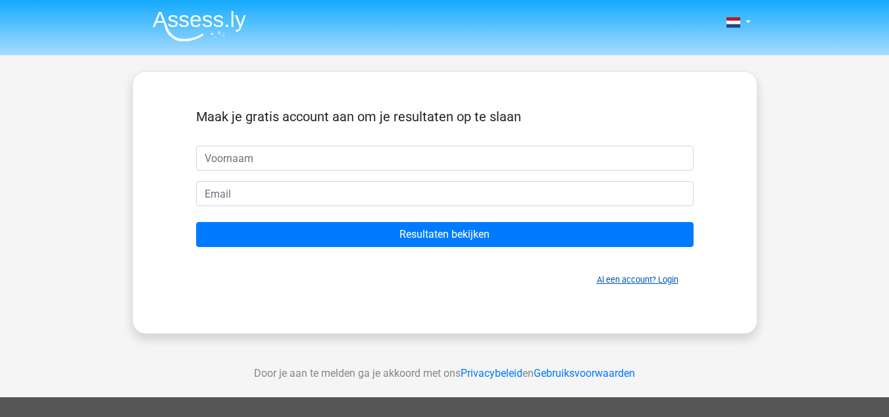
click at [611, 275] on link "Al een account? Login" at bounding box center [638, 279] width 82 height 10
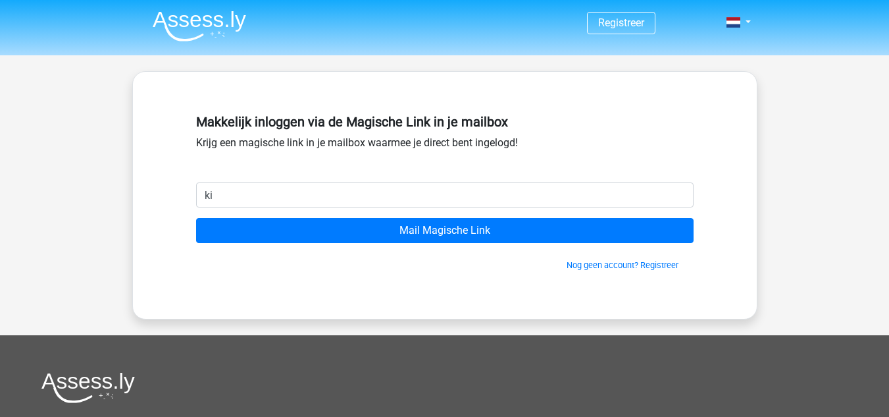
type input "[EMAIL_ADDRESS][DOMAIN_NAME]"
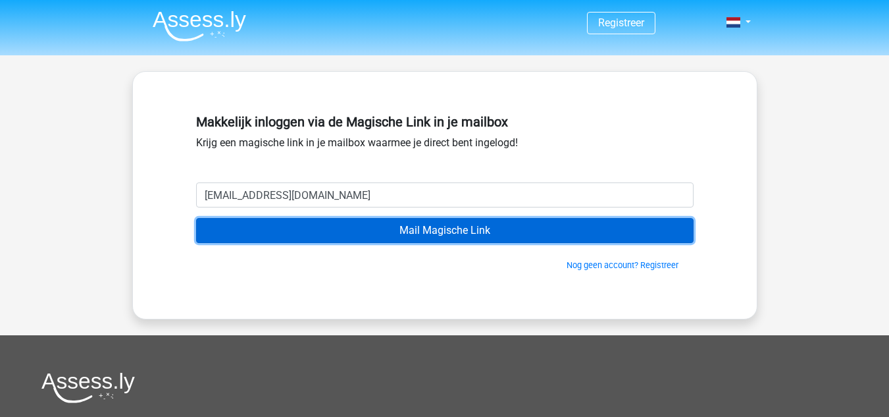
click at [401, 234] on input "Mail Magische Link" at bounding box center [445, 230] width 498 height 25
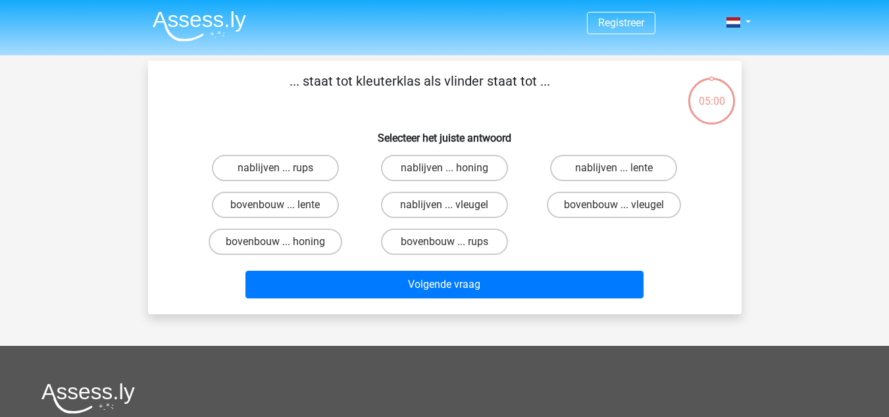
scroll to position [61, 0]
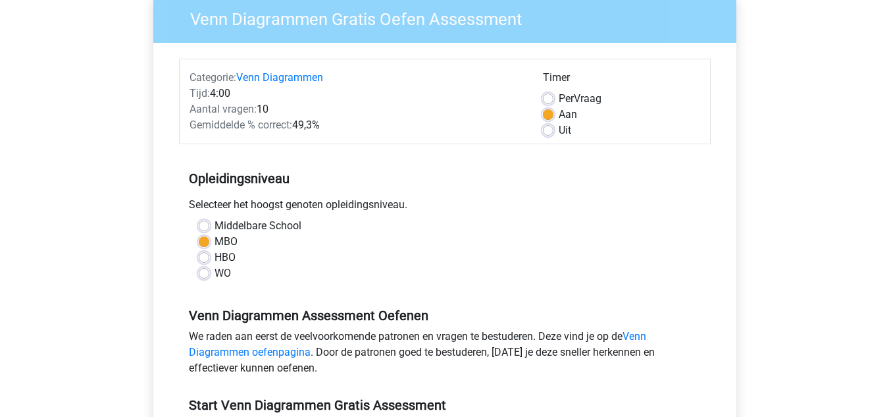
scroll to position [263, 0]
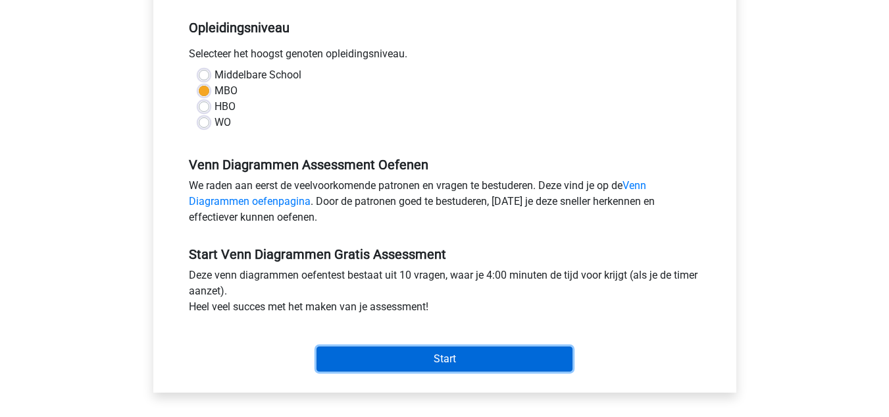
click at [443, 351] on input "Start" at bounding box center [445, 358] width 256 height 25
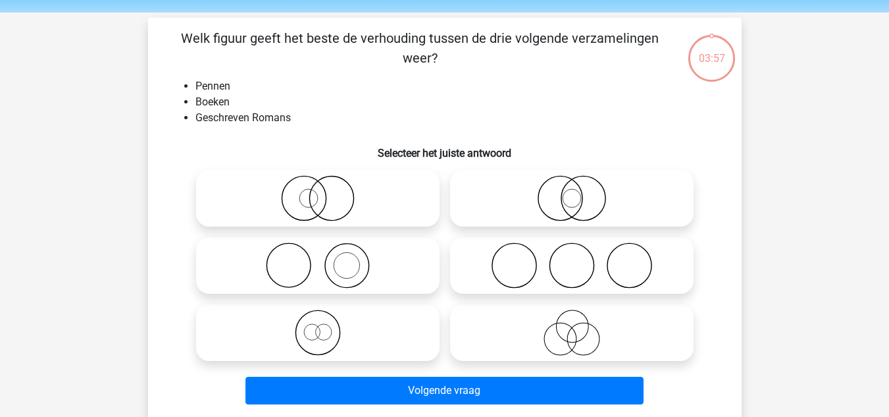
scroll to position [66, 0]
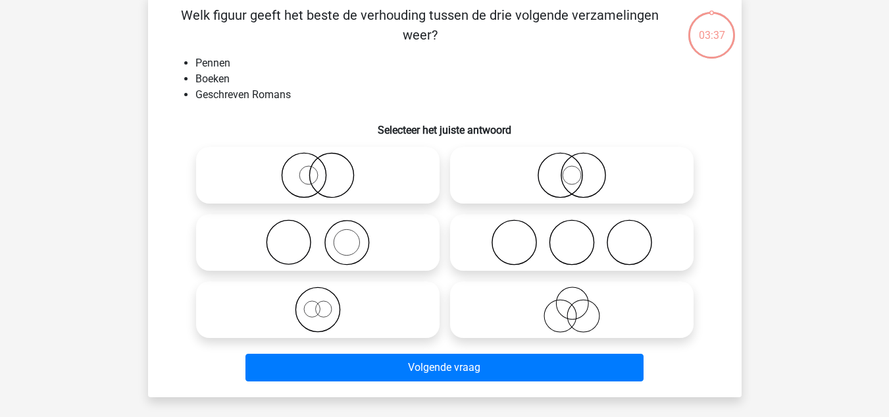
click at [544, 191] on icon at bounding box center [571, 175] width 233 height 46
click at [572, 168] on input "radio" at bounding box center [576, 164] width 9 height 9
radio input "true"
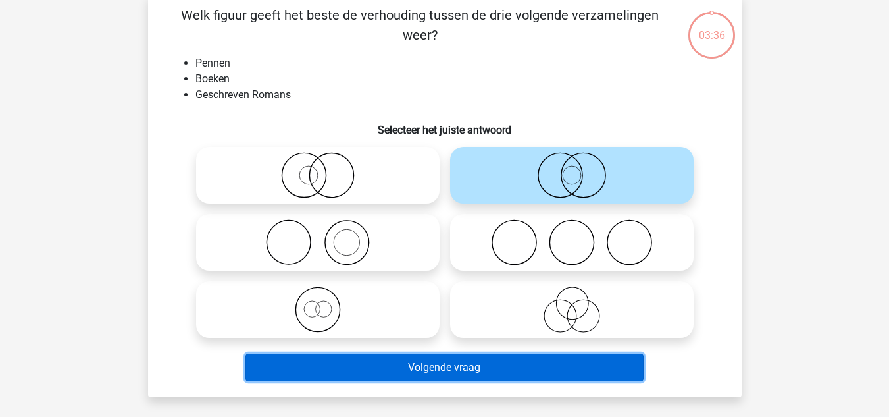
click at [510, 376] on button "Volgende vraag" at bounding box center [444, 367] width 398 height 28
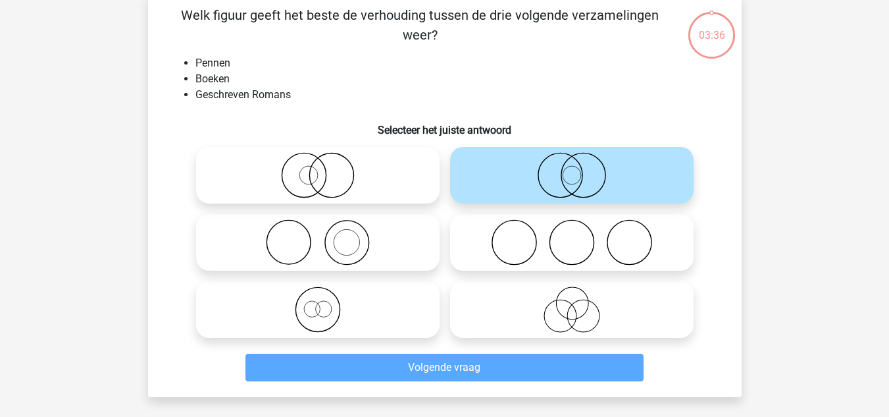
scroll to position [61, 0]
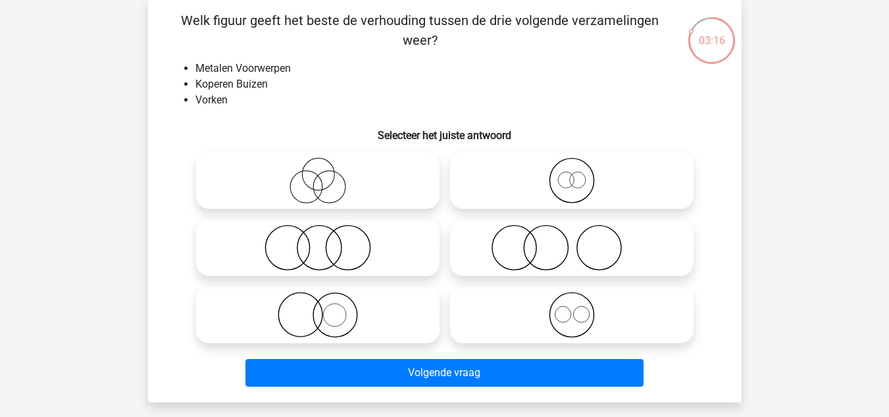
click at [507, 289] on label at bounding box center [572, 314] width 244 height 57
click at [572, 299] on input "radio" at bounding box center [576, 303] width 9 height 9
radio input "true"
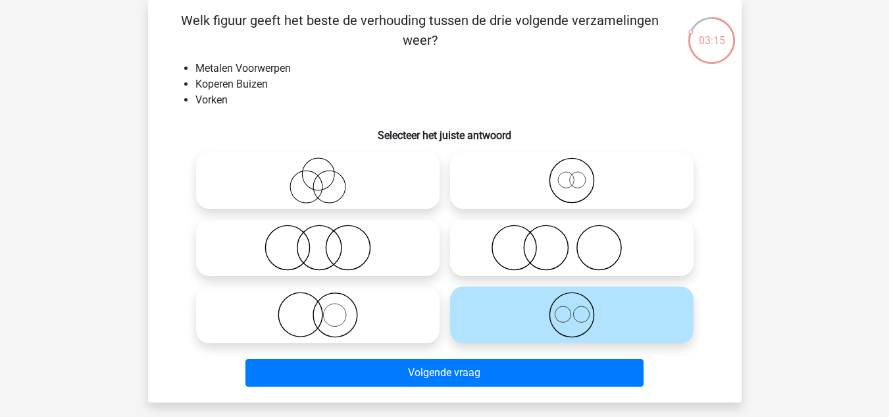
click at [503, 247] on icon at bounding box center [571, 247] width 233 height 46
click at [572, 241] on input "radio" at bounding box center [576, 236] width 9 height 9
radio input "true"
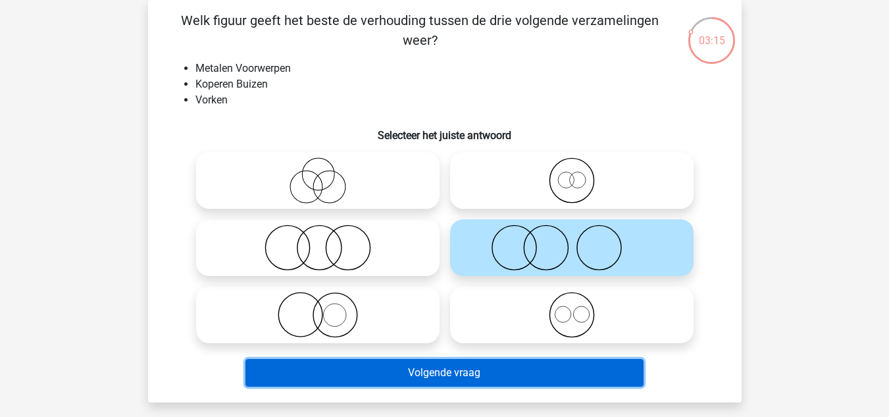
click at [468, 372] on button "Volgende vraag" at bounding box center [444, 373] width 398 height 28
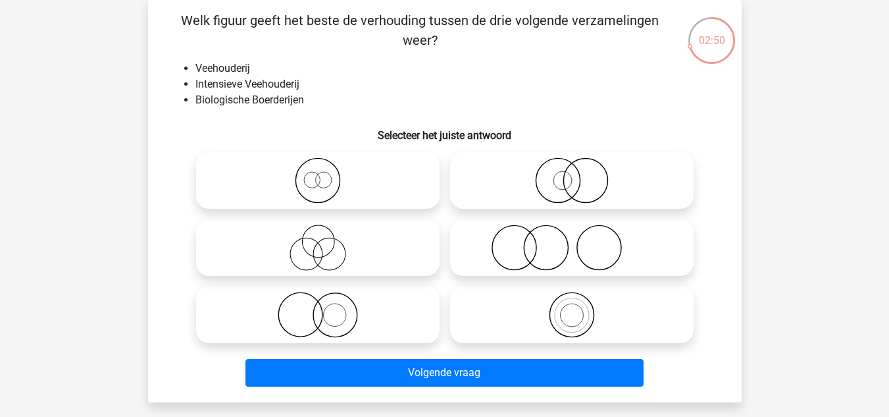
click at [324, 168] on input "radio" at bounding box center [322, 169] width 9 height 9
radio input "true"
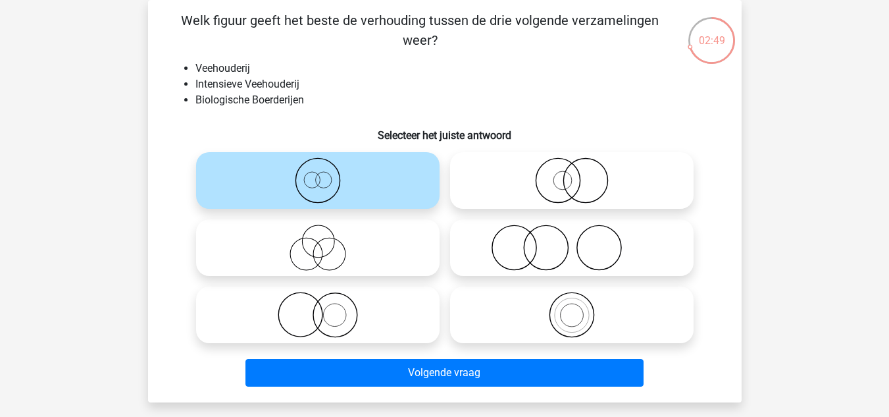
click at [428, 392] on div "Welk figuur geeft het beste de verhouding tussen de drie volgende verzamelingen…" at bounding box center [445, 201] width 594 height 402
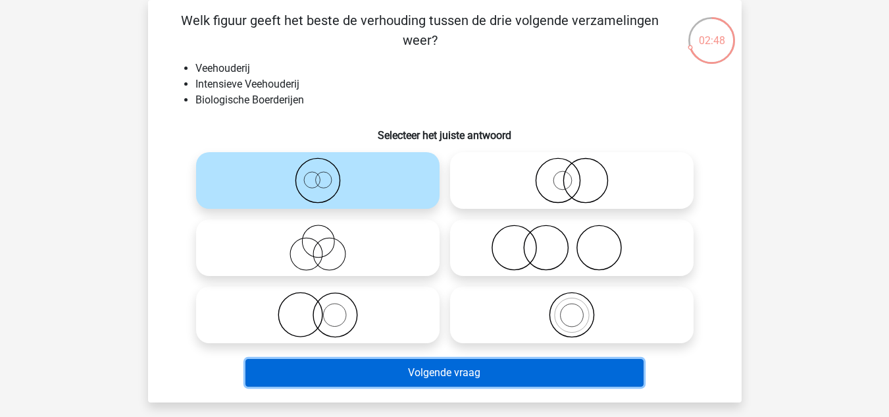
click at [426, 370] on button "Volgende vraag" at bounding box center [444, 373] width 398 height 28
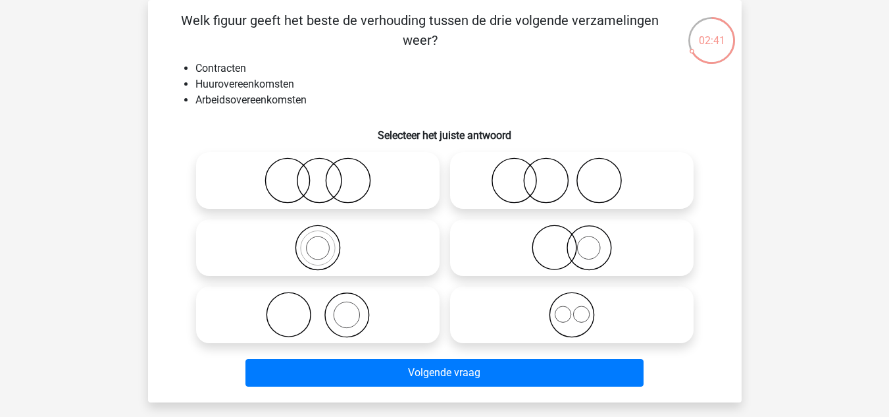
click at [374, 247] on icon at bounding box center [317, 247] width 233 height 46
click at [326, 241] on input "radio" at bounding box center [322, 236] width 9 height 9
radio input "true"
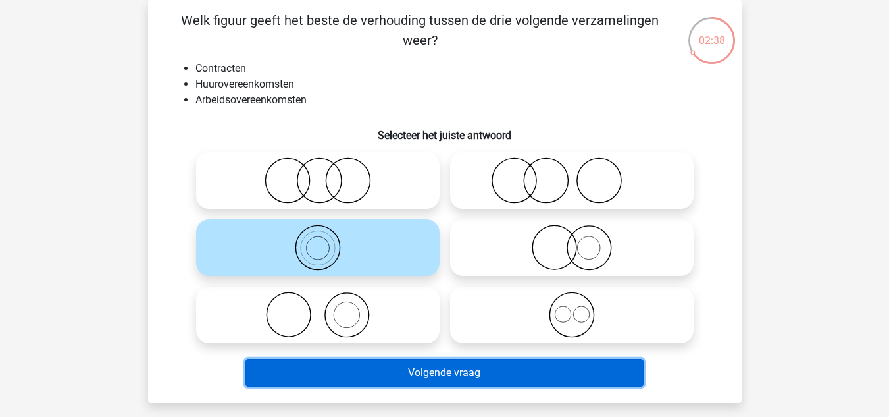
click at [466, 378] on button "Volgende vraag" at bounding box center [444, 373] width 398 height 28
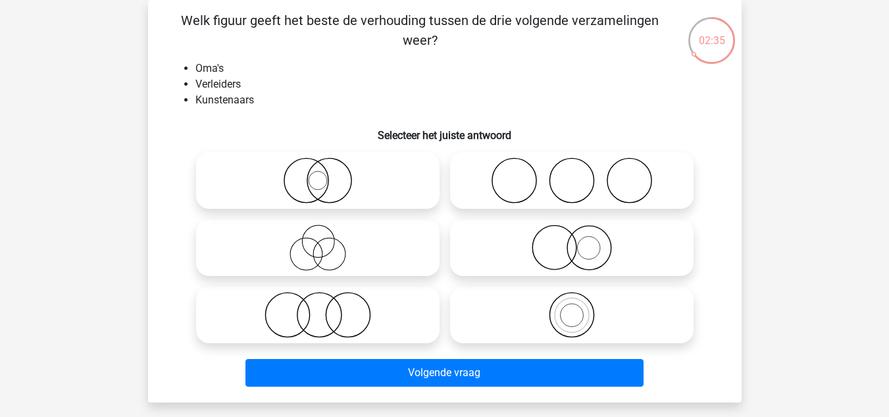
click at [532, 191] on icon at bounding box center [571, 180] width 233 height 46
click at [572, 174] on input "radio" at bounding box center [576, 169] width 9 height 9
radio input "true"
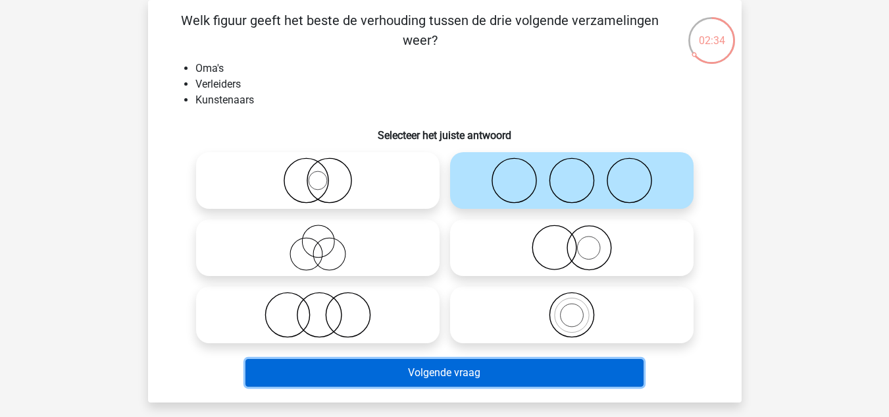
click at [492, 377] on button "Volgende vraag" at bounding box center [444, 373] width 398 height 28
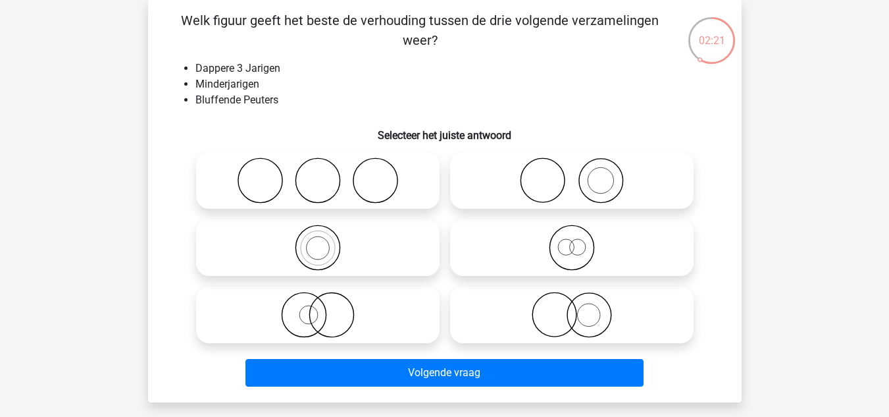
click at [290, 178] on icon at bounding box center [317, 180] width 233 height 46
click at [318, 174] on input "radio" at bounding box center [322, 169] width 9 height 9
radio input "true"
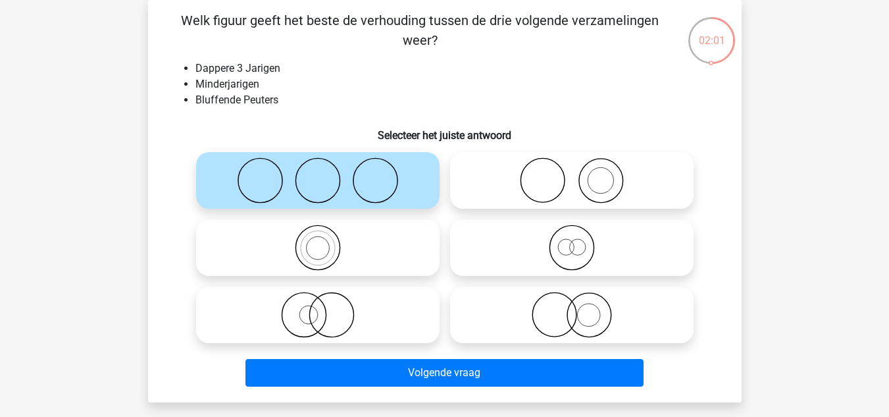
click at [519, 245] on icon at bounding box center [571, 247] width 233 height 46
click at [572, 241] on input "radio" at bounding box center [576, 236] width 9 height 9
radio input "true"
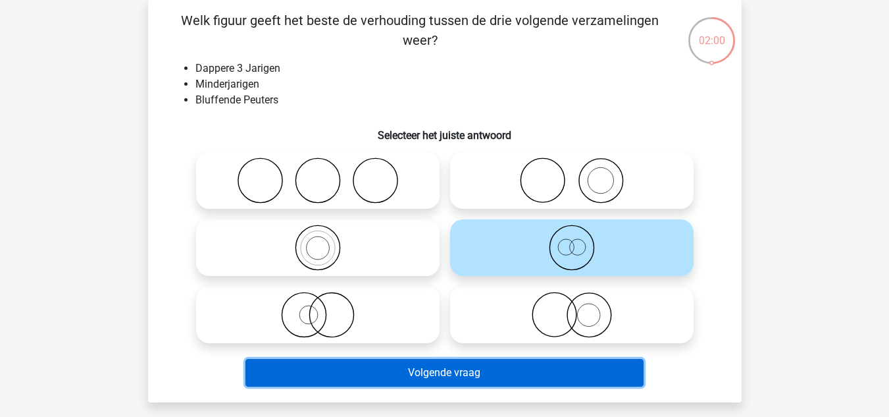
click at [414, 375] on button "Volgende vraag" at bounding box center [444, 373] width 398 height 28
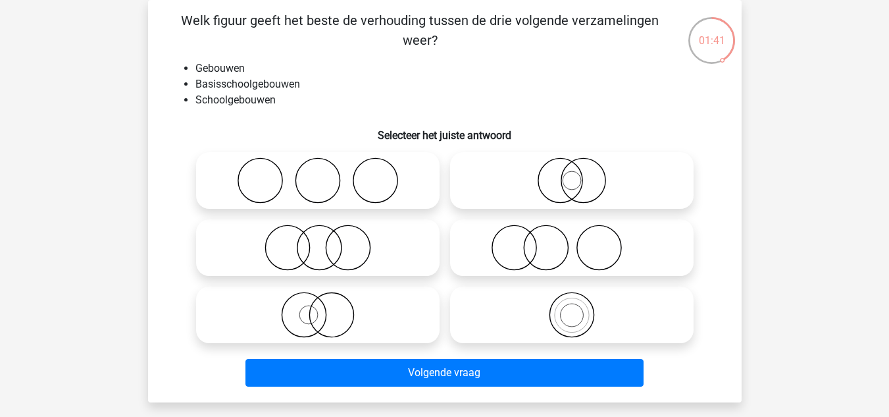
click at [521, 307] on icon at bounding box center [571, 315] width 233 height 46
click at [572, 307] on input "radio" at bounding box center [576, 303] width 9 height 9
radio input "true"
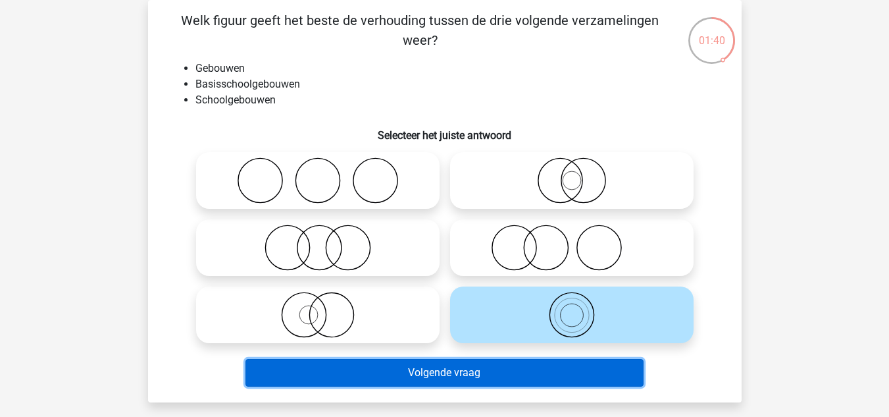
click at [519, 382] on button "Volgende vraag" at bounding box center [444, 373] width 398 height 28
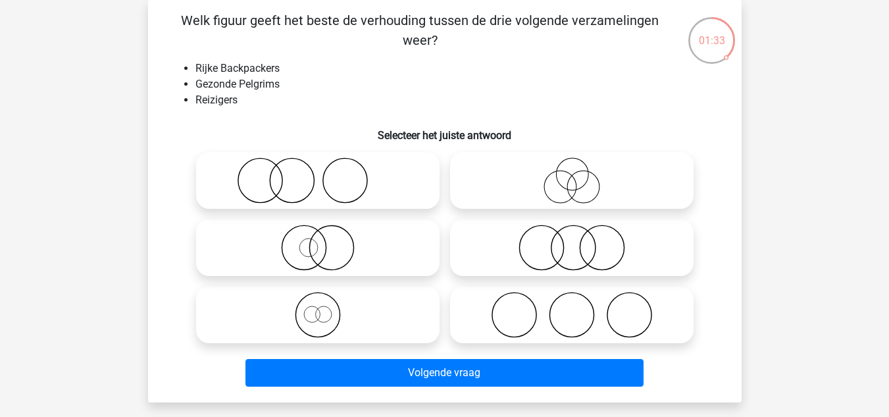
click at [498, 307] on icon at bounding box center [571, 315] width 233 height 46
click at [572, 307] on input "radio" at bounding box center [576, 303] width 9 height 9
radio input "true"
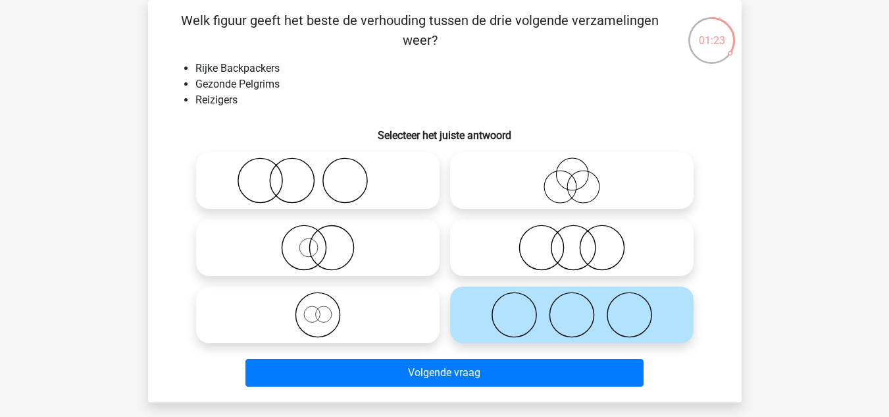
click at [320, 189] on icon at bounding box center [317, 180] width 233 height 46
click at [320, 174] on input "radio" at bounding box center [322, 169] width 9 height 9
radio input "true"
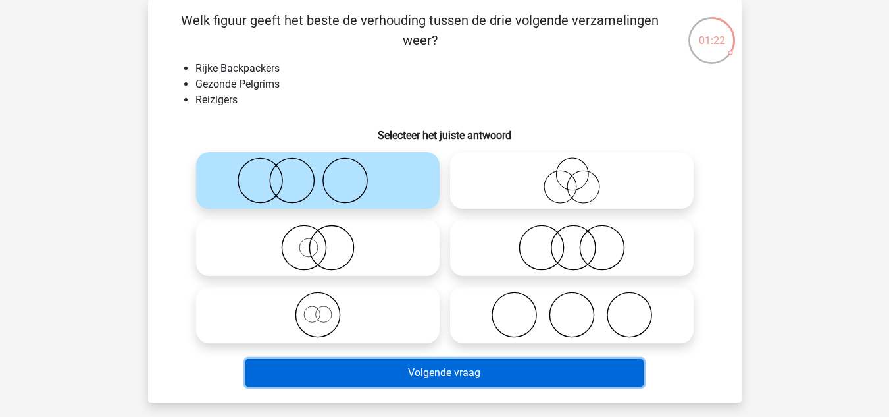
click at [403, 380] on button "Volgende vraag" at bounding box center [444, 373] width 398 height 28
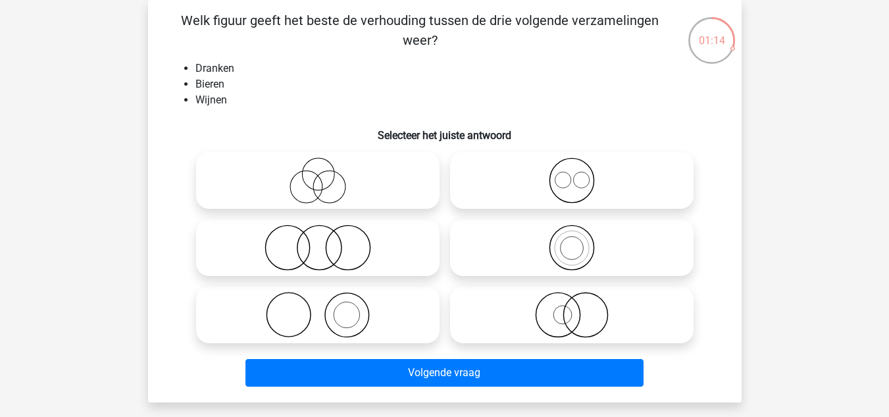
click at [493, 246] on icon at bounding box center [571, 247] width 233 height 46
click at [572, 241] on input "radio" at bounding box center [576, 236] width 9 height 9
radio input "true"
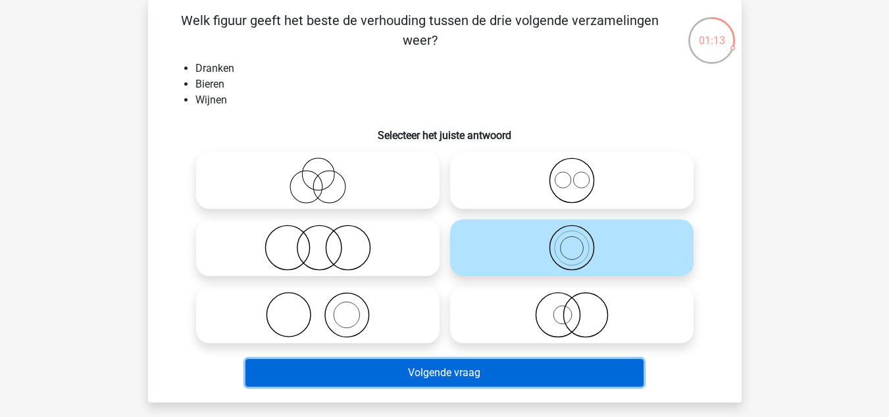
click at [473, 367] on button "Volgende vraag" at bounding box center [444, 373] width 398 height 28
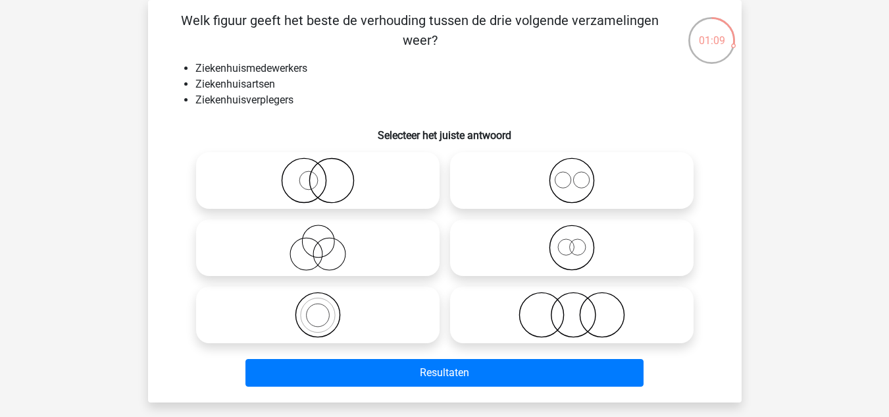
click at [363, 296] on icon at bounding box center [317, 315] width 233 height 46
click at [326, 299] on input "radio" at bounding box center [322, 303] width 9 height 9
radio input "true"
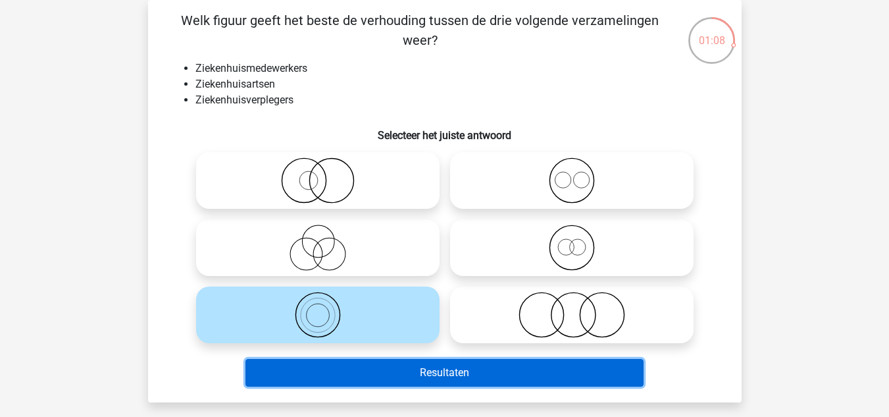
click at [474, 378] on button "Resultaten" at bounding box center [444, 373] width 398 height 28
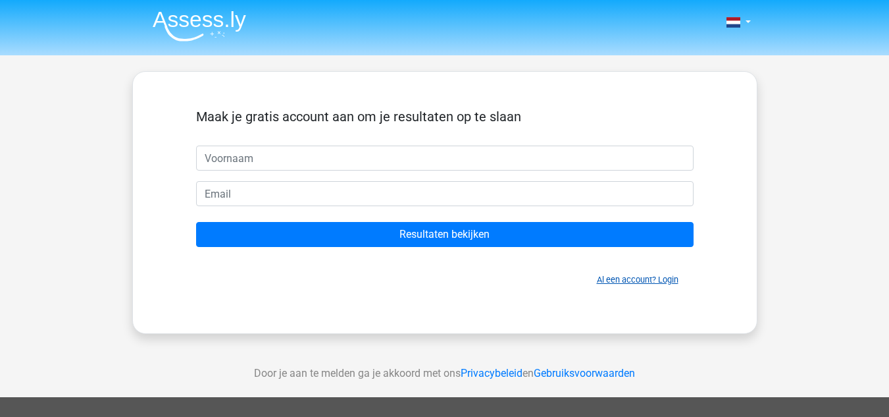
click at [634, 284] on link "Al een account? Login" at bounding box center [638, 279] width 82 height 10
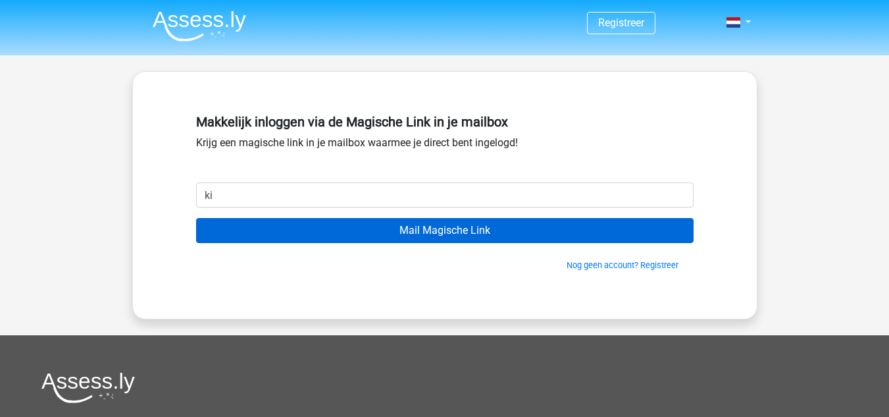
type input "[EMAIL_ADDRESS][DOMAIN_NAME]"
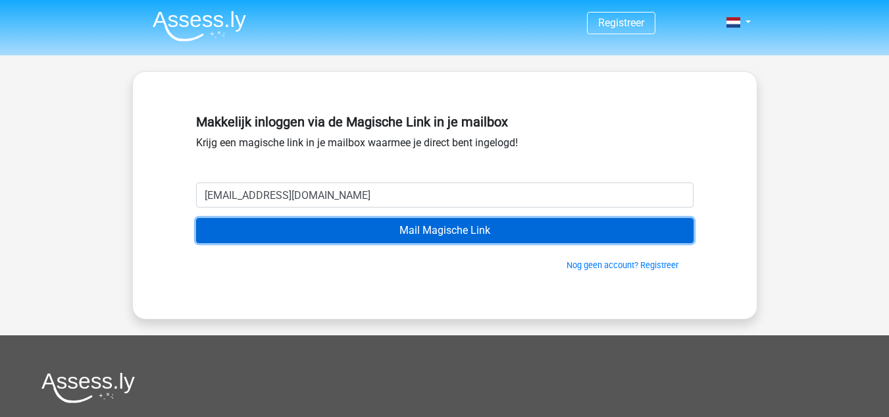
click at [385, 238] on input "Mail Magische Link" at bounding box center [445, 230] width 498 height 25
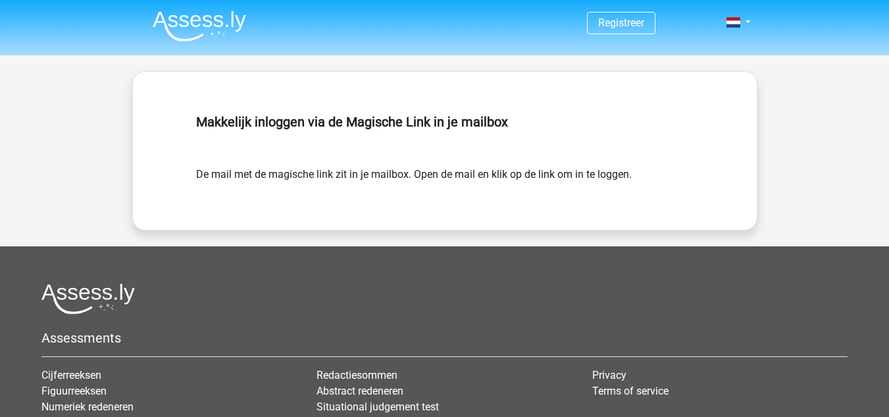
click at [373, 162] on div "Makkelijk inloggen via de Magische Link in je mailbox" at bounding box center [445, 138] width 498 height 58
click at [374, 175] on form "De mail met de magische link zit in je mailbox. Open de mail en klik op de link…" at bounding box center [445, 175] width 498 height 16
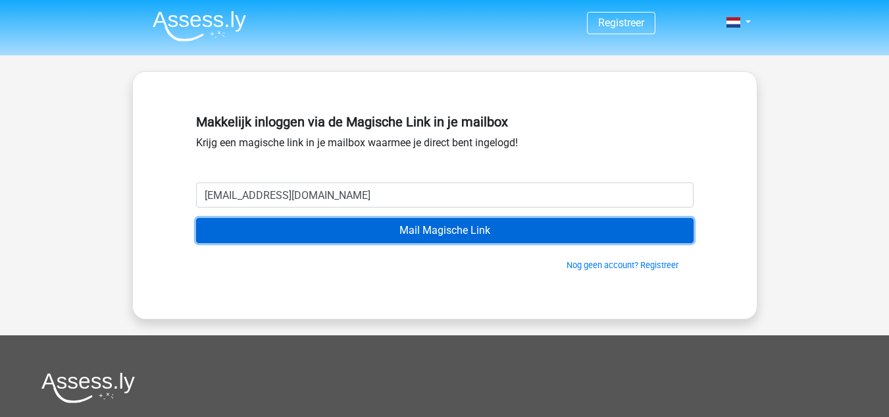
click at [342, 232] on input "Mail Magische Link" at bounding box center [445, 230] width 498 height 25
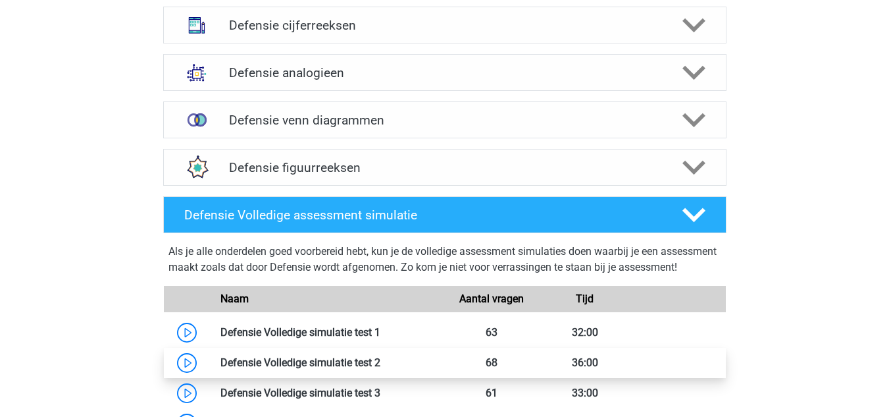
scroll to position [921, 0]
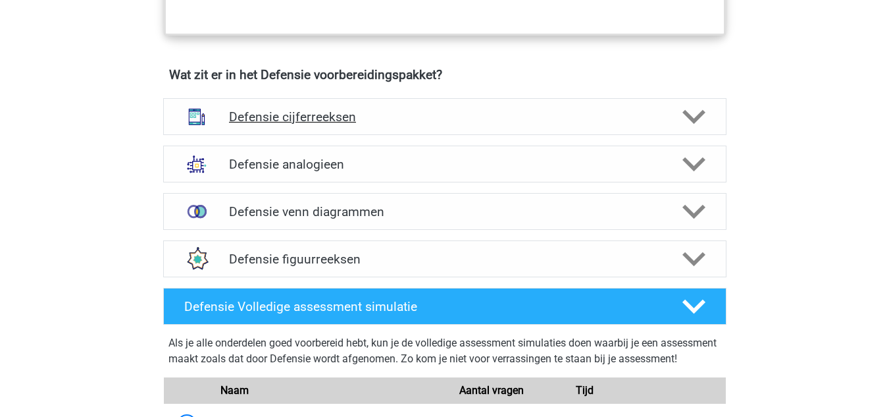
click at [702, 116] on icon at bounding box center [693, 116] width 23 height 23
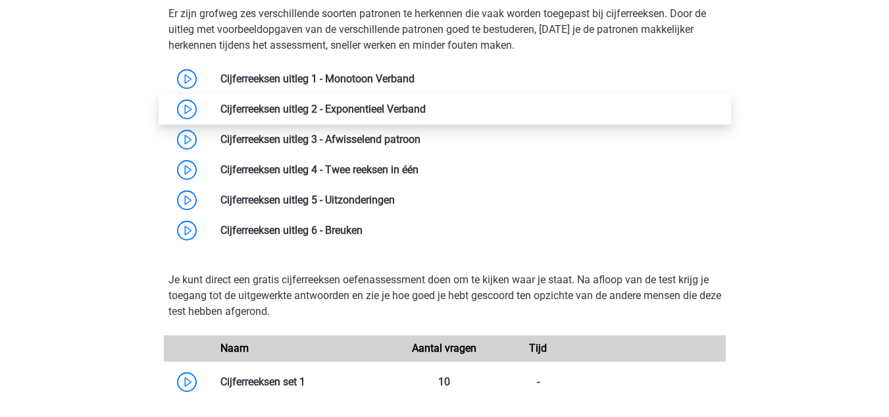
scroll to position [1053, 0]
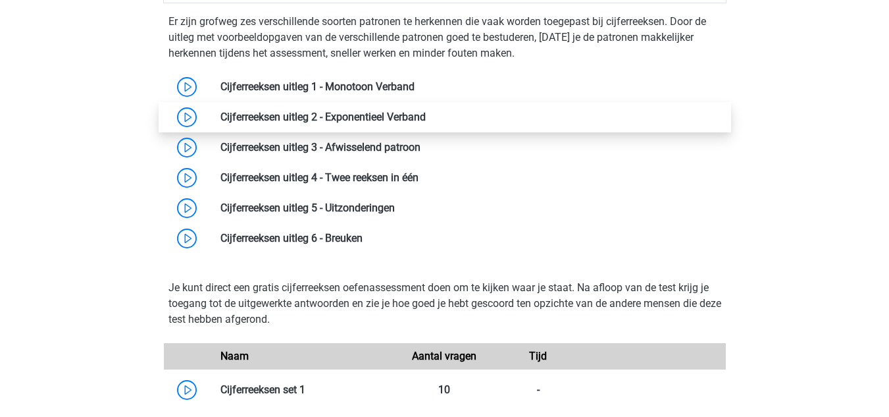
click at [426, 120] on link at bounding box center [426, 117] width 0 height 13
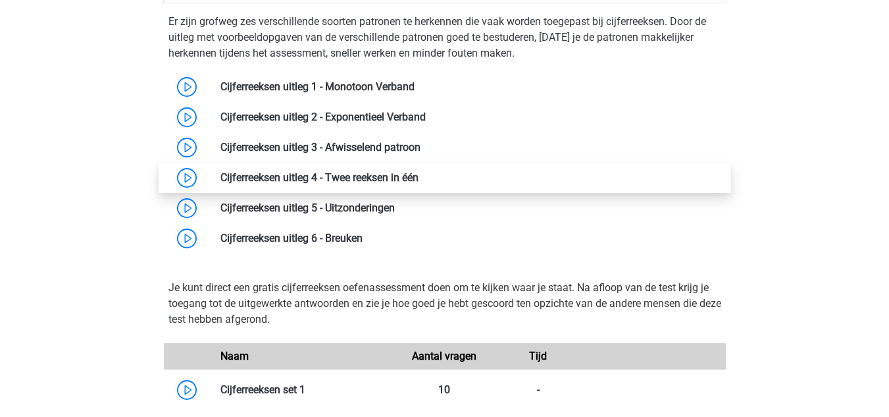
click at [419, 176] on link at bounding box center [419, 177] width 0 height 13
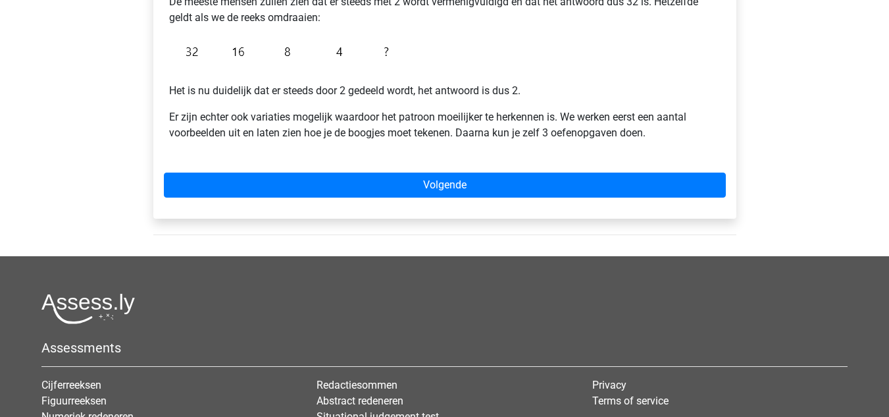
scroll to position [395, 0]
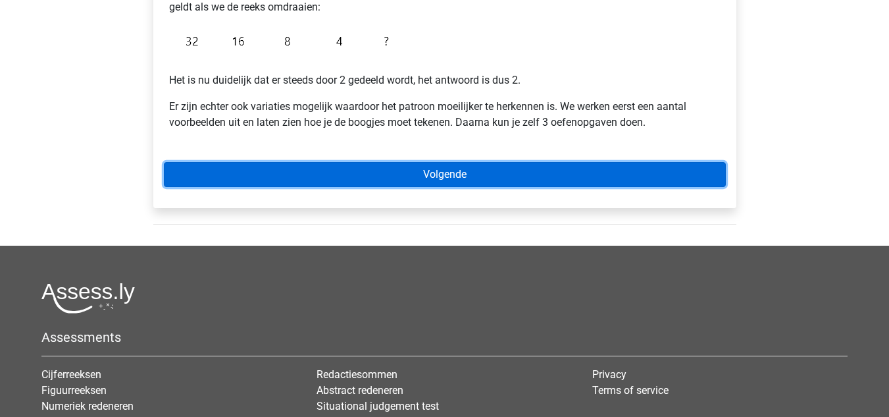
click at [374, 165] on link "Volgende" at bounding box center [445, 174] width 562 height 25
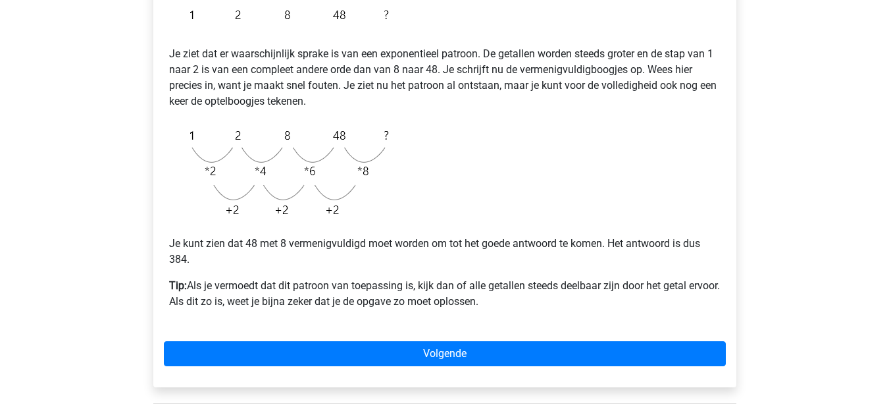
scroll to position [329, 0]
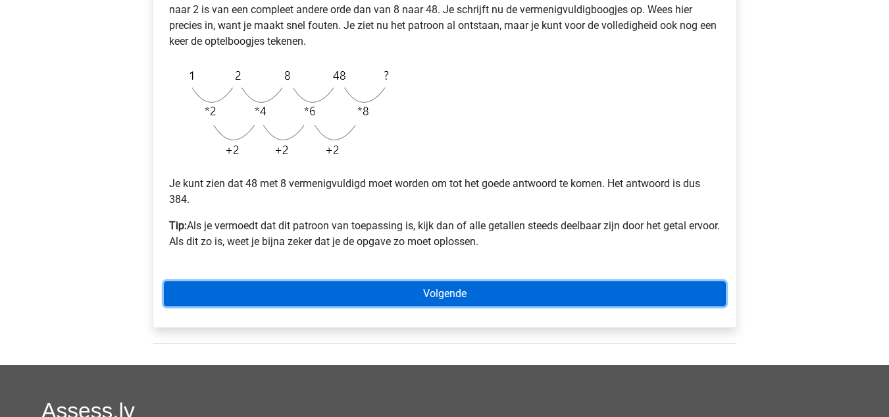
click at [366, 294] on link "Volgende" at bounding box center [445, 293] width 562 height 25
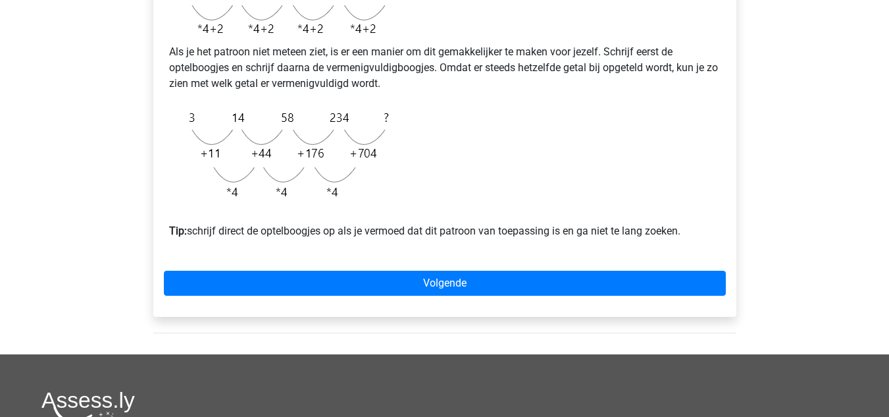
scroll to position [461, 0]
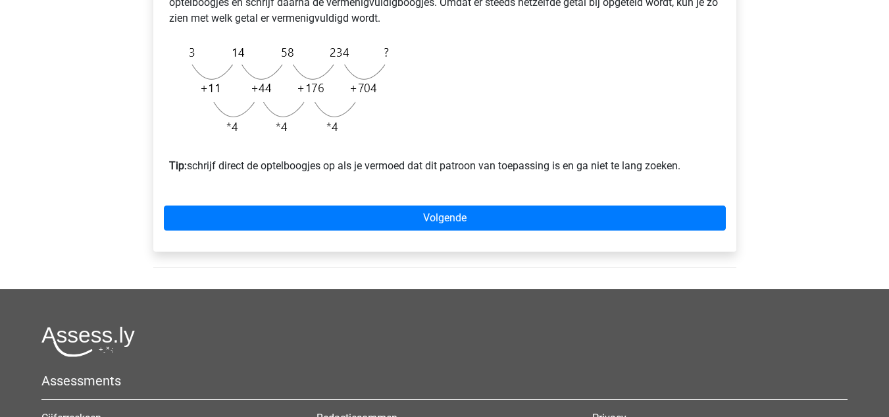
click at [428, 213] on div "Voorbeeld 2 Je ziet wederom dat er sprake moet zijn van een exponentieel patroo…" at bounding box center [444, 9] width 583 height 486
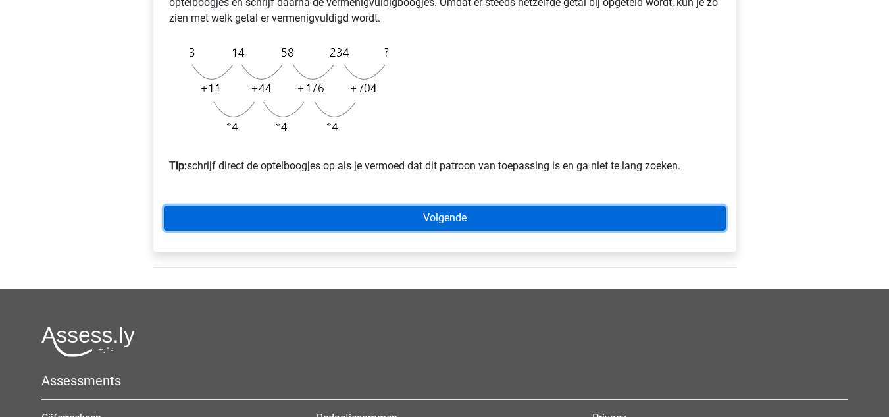
click at [425, 226] on link "Volgende" at bounding box center [445, 217] width 562 height 25
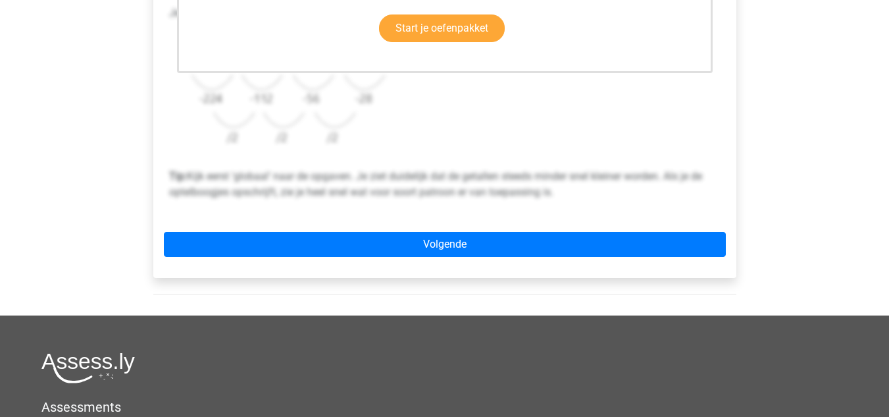
scroll to position [461, 0]
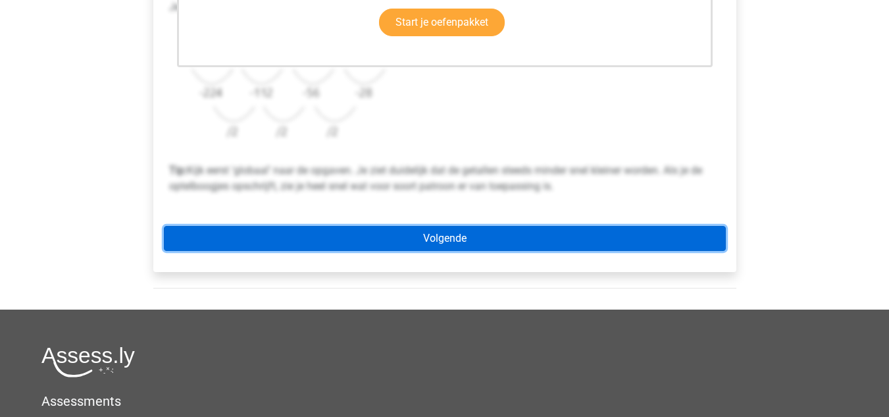
click at [425, 233] on link "Volgende" at bounding box center [445, 238] width 562 height 25
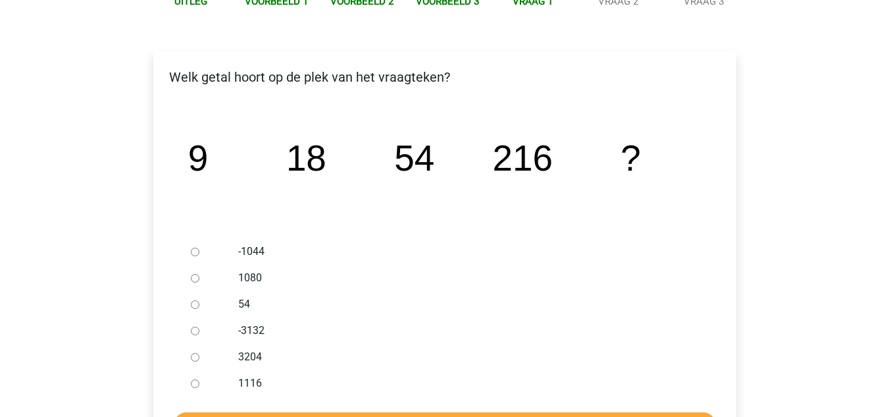
scroll to position [197, 0]
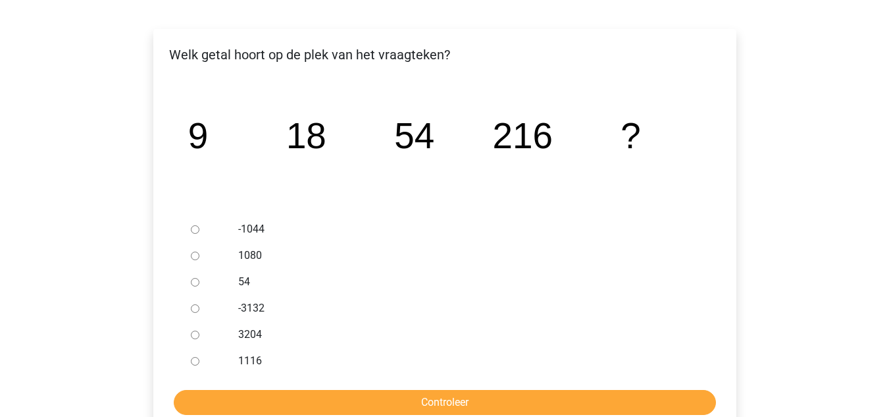
drag, startPoint x: 190, startPoint y: 278, endPoint x: 190, endPoint y: 266, distance: 11.8
click at [190, 266] on div "-1044 1080 54 -3132 3204 1116" at bounding box center [445, 295] width 519 height 158
click at [193, 252] on input "1080" at bounding box center [195, 255] width 9 height 9
radio input "true"
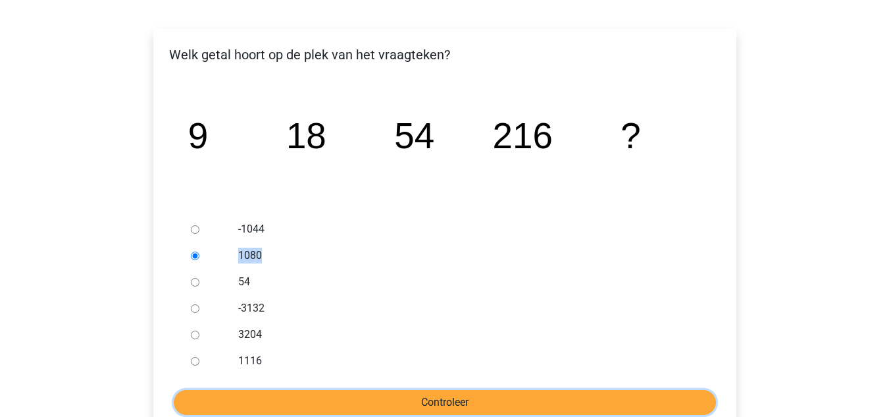
click at [347, 392] on input "Controleer" at bounding box center [445, 402] width 542 height 25
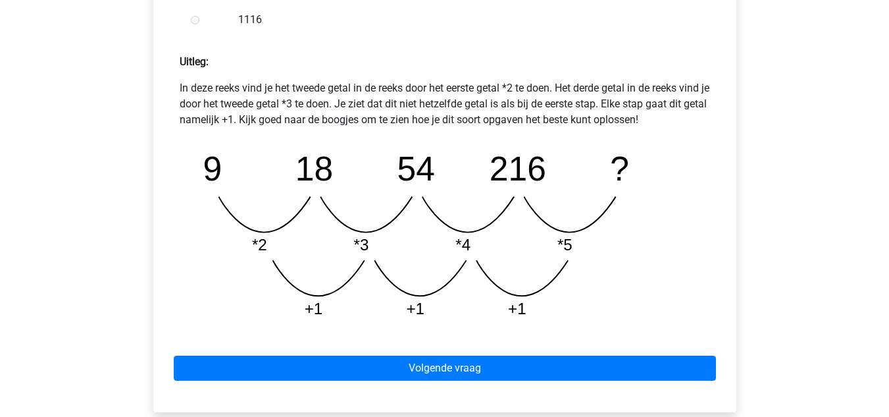
scroll to position [592, 0]
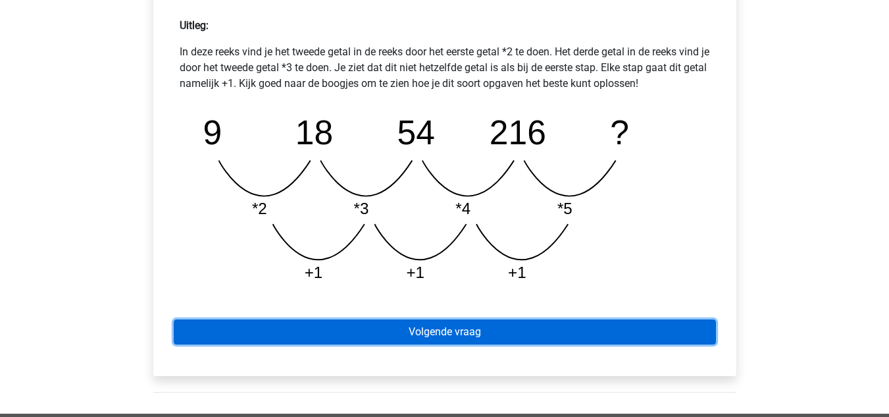
click at [494, 336] on link "Volgende vraag" at bounding box center [445, 331] width 542 height 25
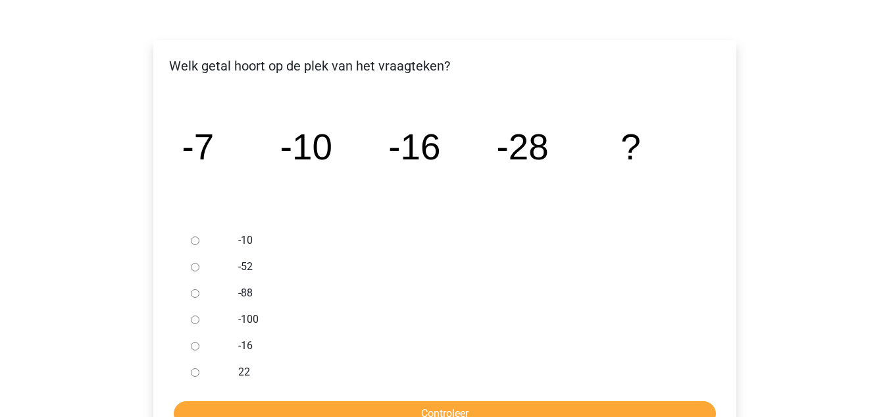
scroll to position [197, 0]
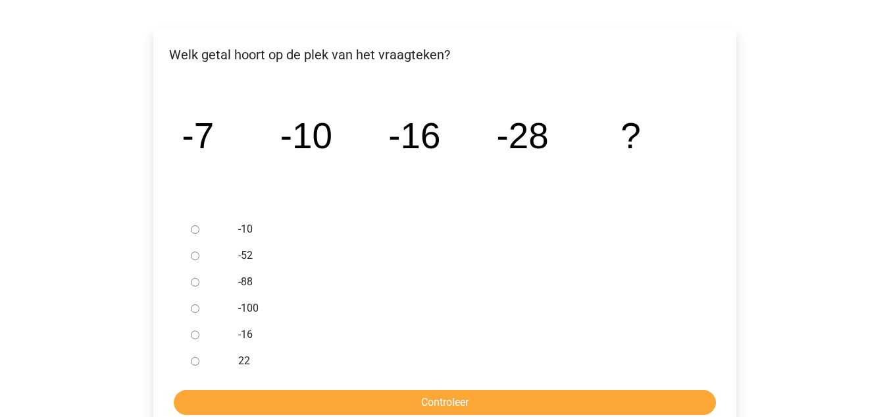
click at [193, 257] on input "-52" at bounding box center [195, 255] width 9 height 9
radio input "true"
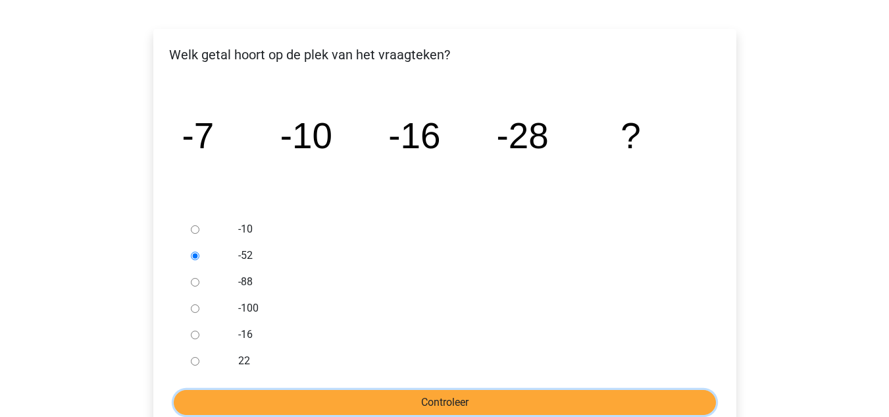
click at [421, 397] on input "Controleer" at bounding box center [445, 402] width 542 height 25
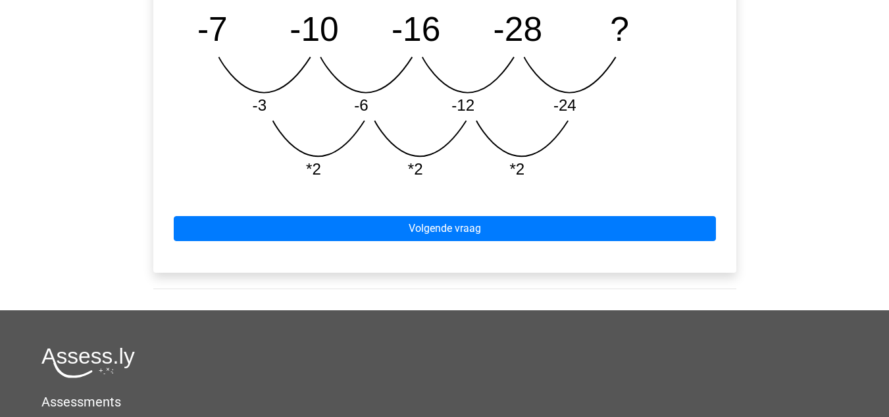
scroll to position [724, 0]
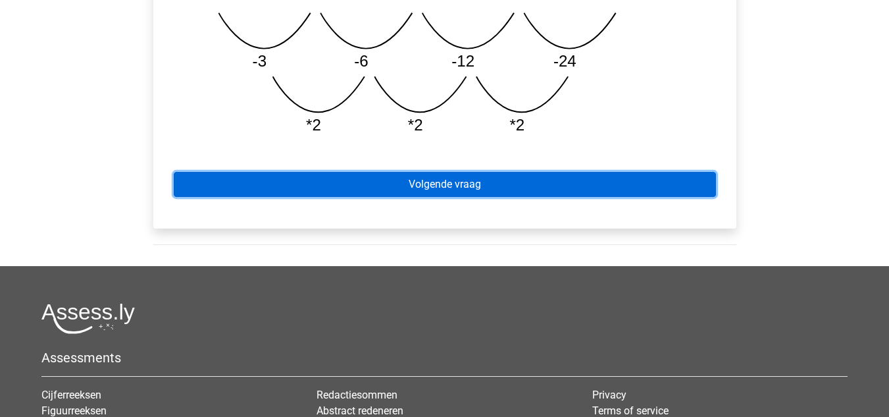
click at [321, 193] on link "Volgende vraag" at bounding box center [445, 184] width 542 height 25
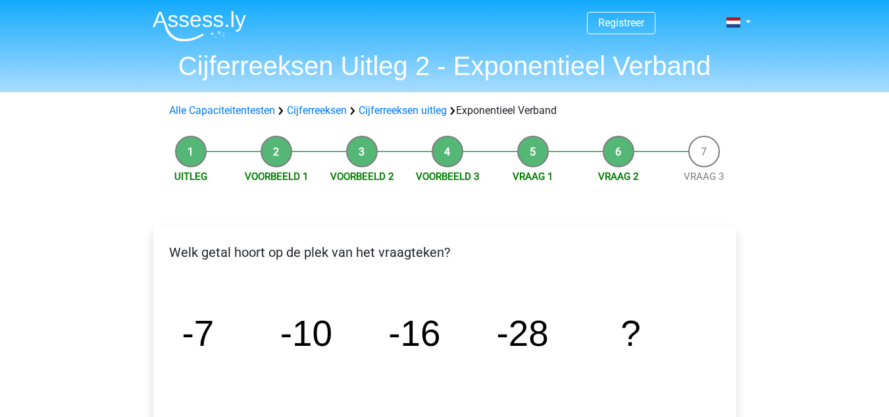
scroll to position [197, 0]
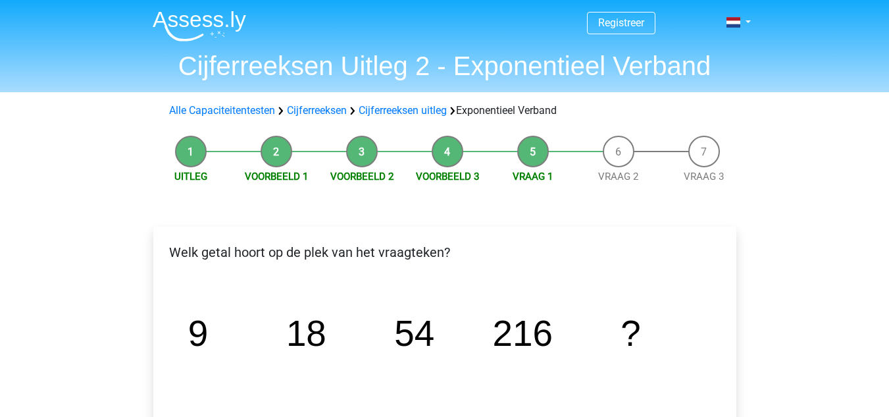
scroll to position [197, 0]
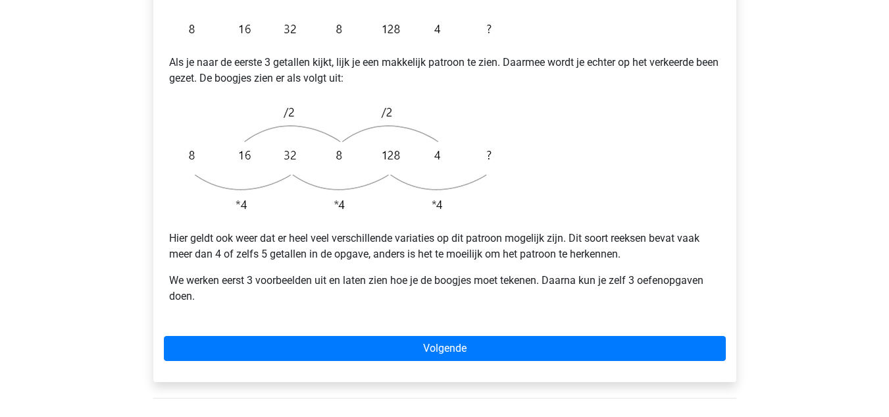
scroll to position [329, 0]
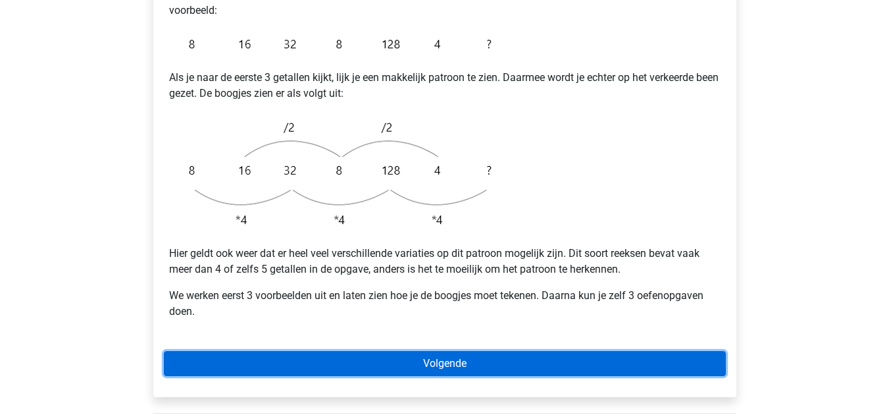
click at [413, 351] on link "Volgende" at bounding box center [445, 363] width 562 height 25
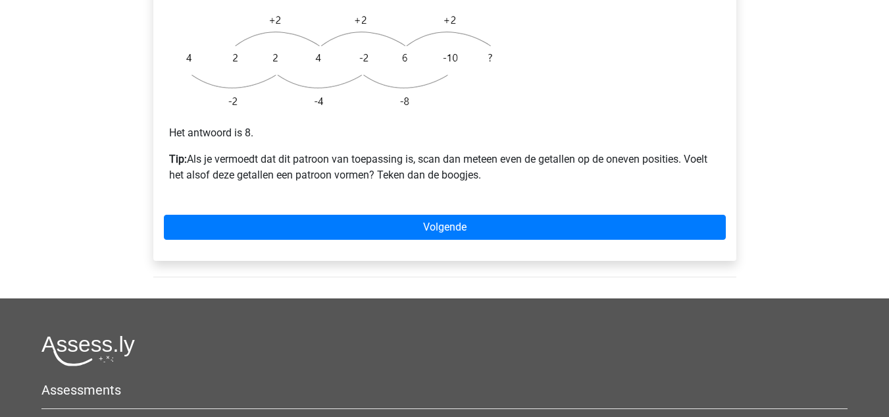
scroll to position [461, 0]
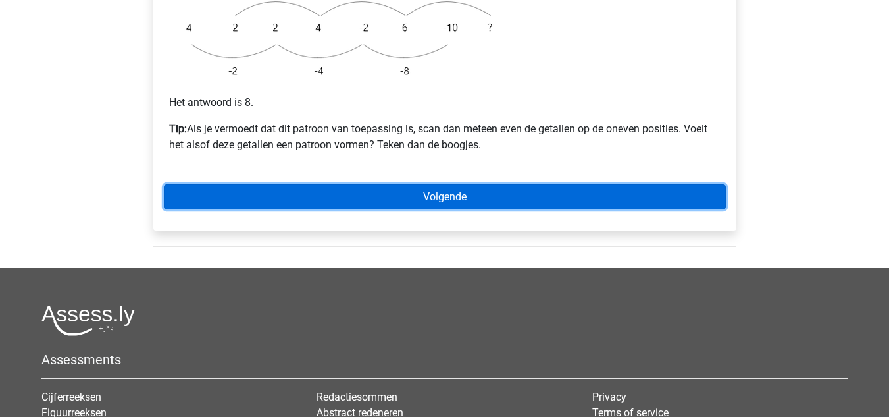
click at [402, 184] on link "Volgende" at bounding box center [445, 196] width 562 height 25
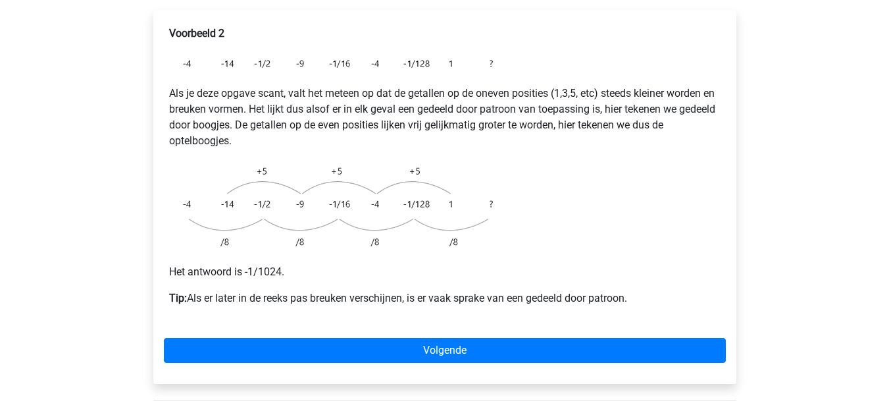
scroll to position [263, 0]
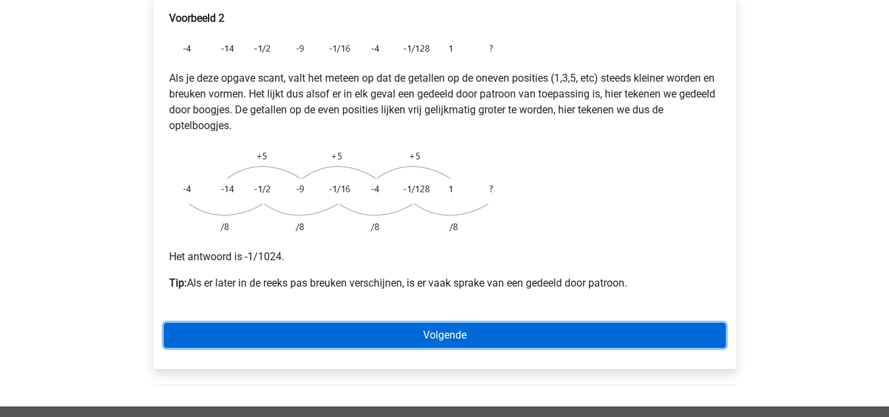
click at [477, 322] on link "Volgende" at bounding box center [445, 334] width 562 height 25
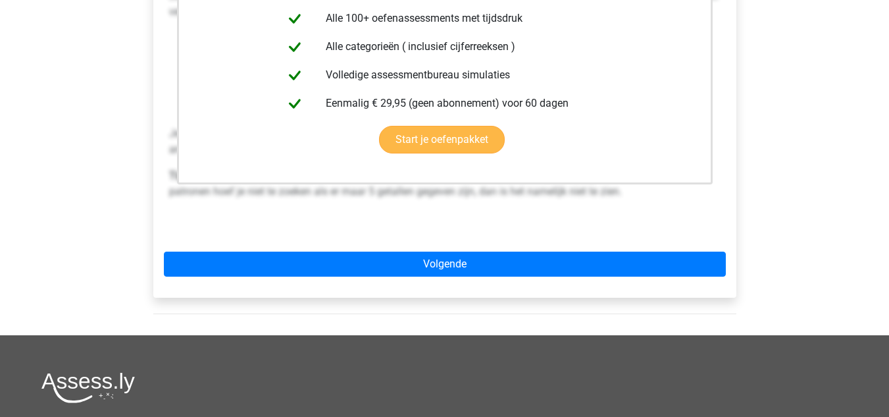
scroll to position [395, 0]
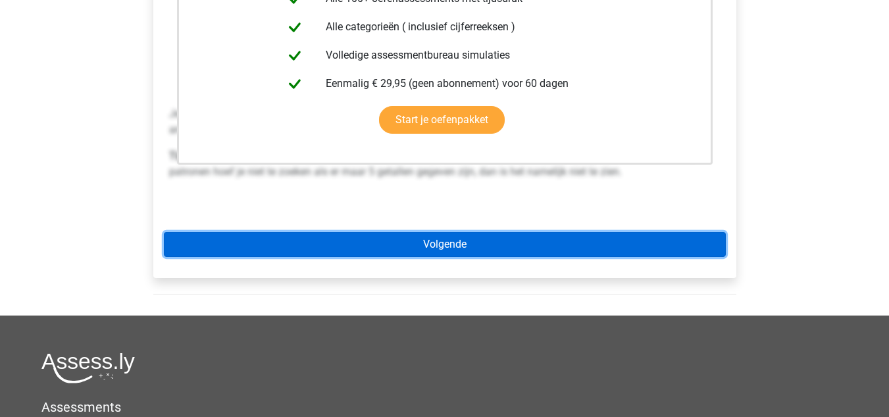
click at [442, 232] on link "Volgende" at bounding box center [445, 244] width 562 height 25
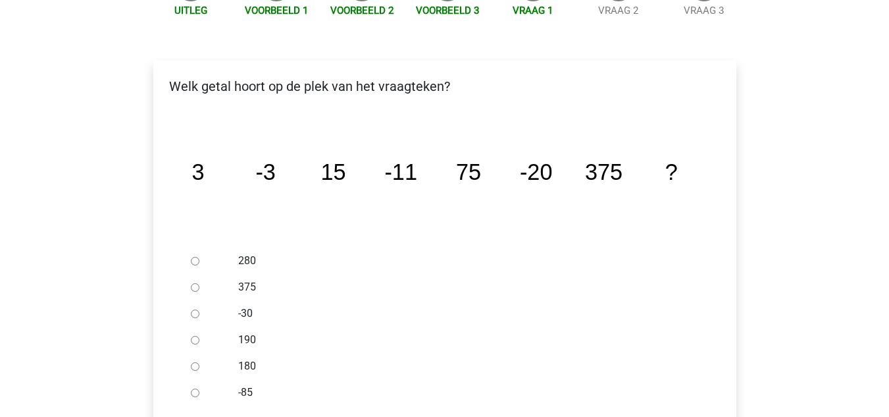
scroll to position [263, 0]
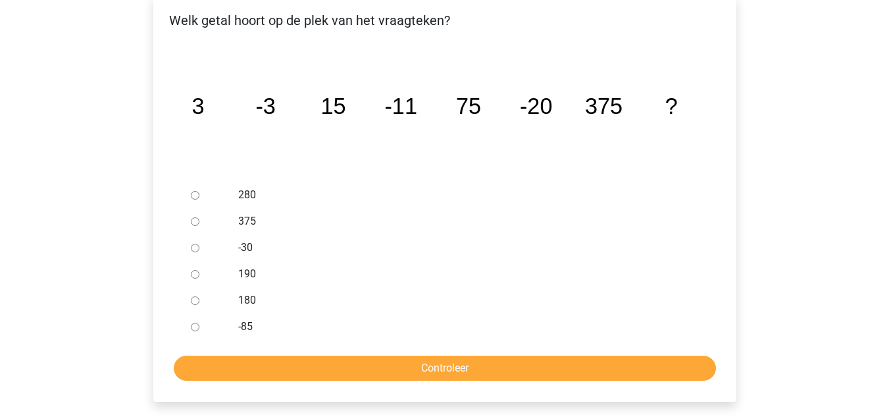
click at [196, 191] on input "280" at bounding box center [195, 195] width 9 height 9
radio input "true"
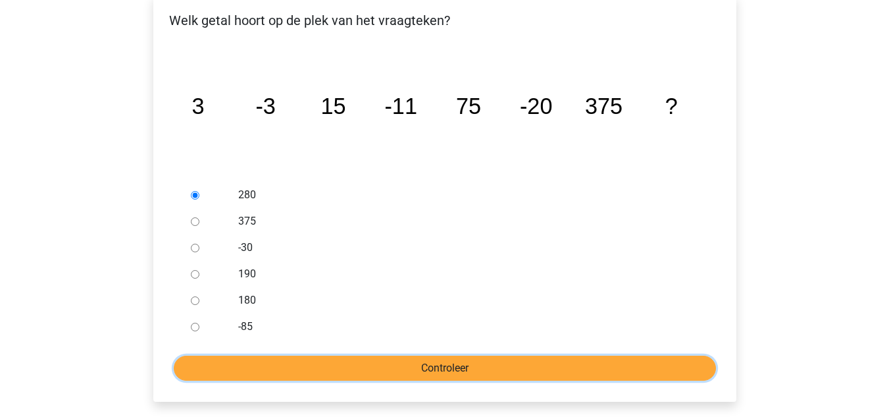
click at [321, 355] on input "Controleer" at bounding box center [445, 367] width 542 height 25
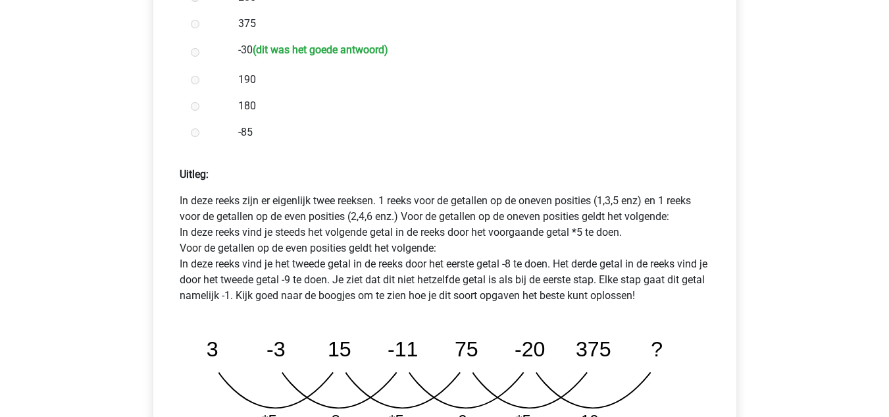
scroll to position [724, 0]
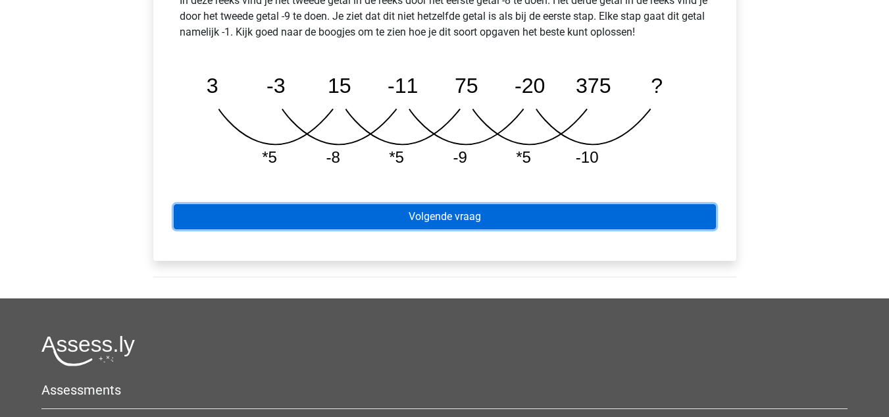
click at [459, 204] on link "Volgende vraag" at bounding box center [445, 216] width 542 height 25
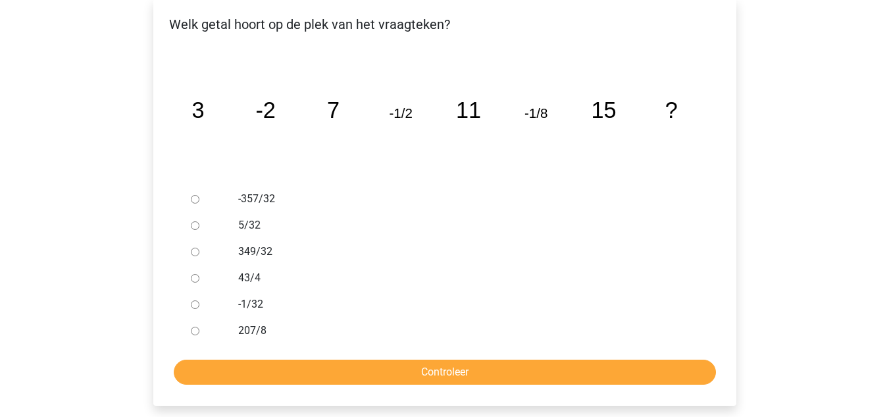
scroll to position [263, 0]
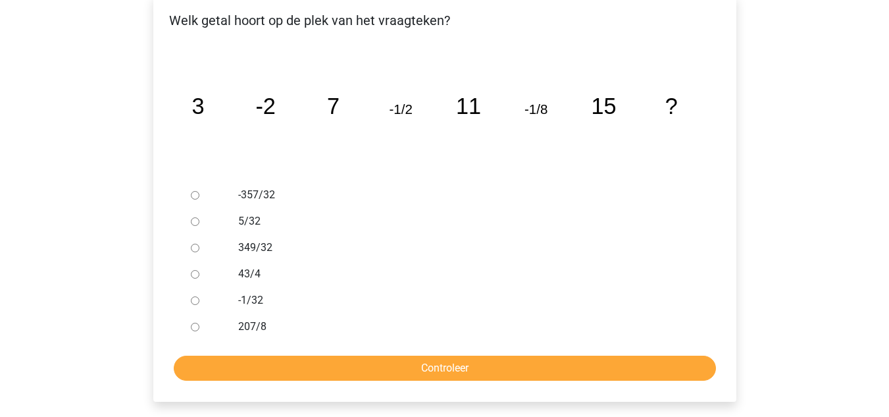
click at [191, 296] on input "-1/32" at bounding box center [195, 300] width 9 height 9
radio input "true"
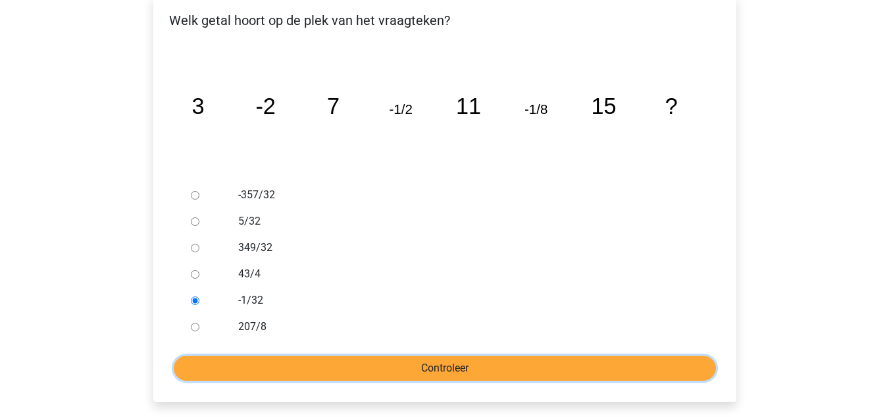
click at [264, 355] on input "Controleer" at bounding box center [445, 367] width 542 height 25
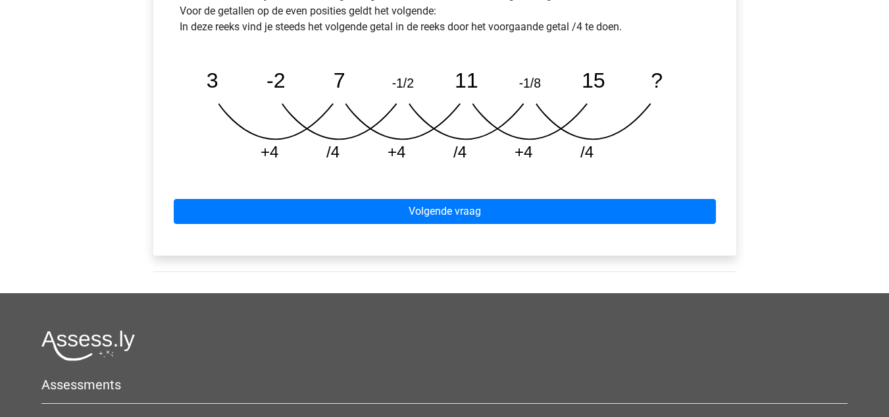
scroll to position [724, 0]
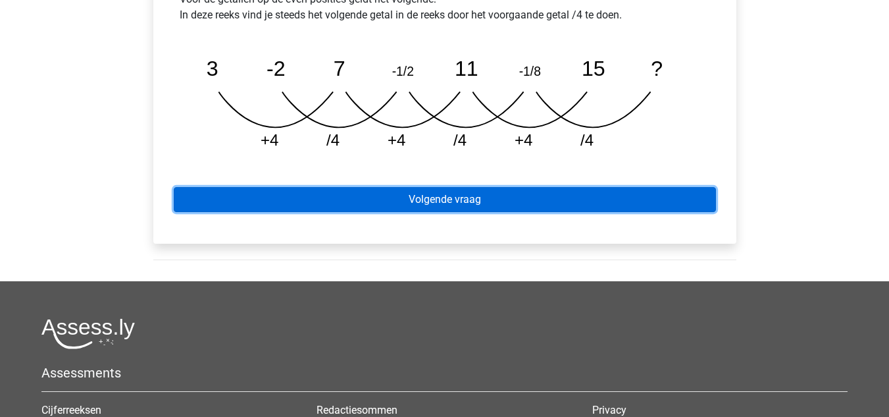
click at [310, 187] on link "Volgende vraag" at bounding box center [445, 199] width 542 height 25
